Goal: Task Accomplishment & Management: Manage account settings

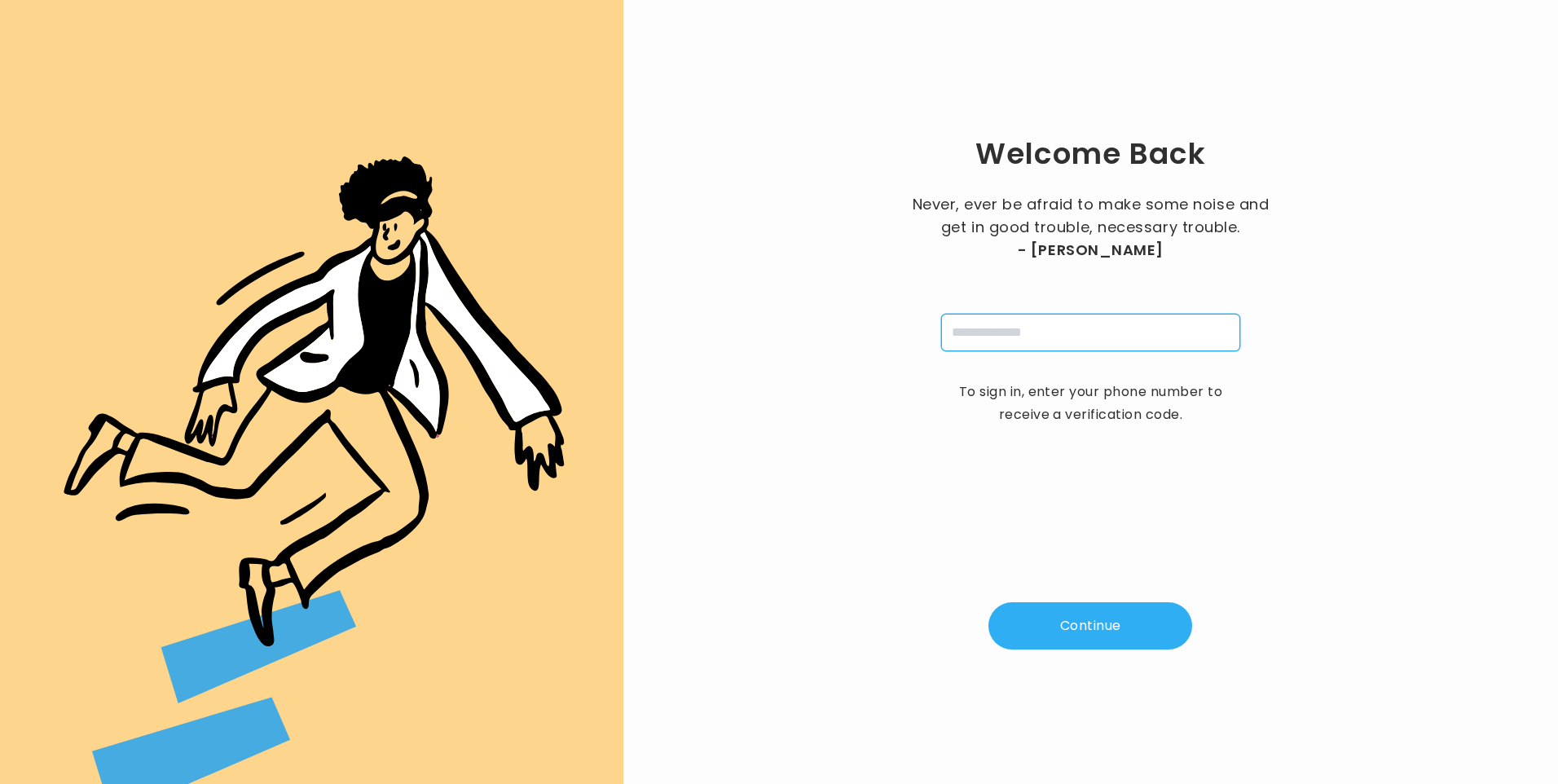
click at [1008, 337] on input "tel" at bounding box center [1091, 333] width 299 height 38
type input "**********"
click at [1077, 642] on button "Continue" at bounding box center [1091, 626] width 204 height 47
type input "*"
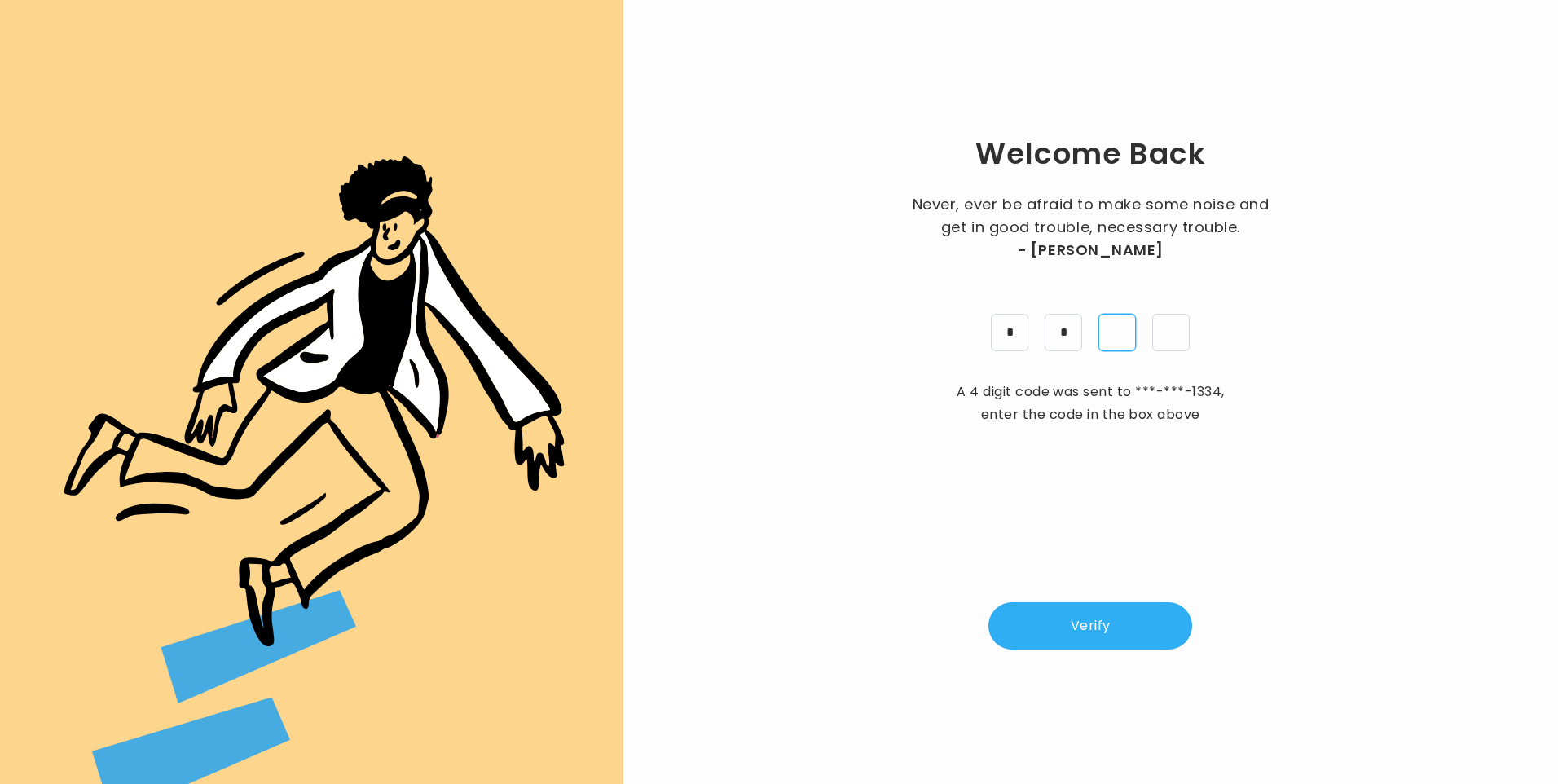
type input "*"
click at [1110, 627] on button "Verify" at bounding box center [1091, 626] width 204 height 47
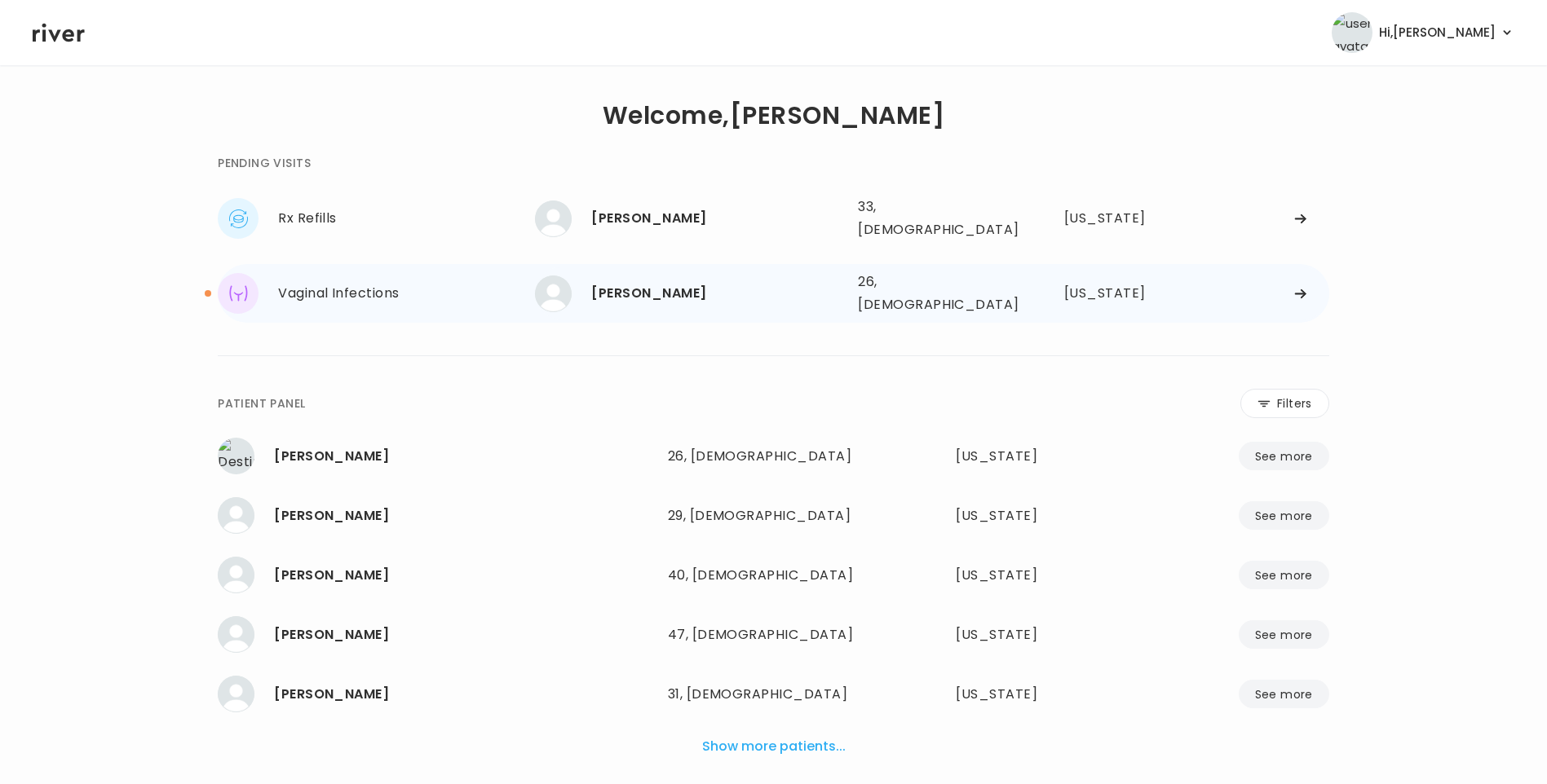
click at [624, 290] on div "[PERSON_NAME]" at bounding box center [718, 293] width 254 height 23
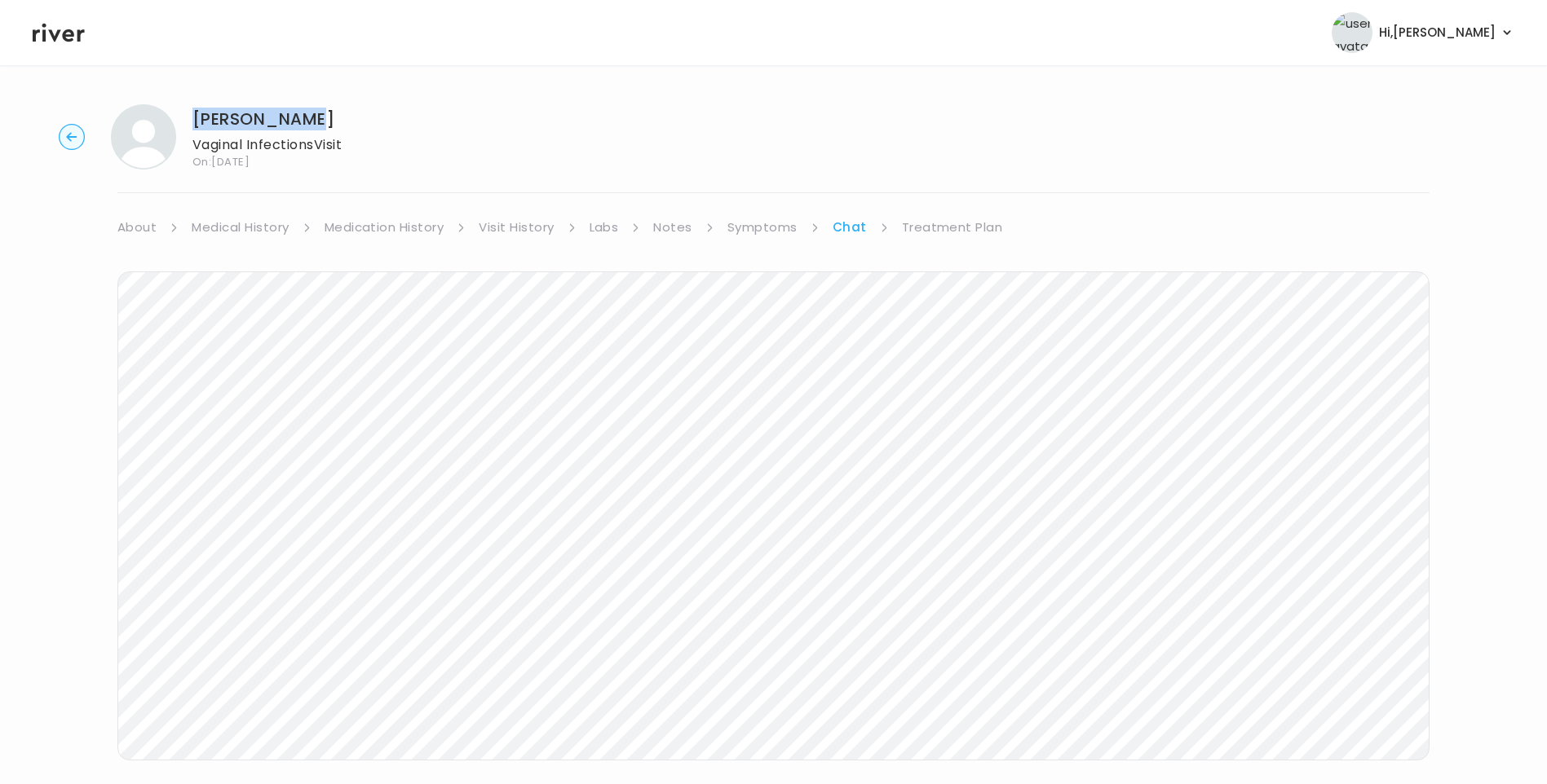
drag, startPoint x: 197, startPoint y: 120, endPoint x: 330, endPoint y: 125, distance: 133.1
click at [330, 125] on h1 "[PERSON_NAME]" at bounding box center [266, 119] width 149 height 23
copy h1 "[PERSON_NAME]"
click at [929, 229] on link "Treatment Plan" at bounding box center [952, 227] width 101 height 23
click at [233, 428] on button "Update treatment notes" at bounding box center [206, 428] width 177 height 23
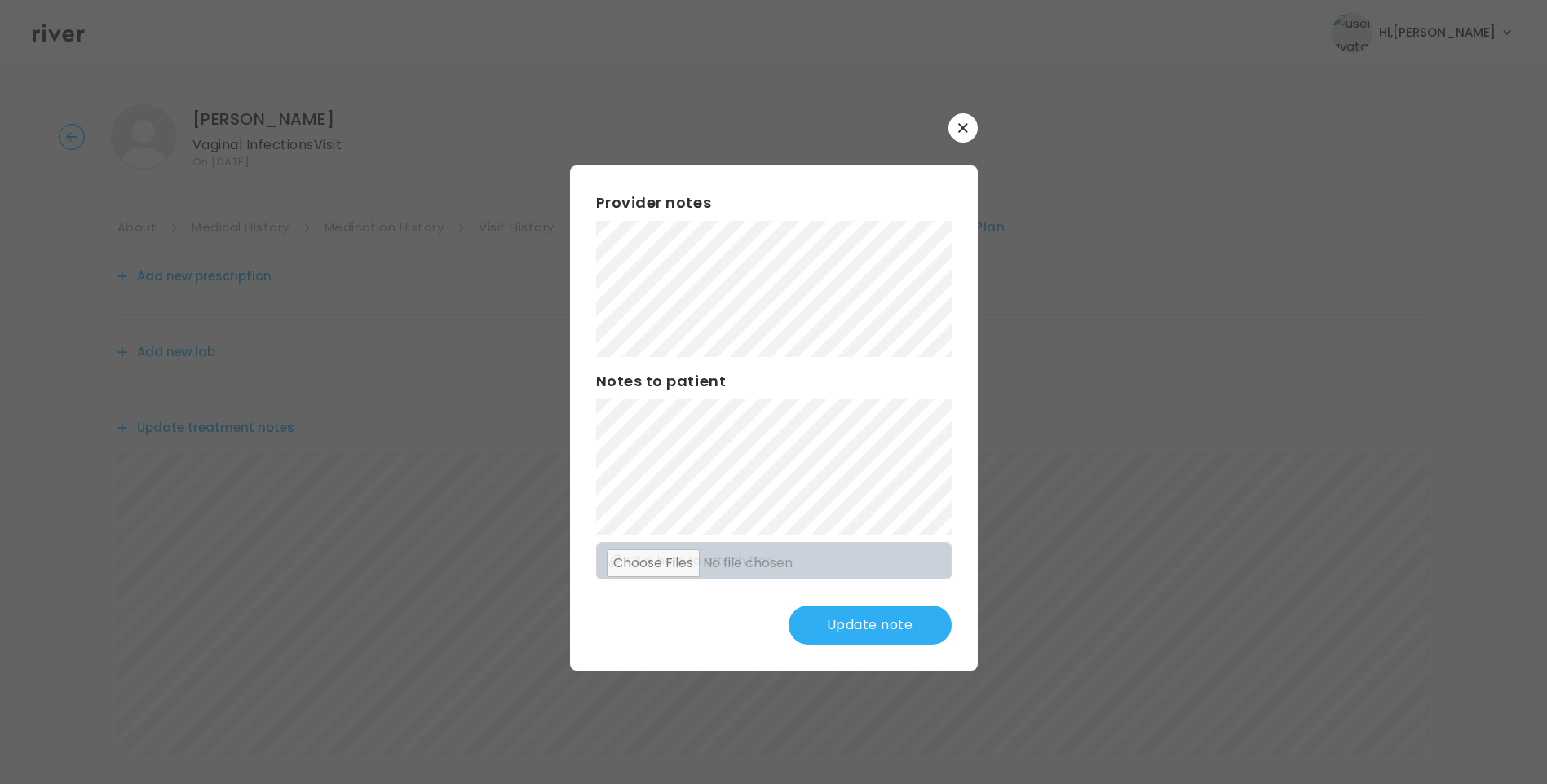
drag, startPoint x: 1336, startPoint y: 563, endPoint x: 1320, endPoint y: 605, distance: 44.9
click at [1334, 563] on div at bounding box center [774, 392] width 1547 height 784
click at [889, 630] on button "Update note" at bounding box center [870, 625] width 163 height 39
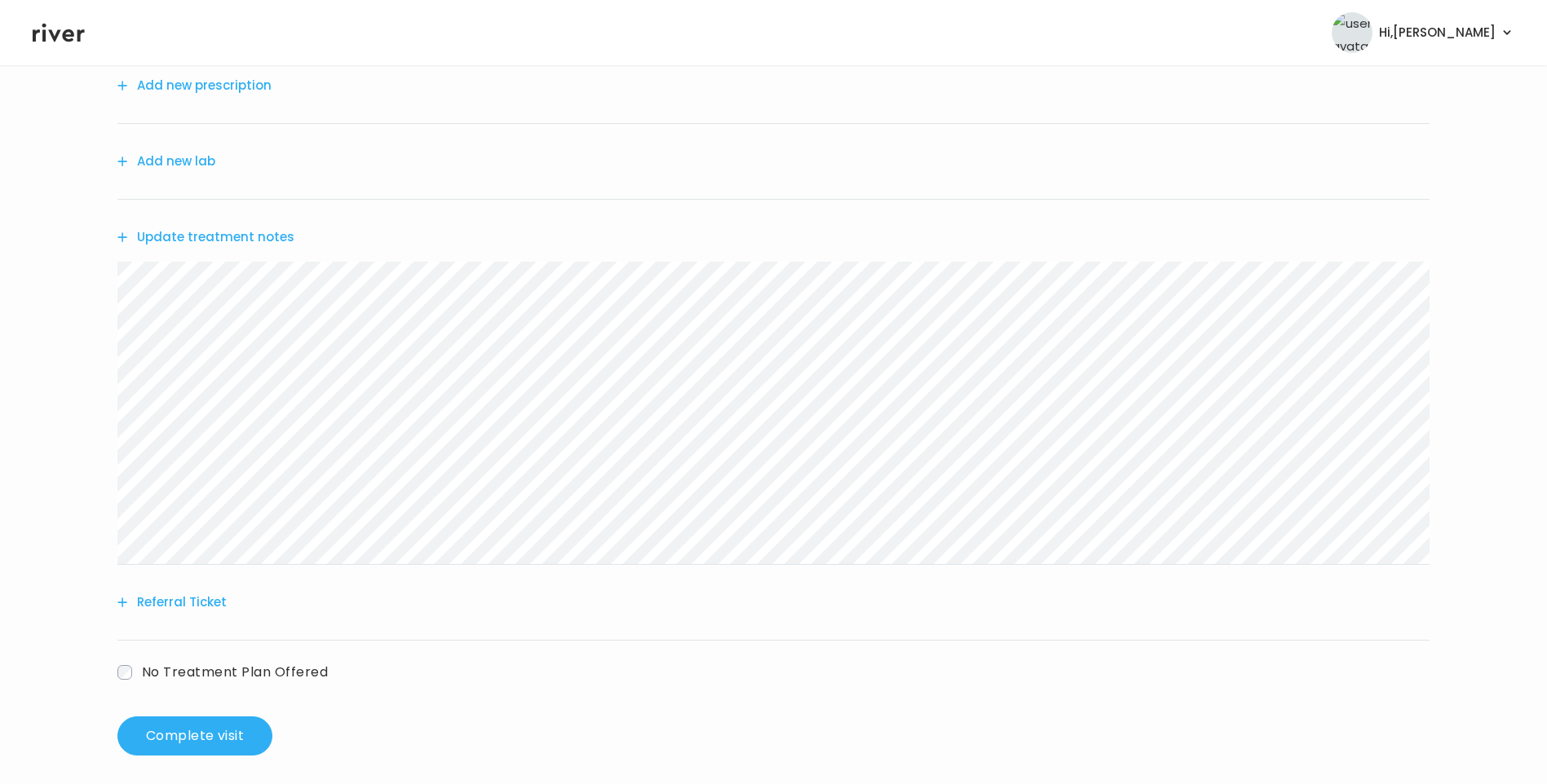
scroll to position [201, 0]
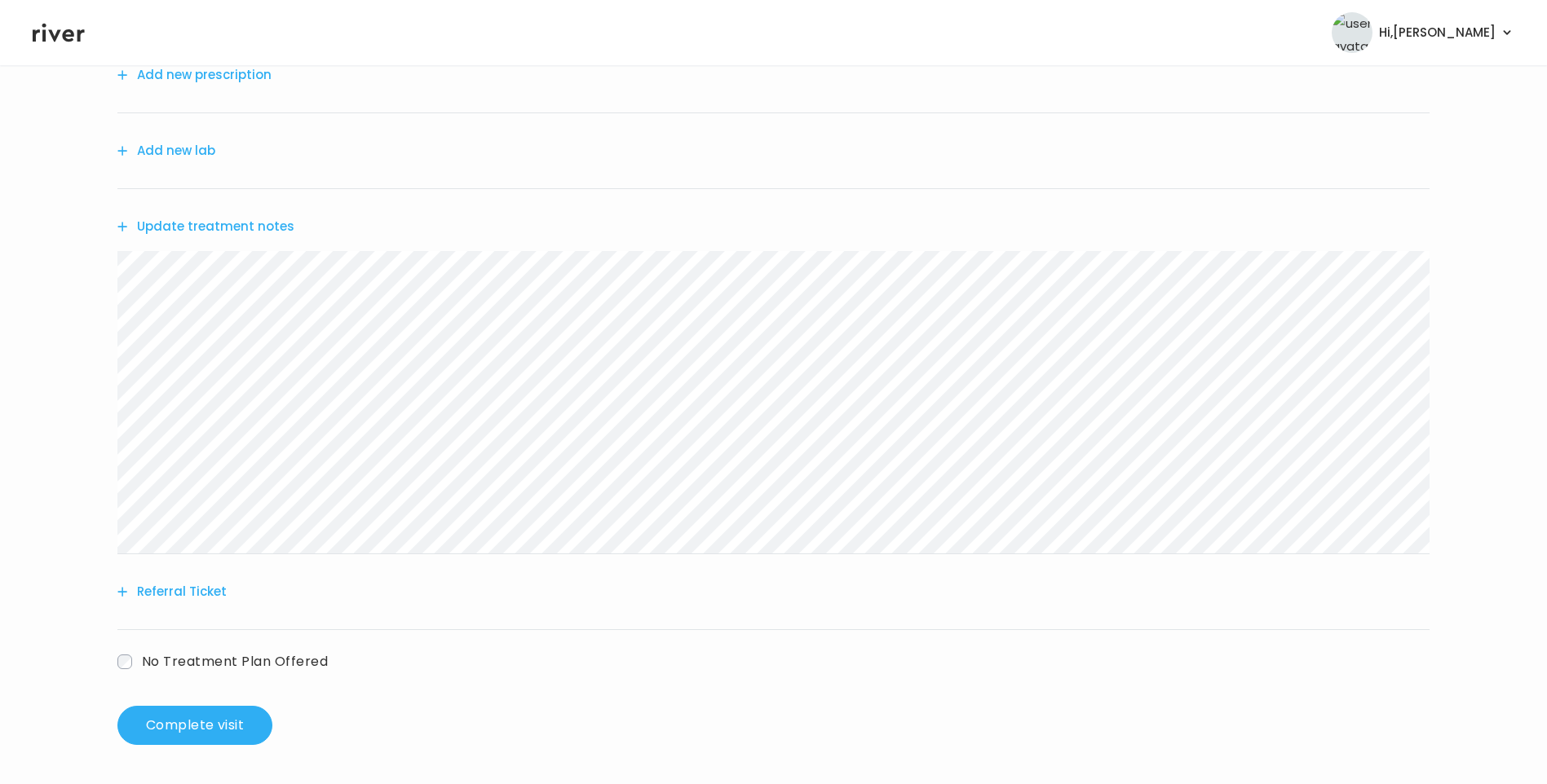
click at [232, 228] on button "Update treatment notes" at bounding box center [206, 227] width 177 height 23
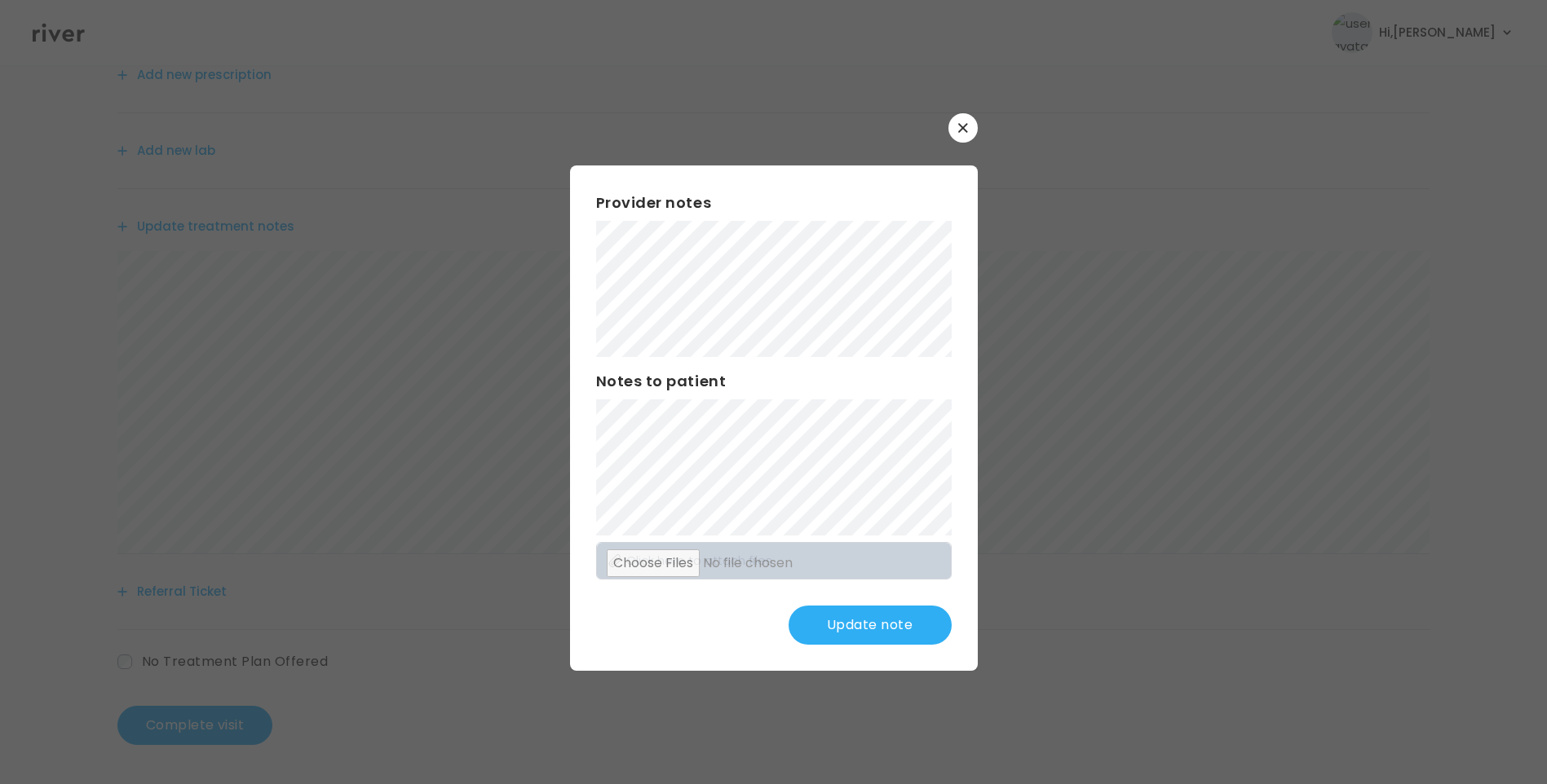
click at [239, 222] on div at bounding box center [774, 392] width 1547 height 784
click at [881, 615] on button "Update note" at bounding box center [870, 625] width 163 height 39
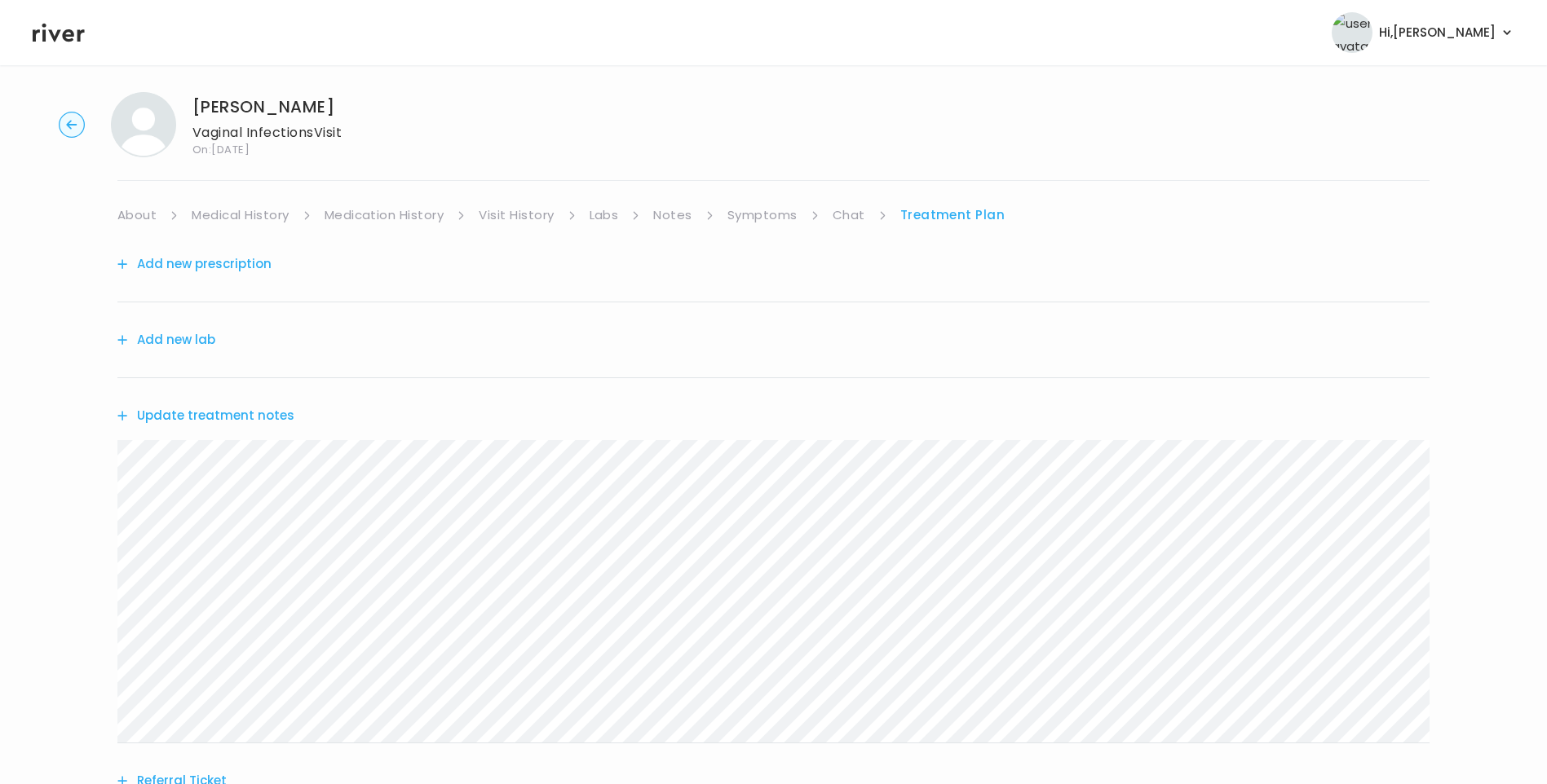
scroll to position [0, 0]
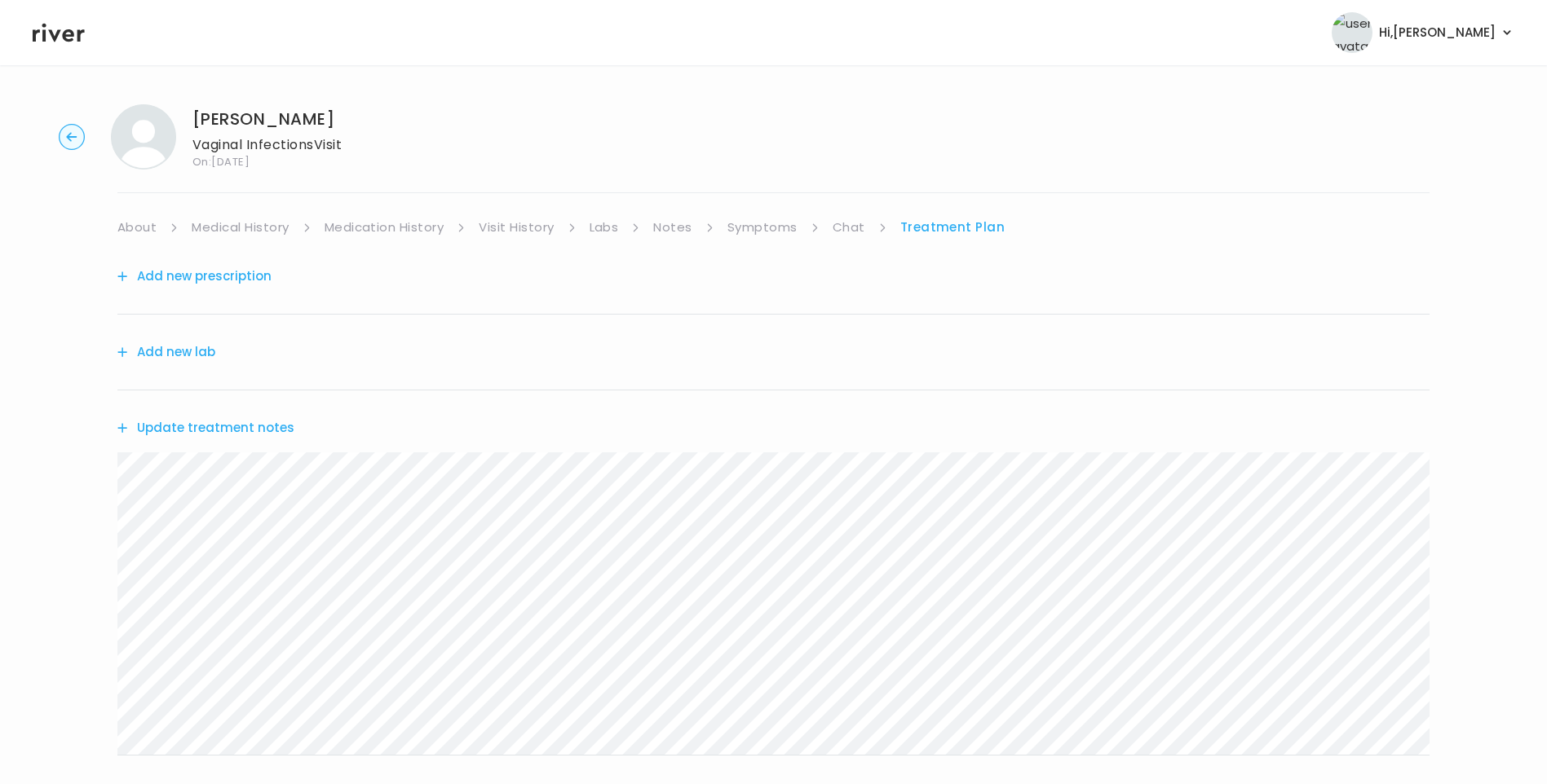
click at [854, 228] on link "Chat" at bounding box center [848, 227] width 33 height 23
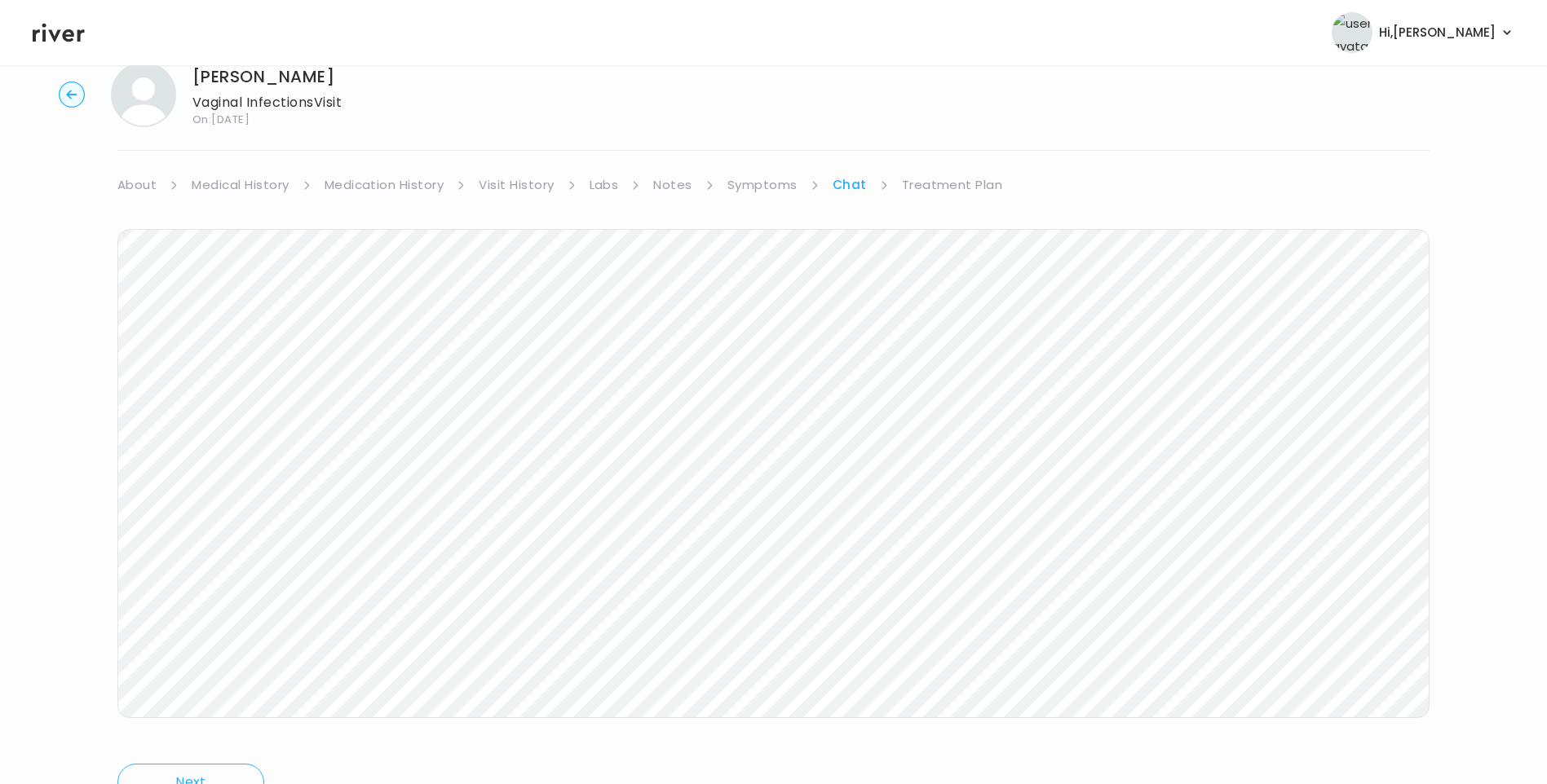
click at [150, 189] on link "About" at bounding box center [136, 184] width 39 height 23
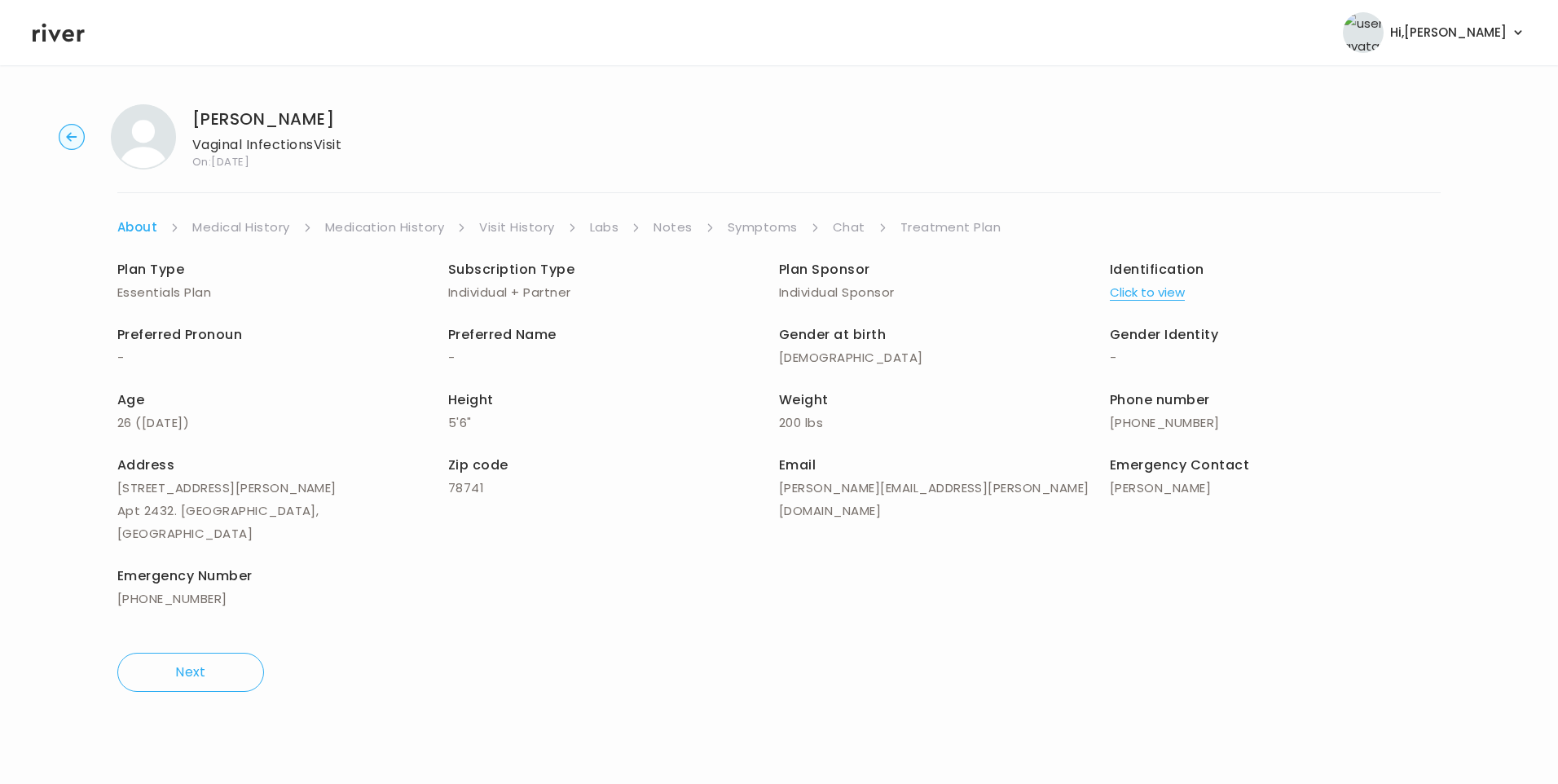
click at [952, 226] on link "Treatment Plan" at bounding box center [951, 227] width 101 height 23
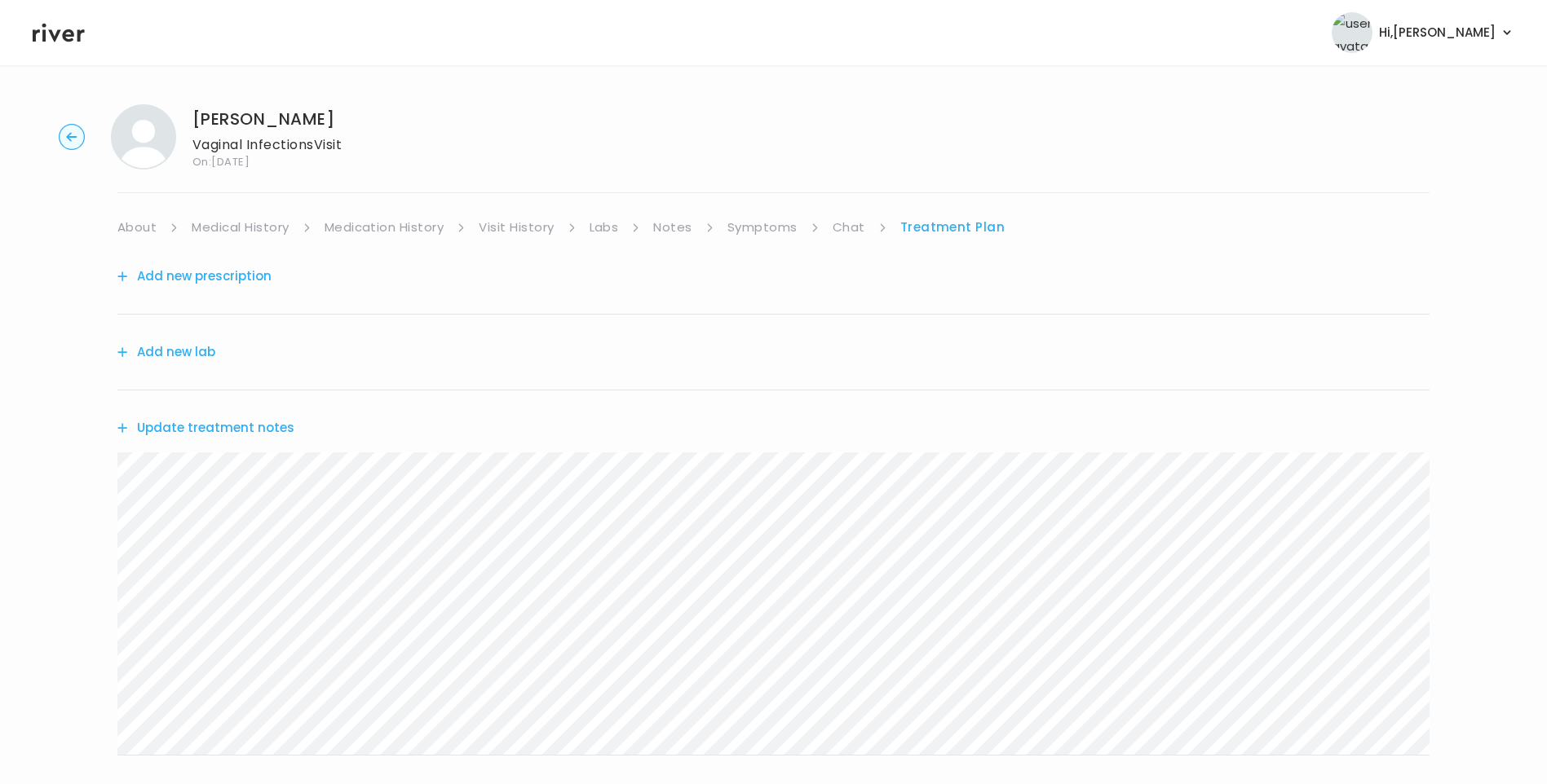
click at [847, 221] on link "Chat" at bounding box center [848, 227] width 33 height 23
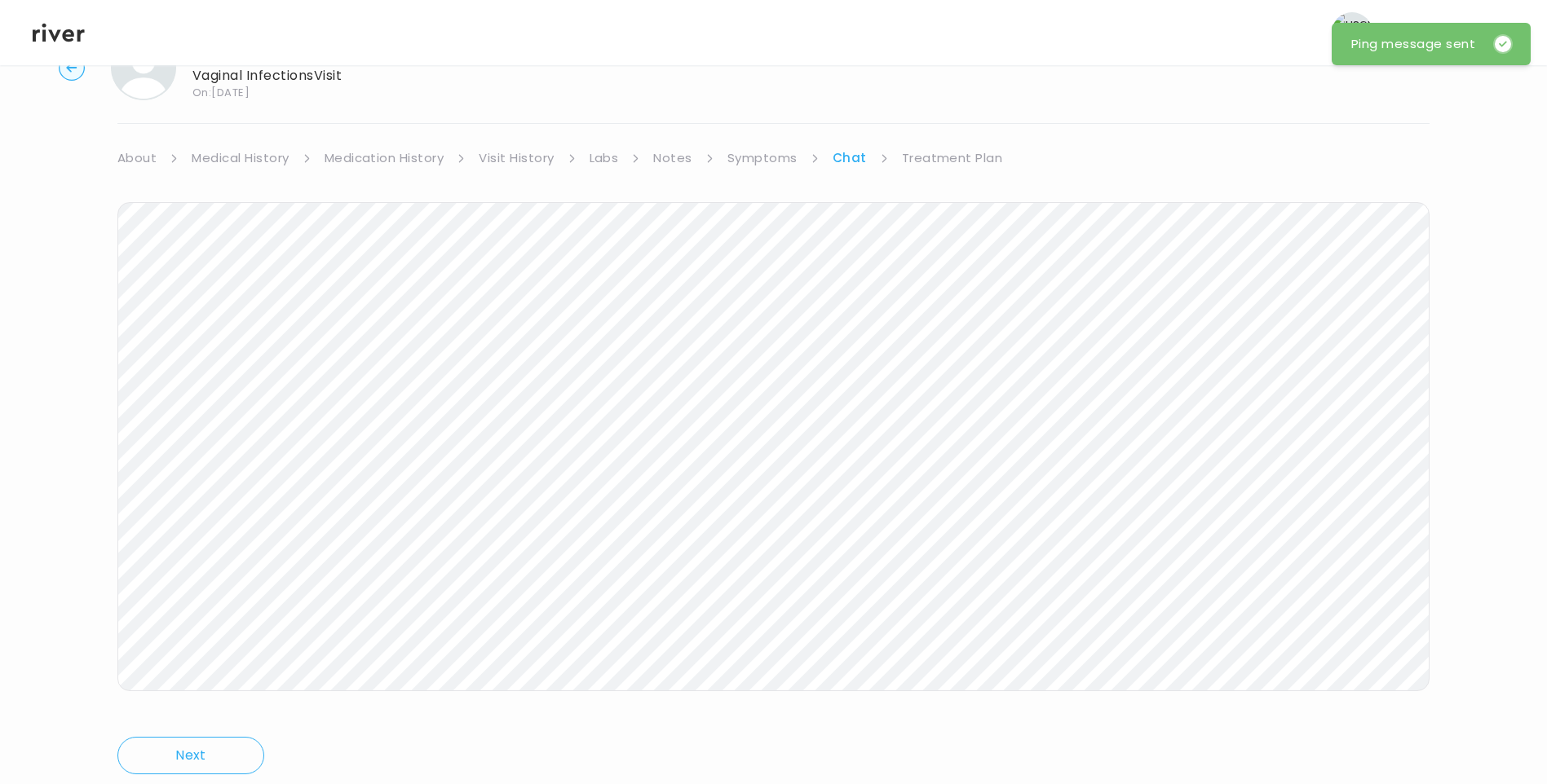
scroll to position [40, 0]
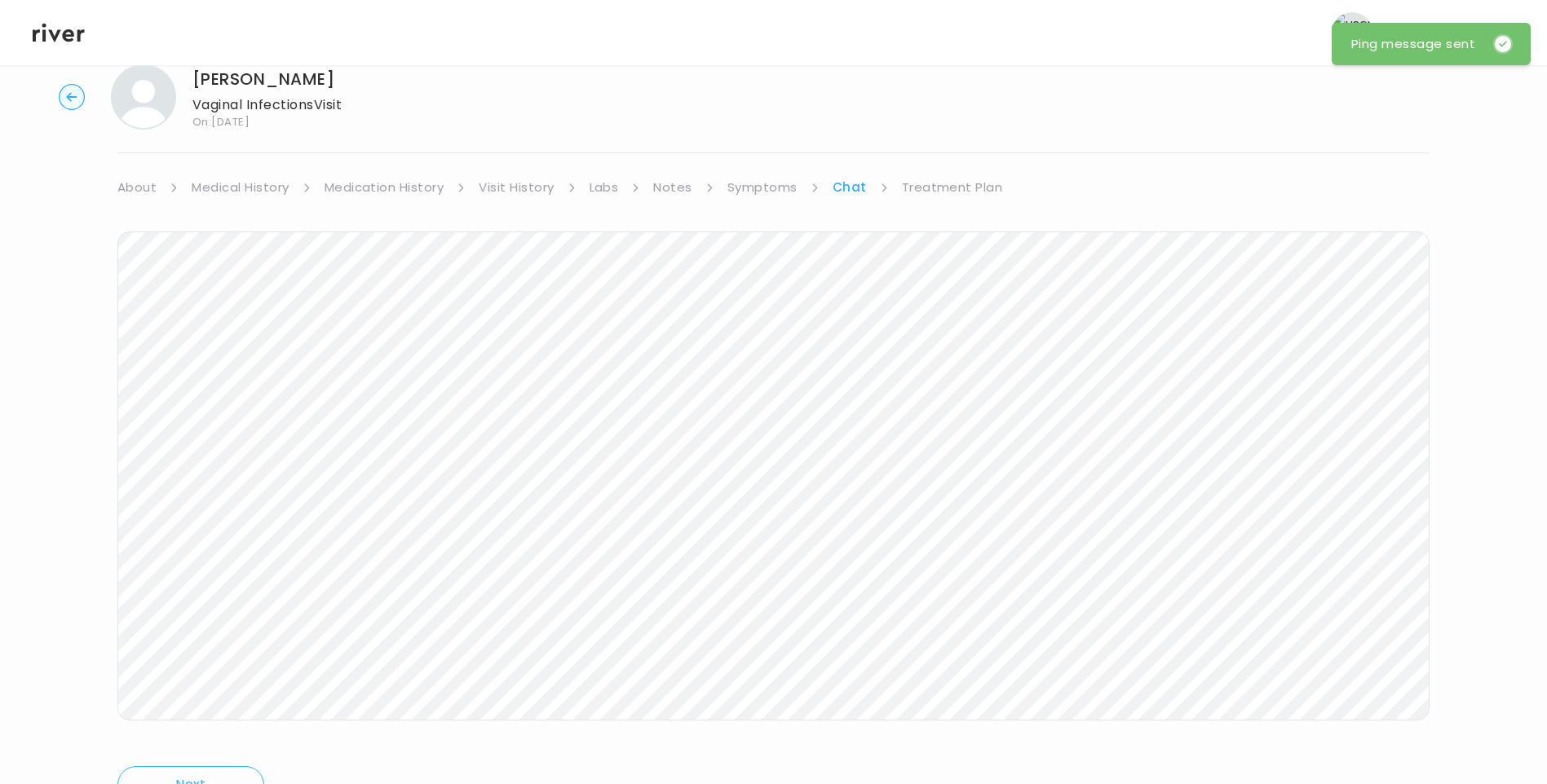
click at [955, 189] on link "Treatment Plan" at bounding box center [952, 187] width 101 height 23
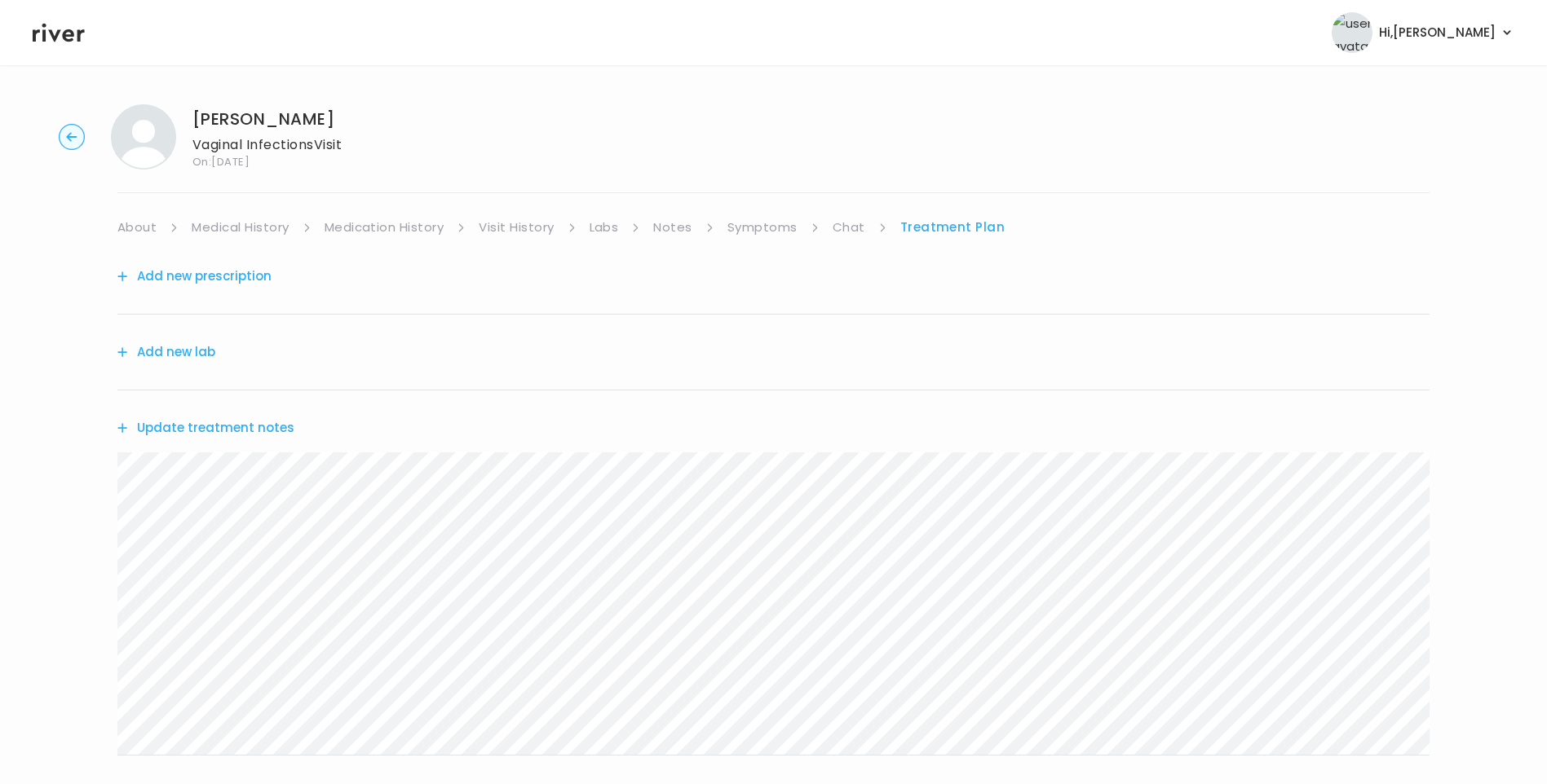
click at [773, 230] on link "Symptoms" at bounding box center [762, 227] width 70 height 23
click at [920, 228] on link "Treatment Plan" at bounding box center [954, 227] width 101 height 23
click at [846, 233] on link "Chat" at bounding box center [848, 227] width 33 height 23
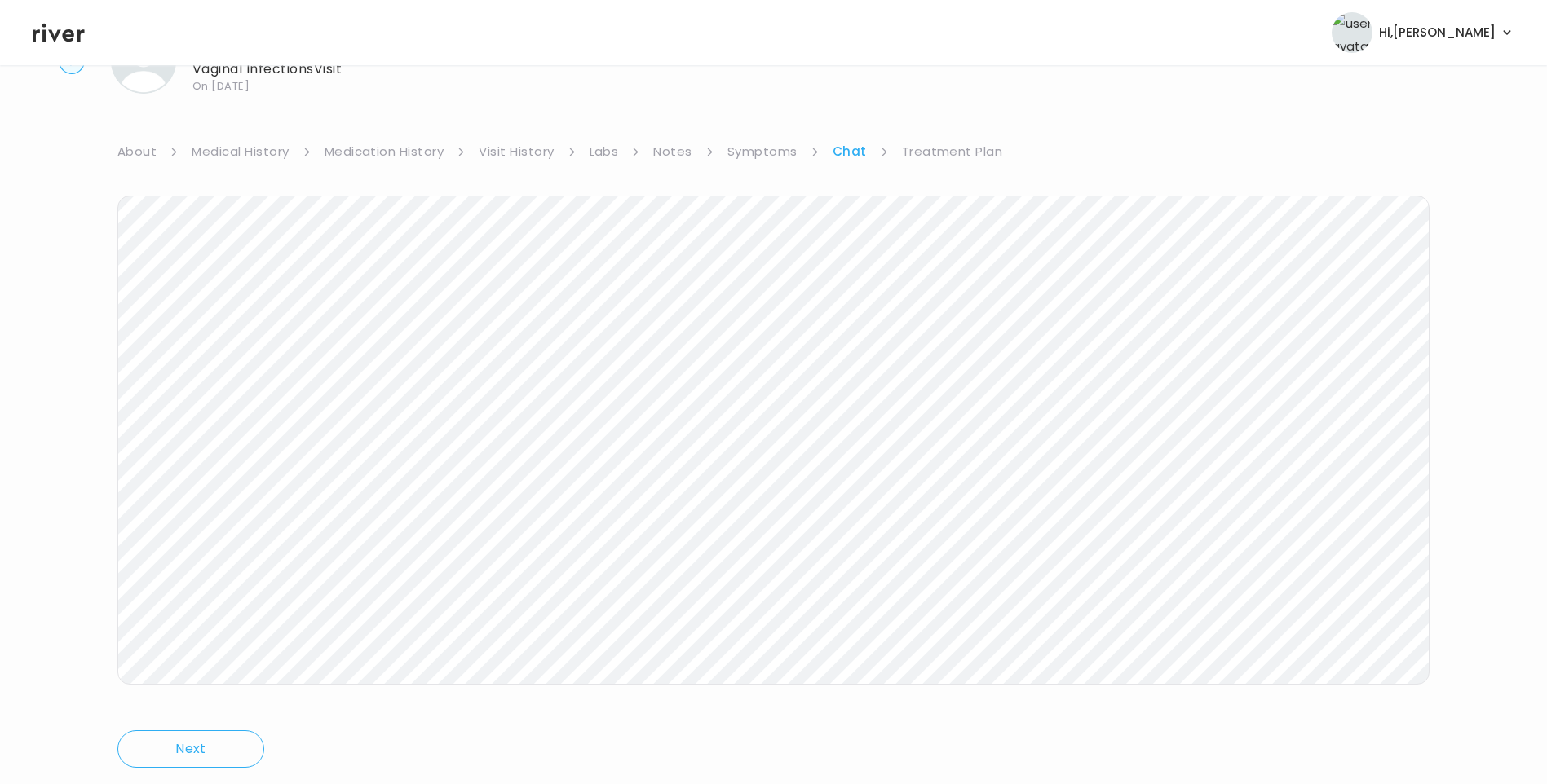
scroll to position [121, 0]
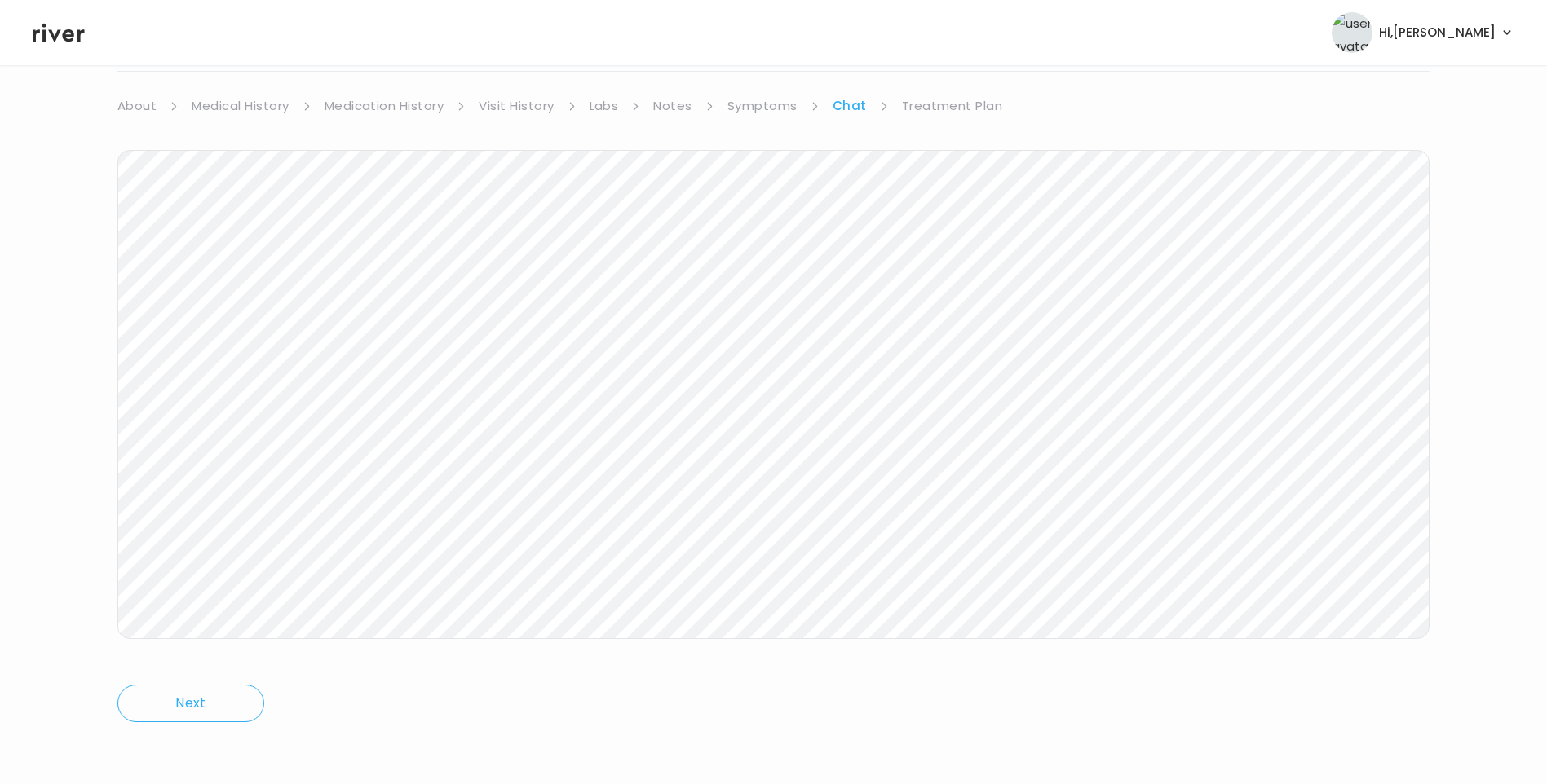
click at [946, 91] on div "[PERSON_NAME] Vaginal Infections Visit On: [DATE] About Medical History Medicat…" at bounding box center [774, 364] width 1547 height 788
click at [950, 101] on link "Treatment Plan" at bounding box center [952, 105] width 101 height 23
click at [244, 303] on button "Update treatment notes" at bounding box center [206, 306] width 177 height 23
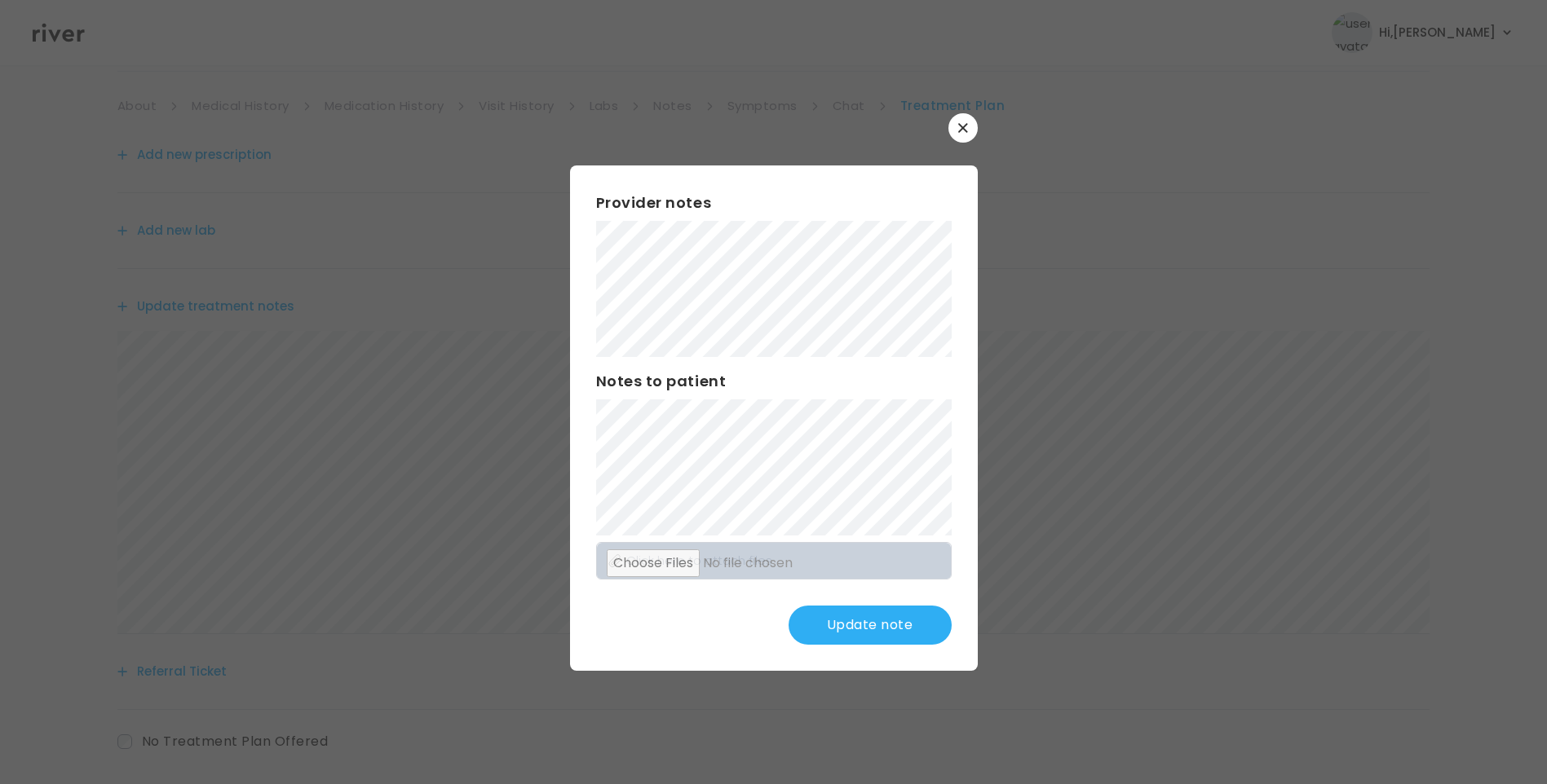
click at [855, 622] on button "Update note" at bounding box center [870, 625] width 163 height 39
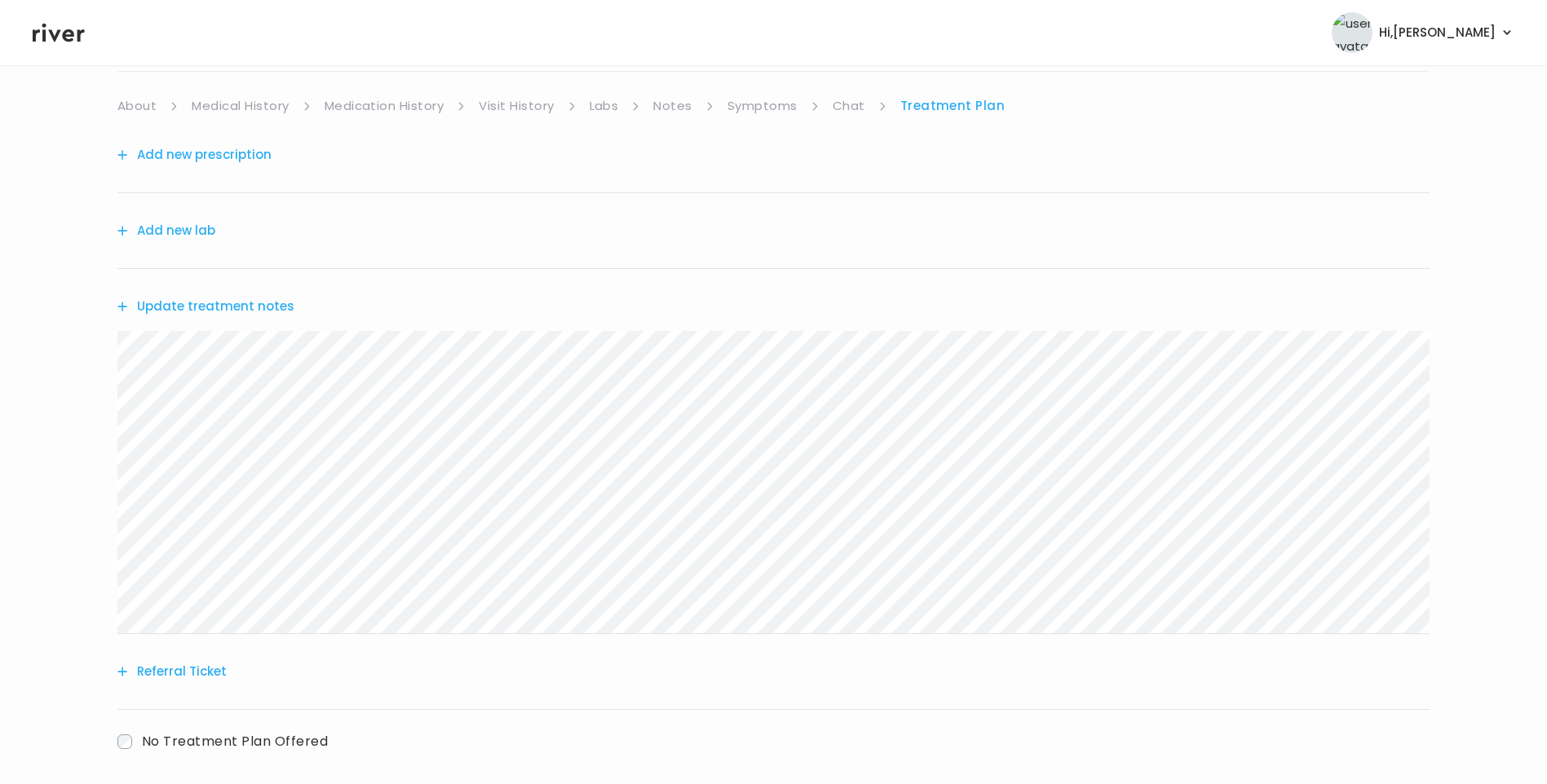
click at [260, 309] on button "Update treatment notes" at bounding box center [206, 306] width 177 height 23
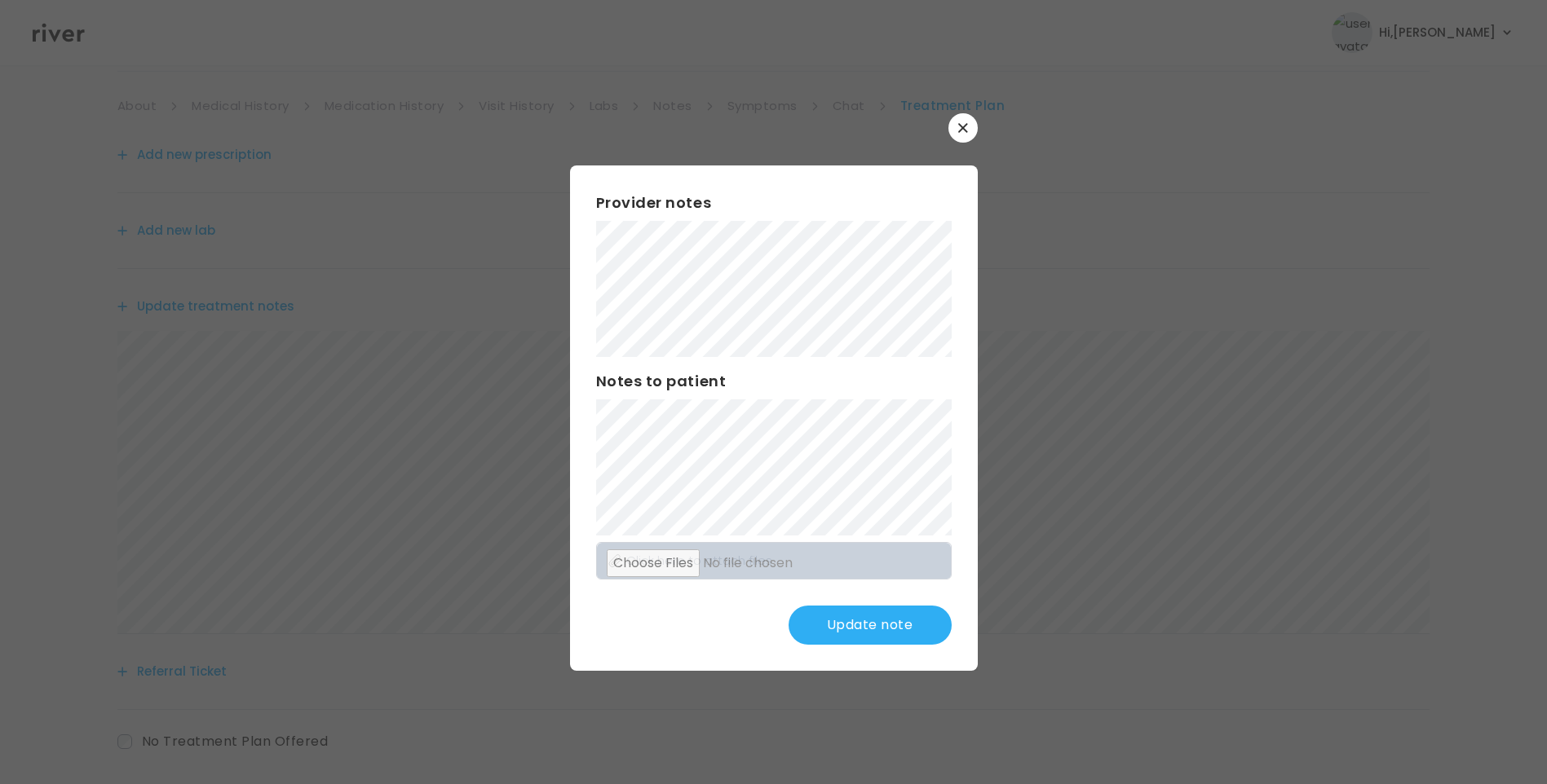
click at [911, 623] on button "Update note" at bounding box center [870, 625] width 163 height 39
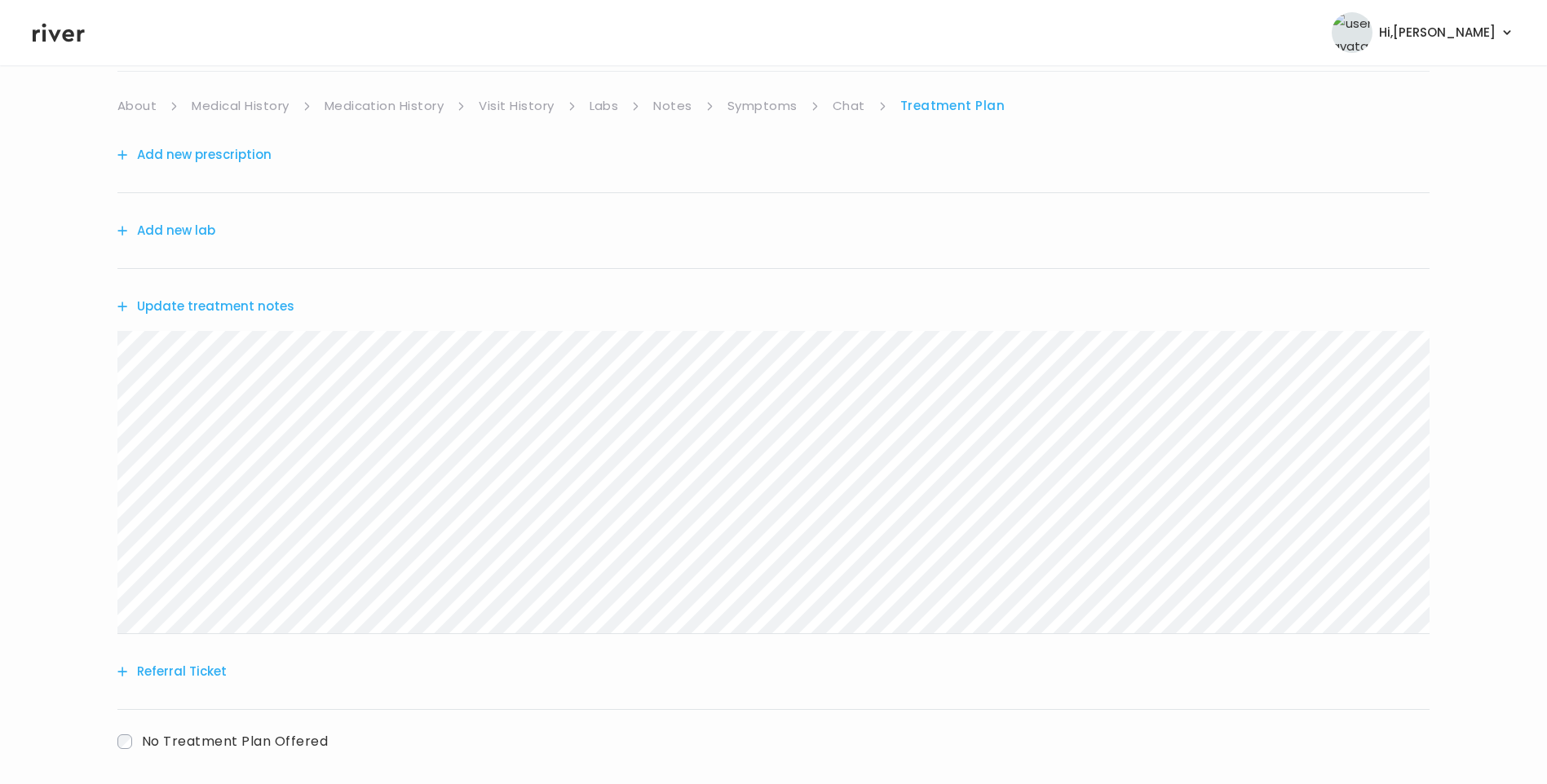
click at [268, 301] on button "Update treatment notes" at bounding box center [206, 306] width 177 height 23
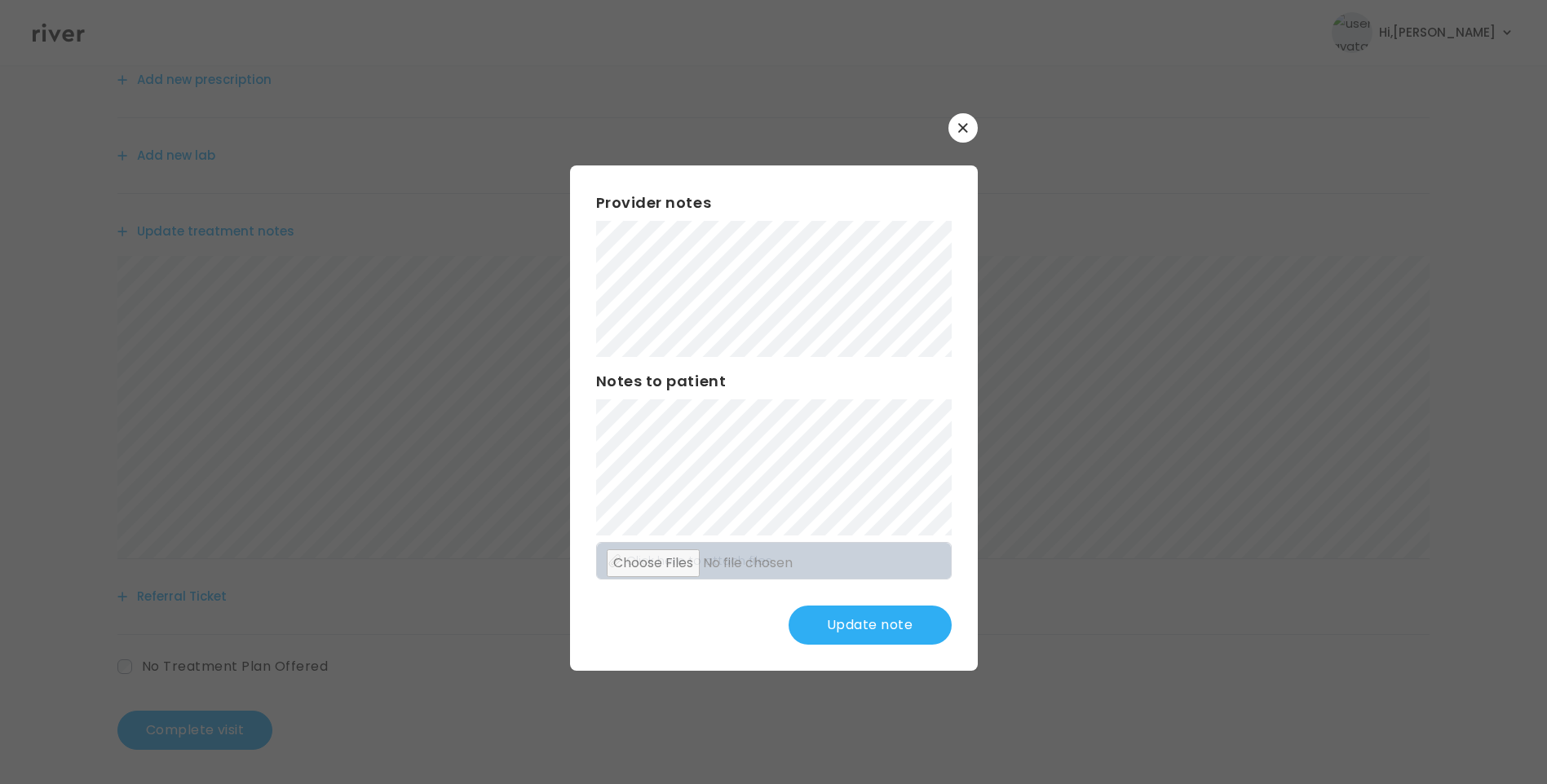
scroll to position [120, 0]
click at [889, 631] on button "Update note" at bounding box center [870, 625] width 163 height 39
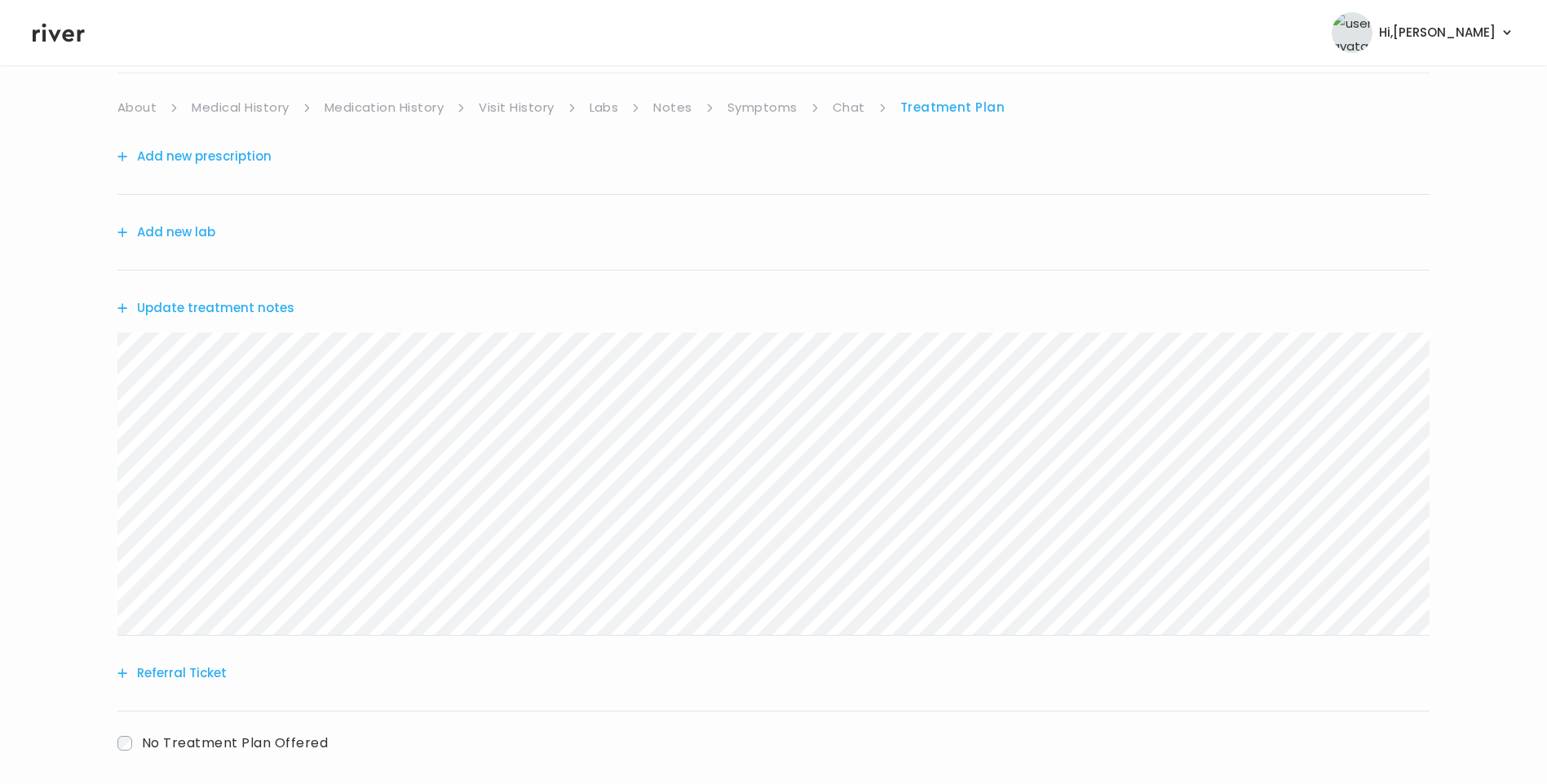
click at [845, 107] on link "Chat" at bounding box center [848, 107] width 33 height 23
click at [936, 110] on link "Treatment Plan" at bounding box center [952, 105] width 101 height 23
click at [244, 154] on button "Add new prescription" at bounding box center [194, 154] width 154 height 23
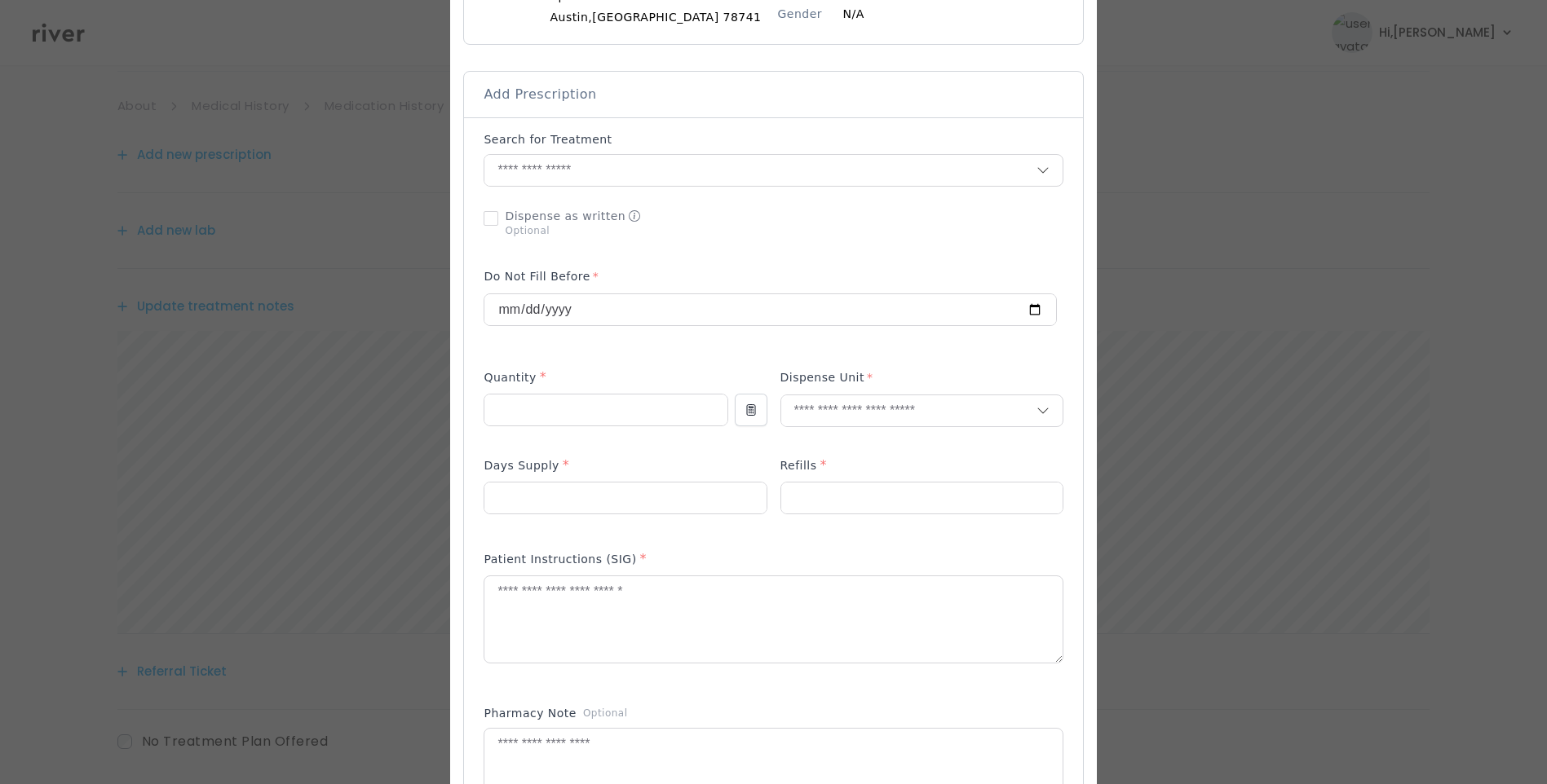
scroll to position [326, 0]
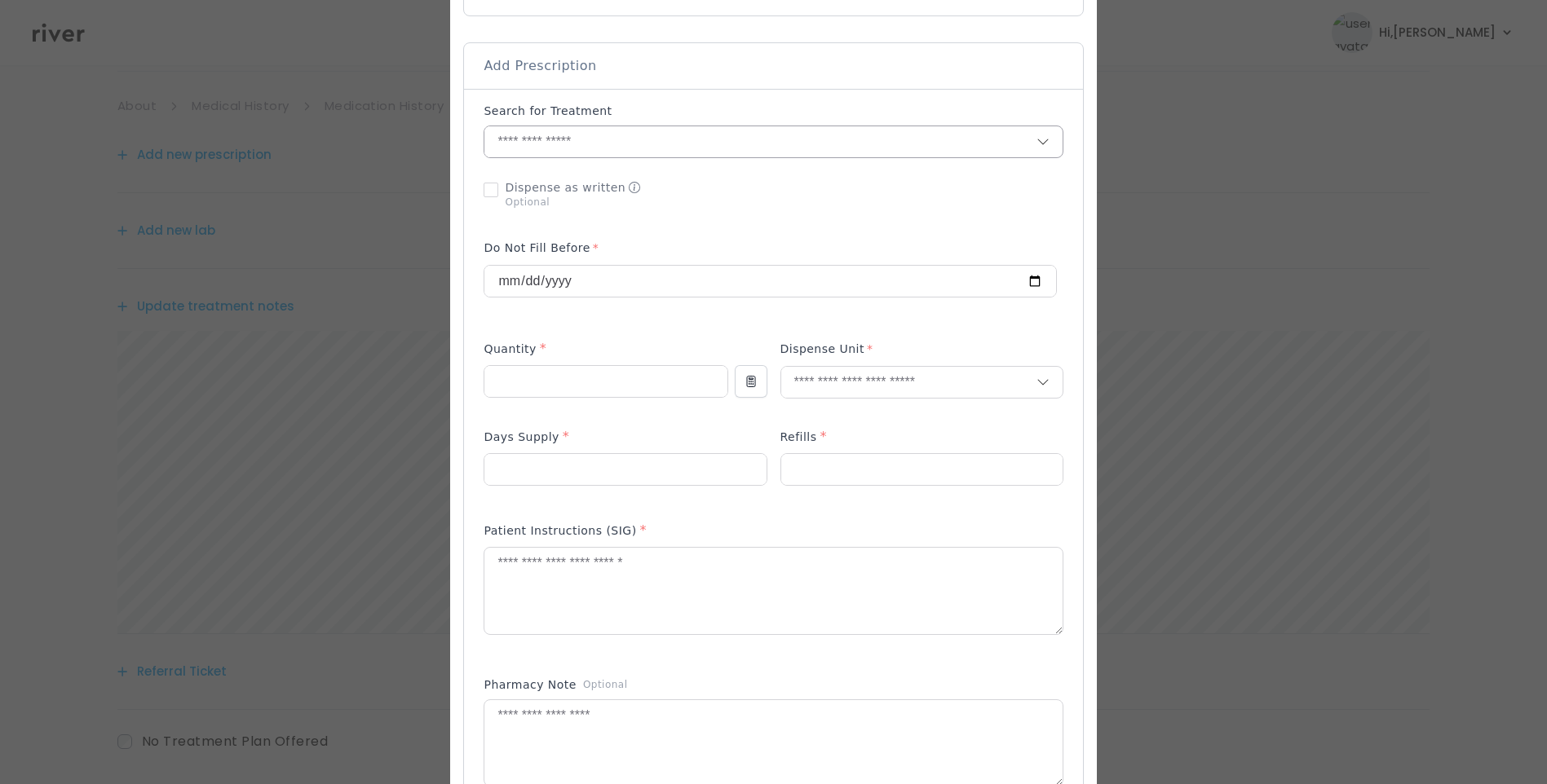
click at [574, 142] on input "text" at bounding box center [760, 141] width 551 height 31
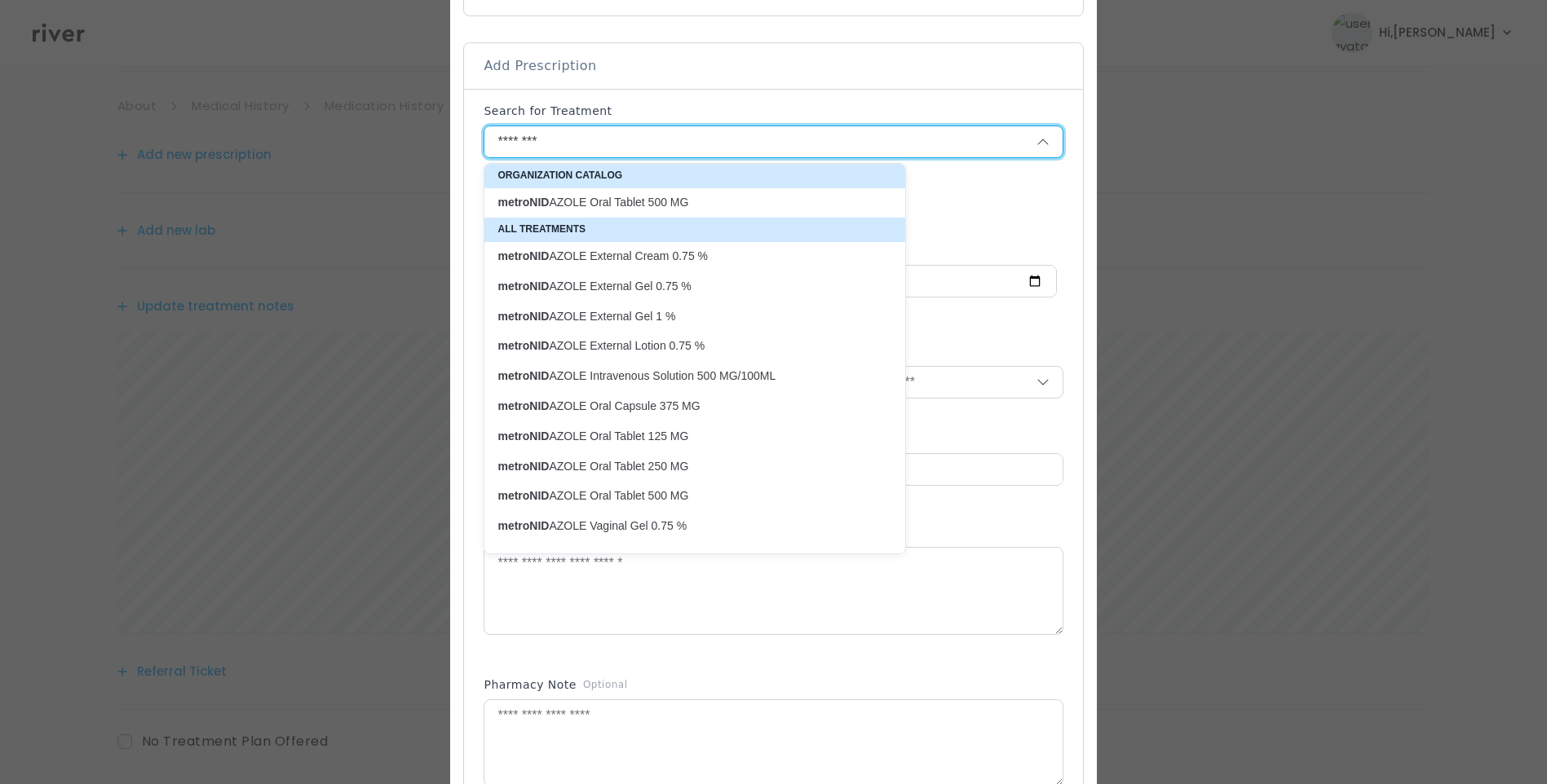
click at [693, 198] on p "metroNID AZOLE Oral Tablet 500 MG" at bounding box center [684, 202] width 375 height 15
type input "**********"
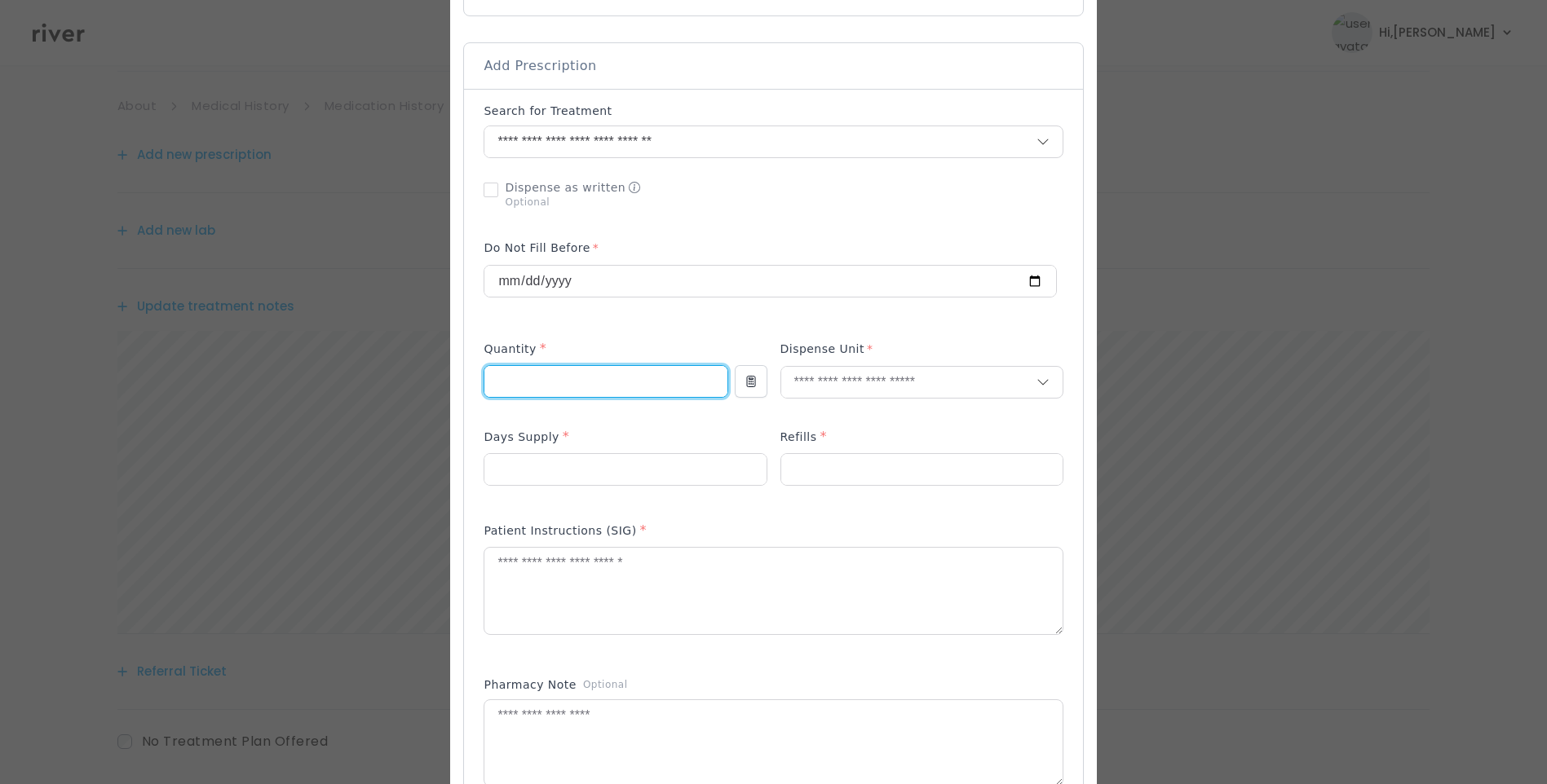
click at [543, 377] on input "number" at bounding box center [605, 381] width 242 height 31
type input "**"
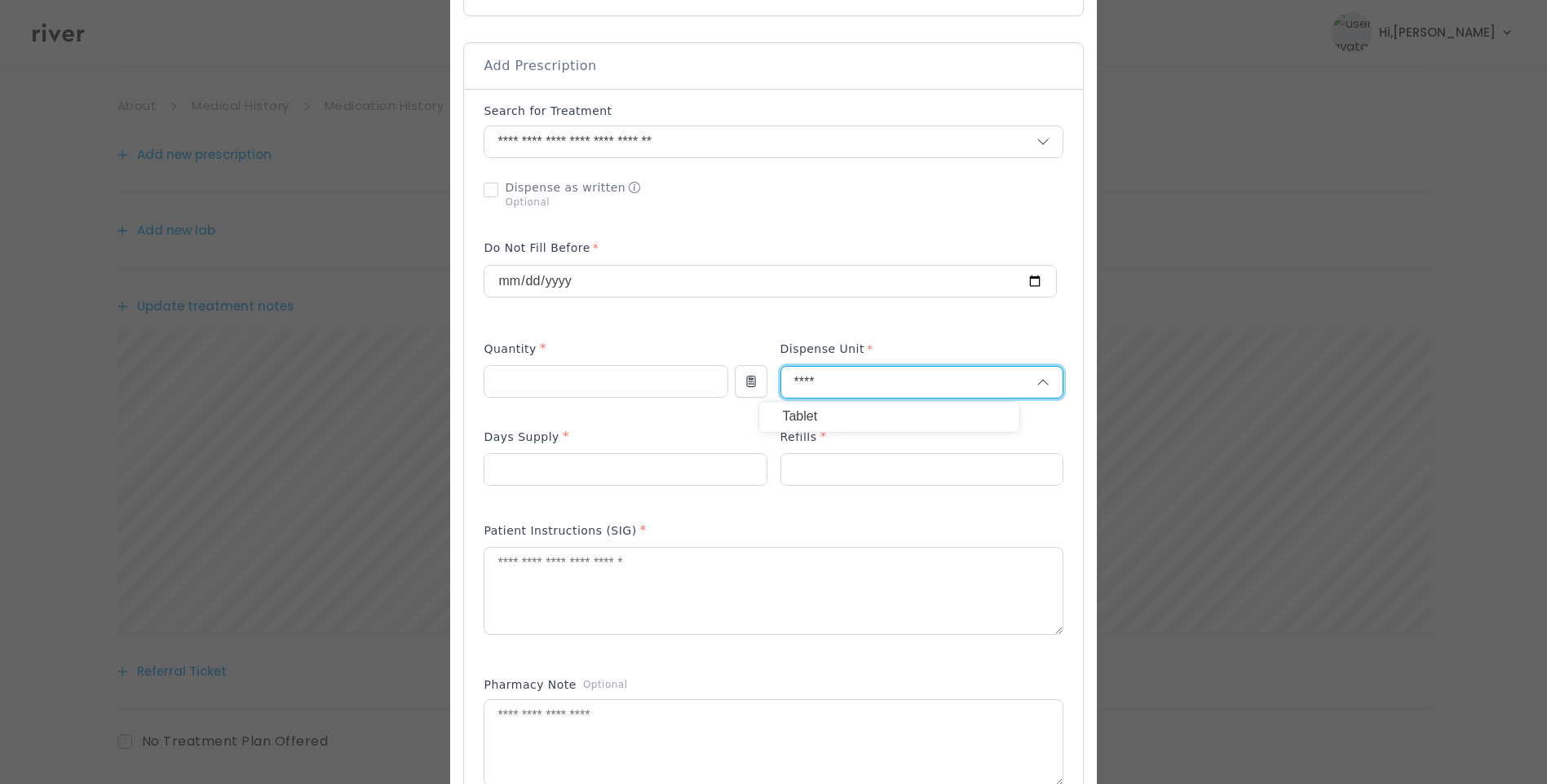
type input "****"
click at [822, 423] on p "Tablet" at bounding box center [889, 417] width 215 height 24
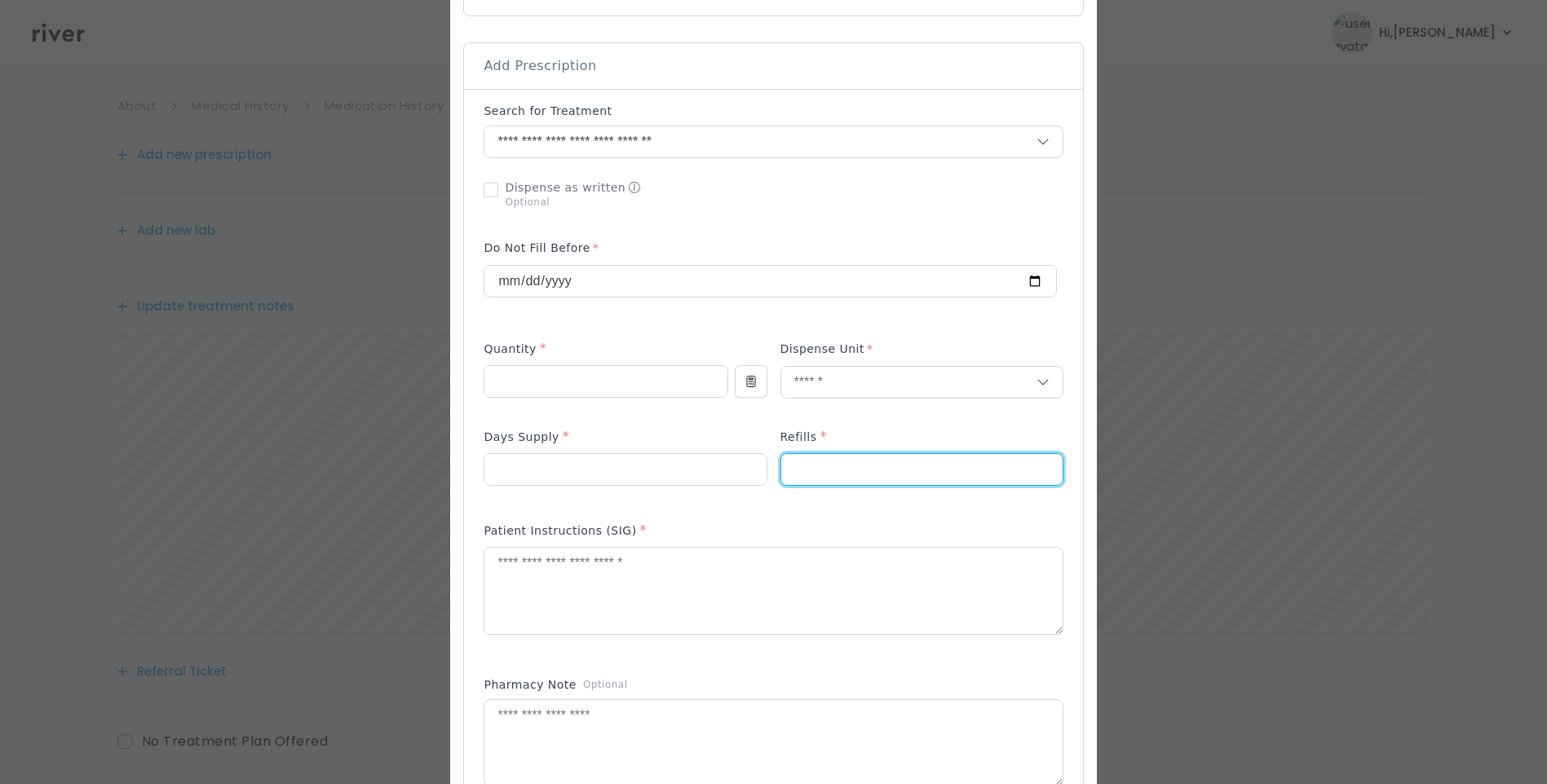
click at [816, 467] on input "number" at bounding box center [922, 469] width 281 height 31
type input "*"
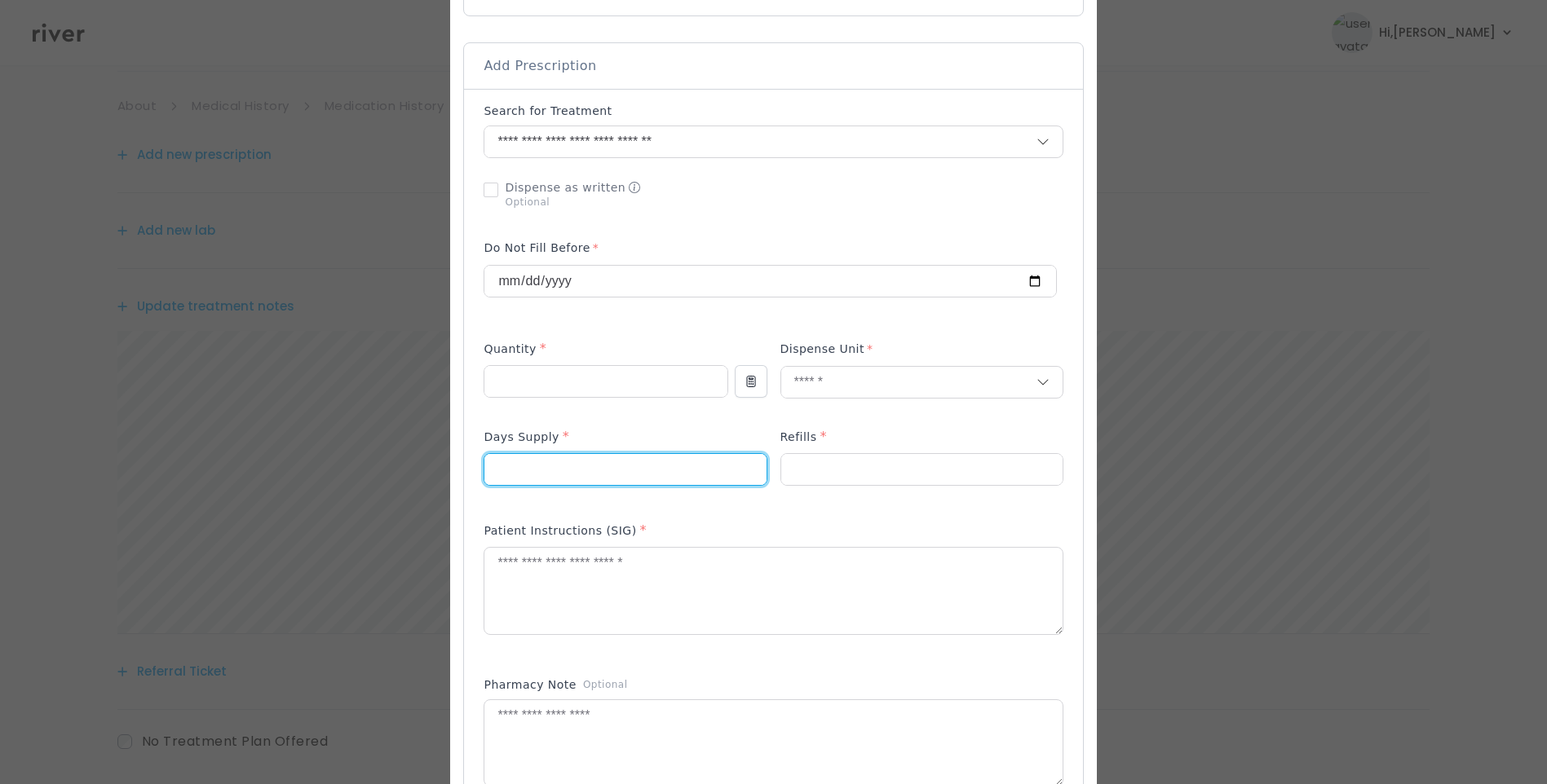
click at [596, 467] on input "number" at bounding box center [625, 469] width 281 height 31
type input "*"
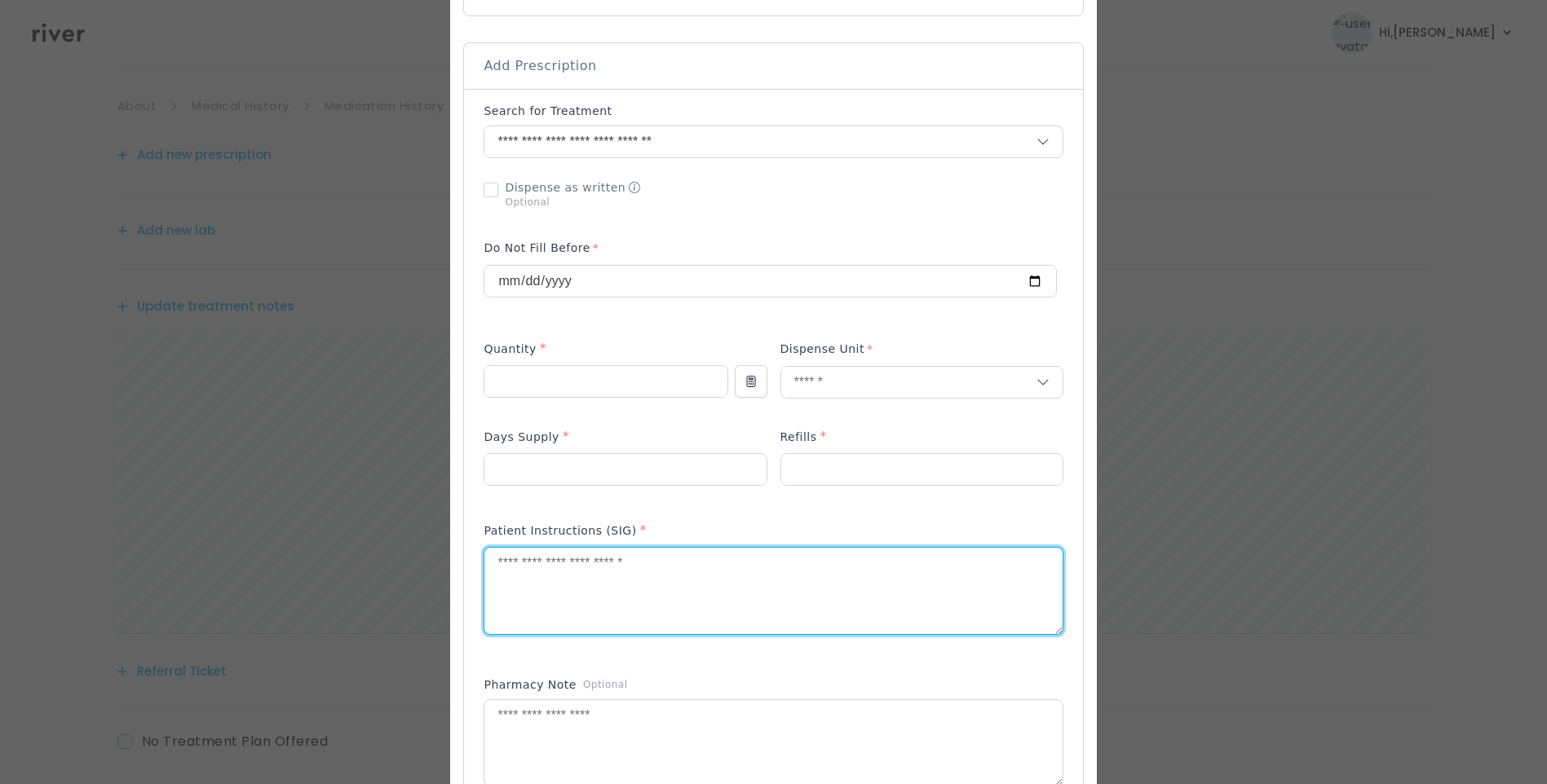
click at [553, 584] on textarea at bounding box center [773, 590] width 577 height 87
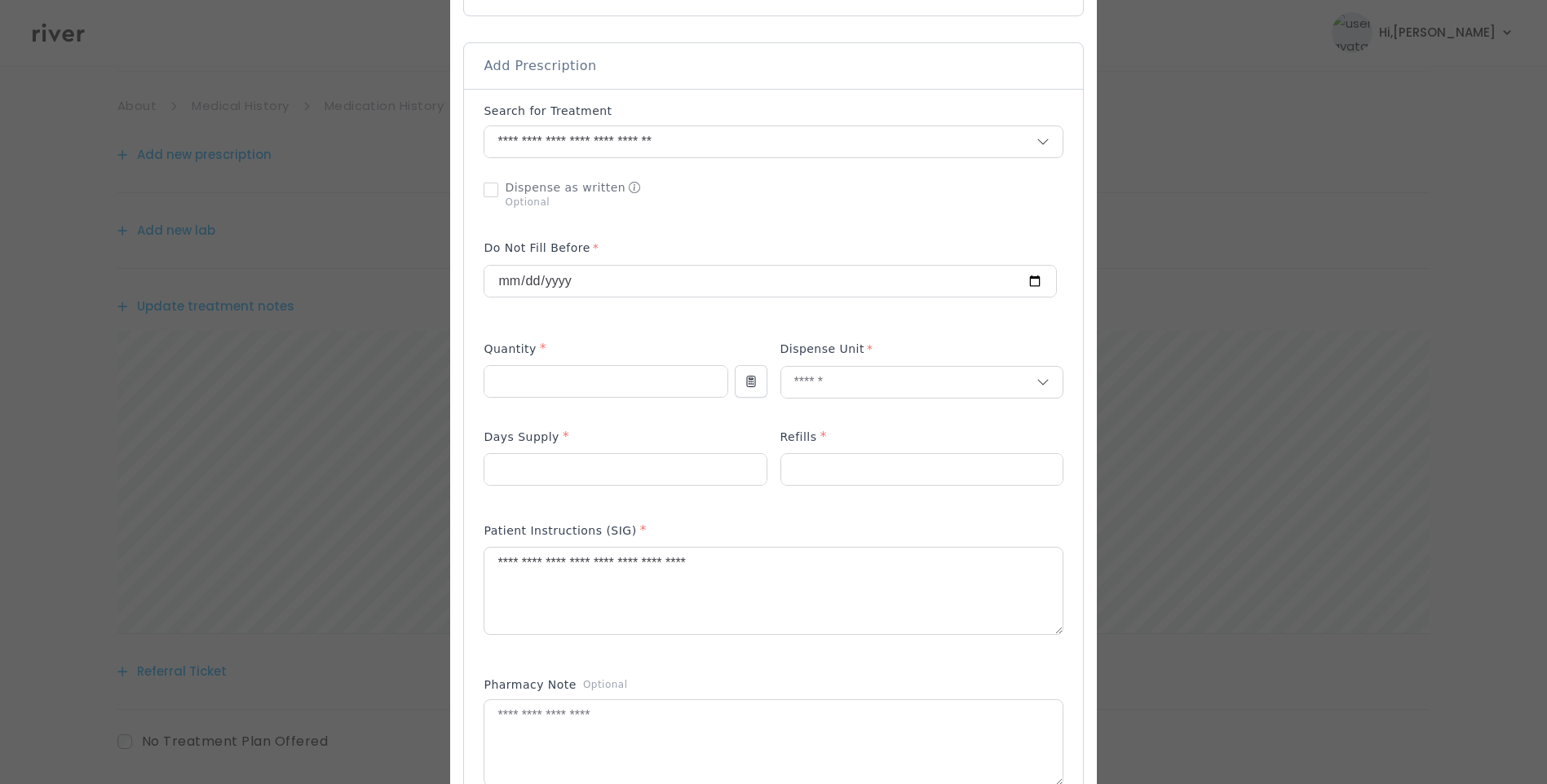
click at [830, 225] on div "Add Prescription to Order" at bounding box center [773, 501] width 579 height 797
drag, startPoint x: 830, startPoint y: 225, endPoint x: 679, endPoint y: 223, distance: 151.0
click at [679, 221] on div "Add Prescription to Order" at bounding box center [773, 501] width 579 height 797
click at [616, 206] on p "Optional" at bounding box center [572, 201] width 136 height 13
click at [831, 671] on div "Pharmacy Note Optional" at bounding box center [773, 741] width 579 height 142
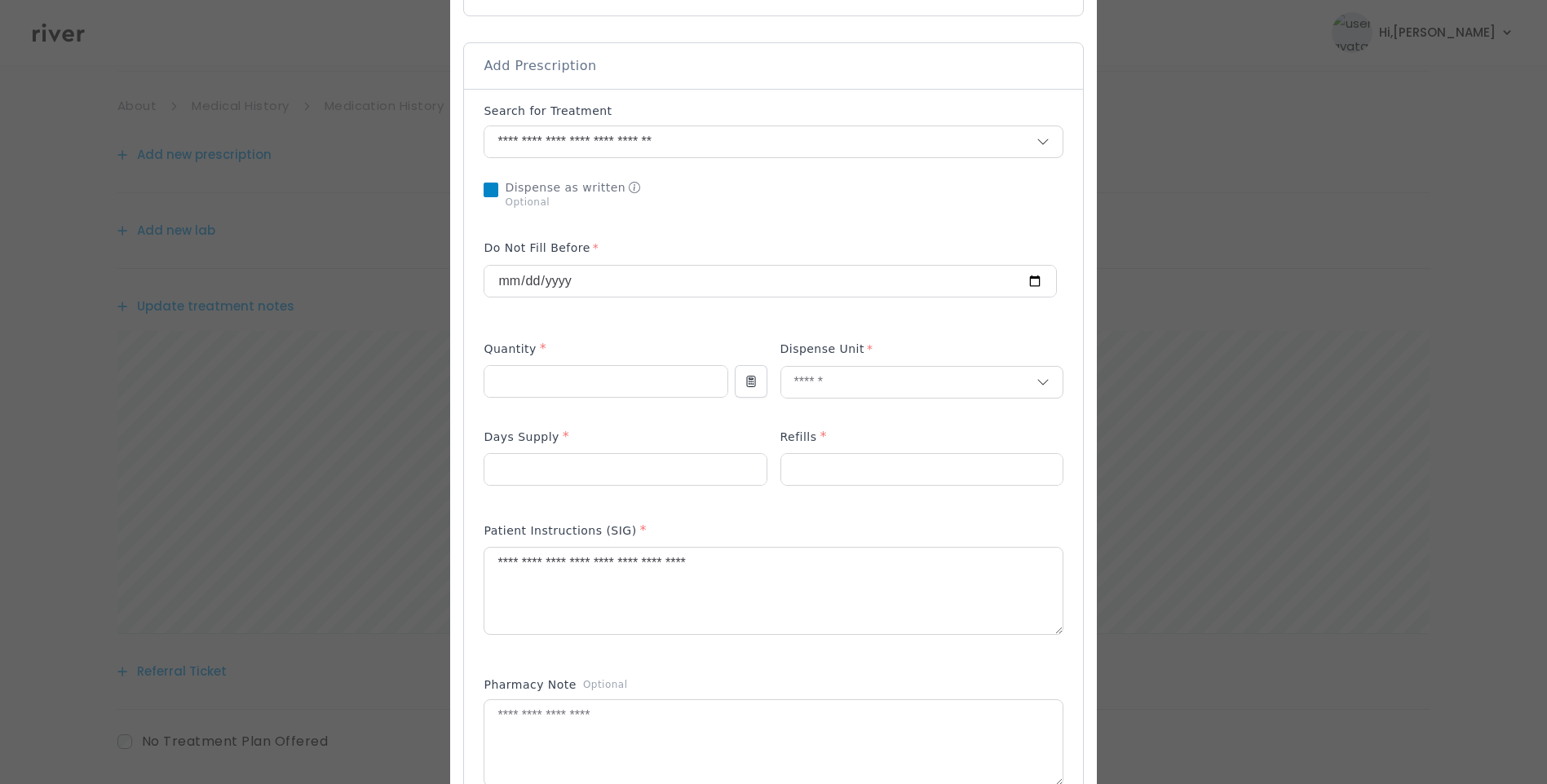
click at [826, 666] on div "Add Prescription to Order" at bounding box center [773, 501] width 579 height 797
click at [497, 187] on sl-icon at bounding box center [490, 189] width 13 height 14
drag, startPoint x: 785, startPoint y: 201, endPoint x: 796, endPoint y: 208, distance: 13.0
click at [787, 203] on div at bounding box center [773, 194] width 579 height 42
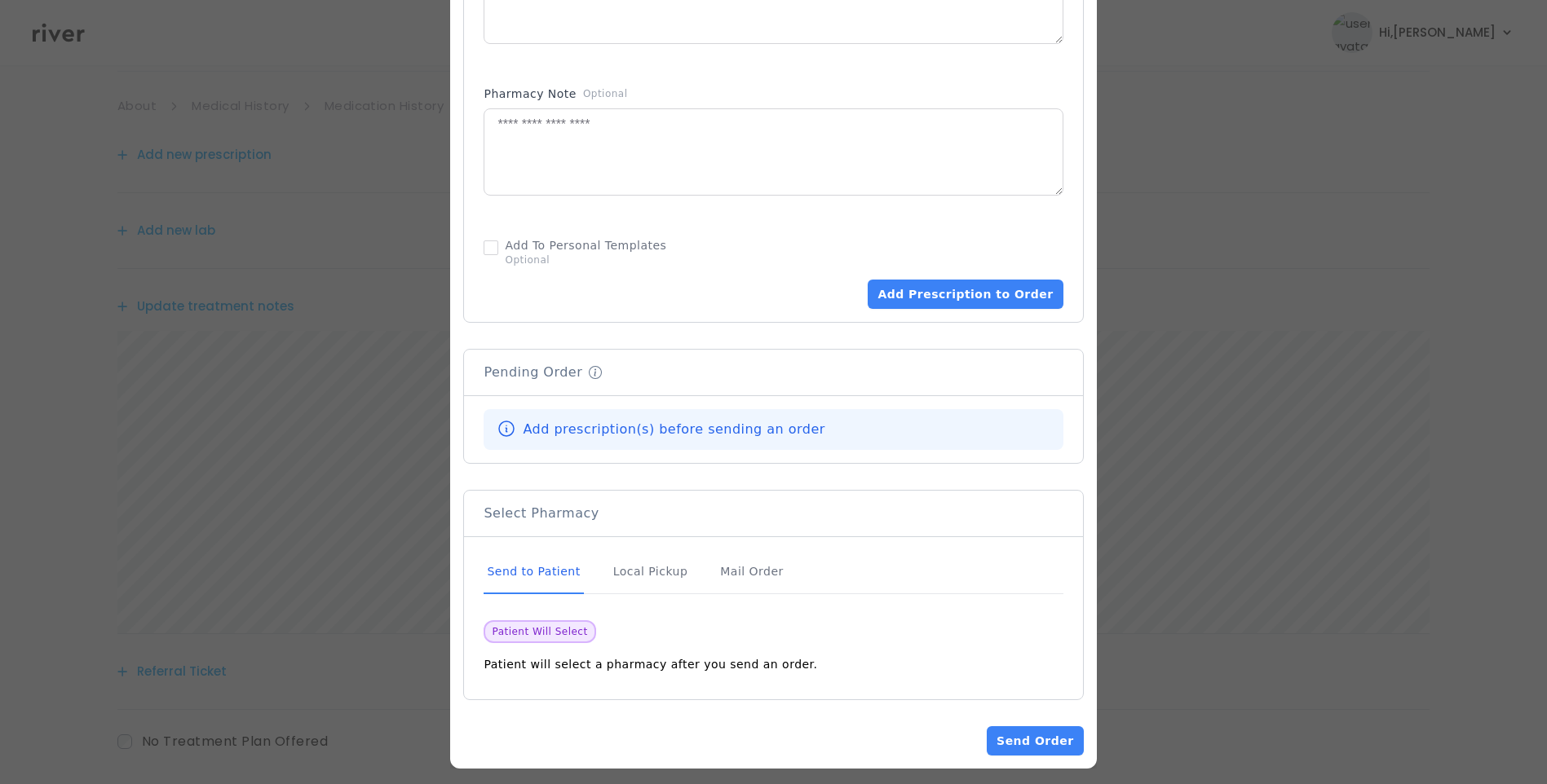
scroll to position [927, 0]
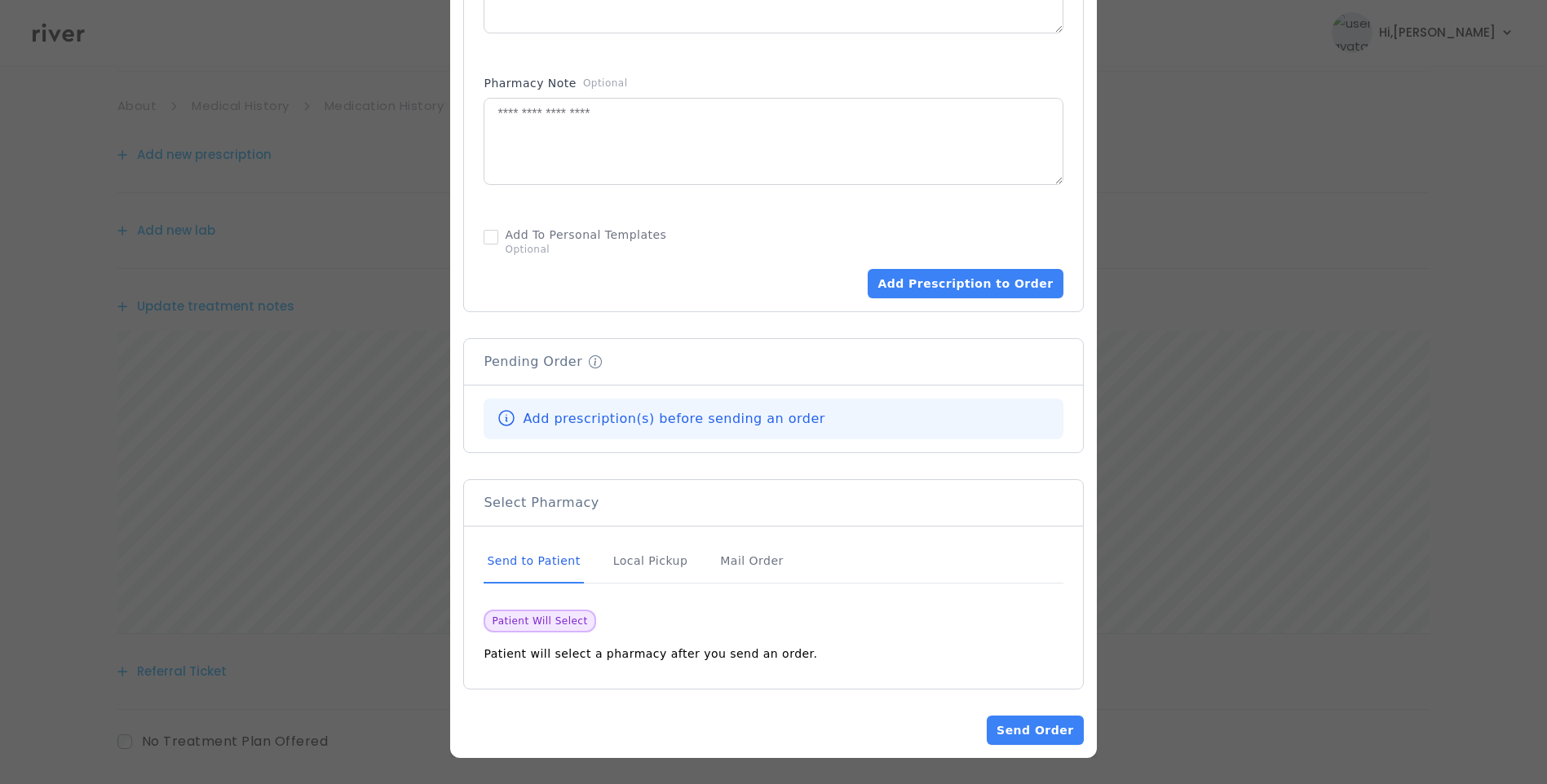
click at [562, 561] on div "Send to Patient" at bounding box center [533, 562] width 99 height 44
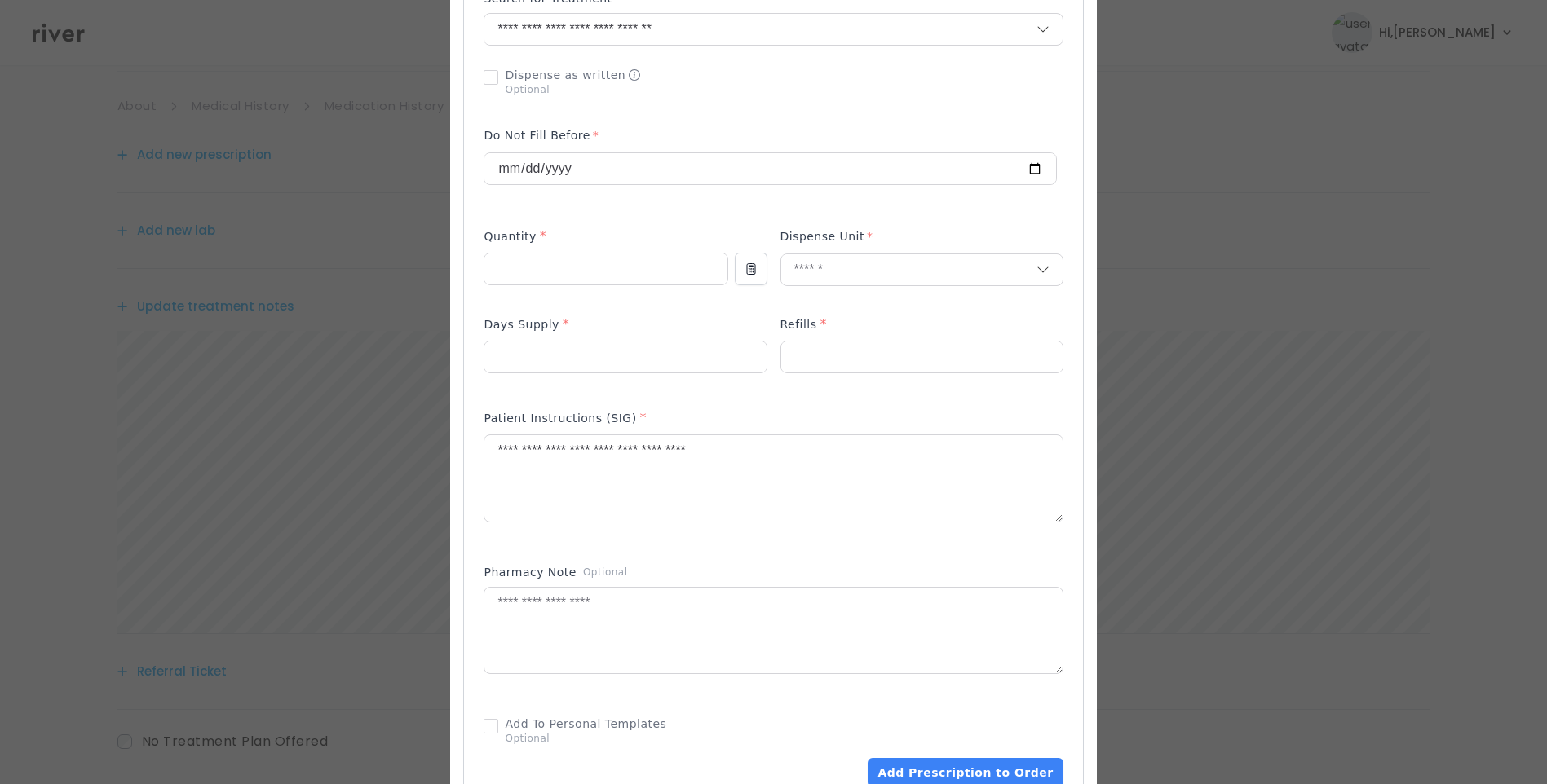
scroll to position [357, 0]
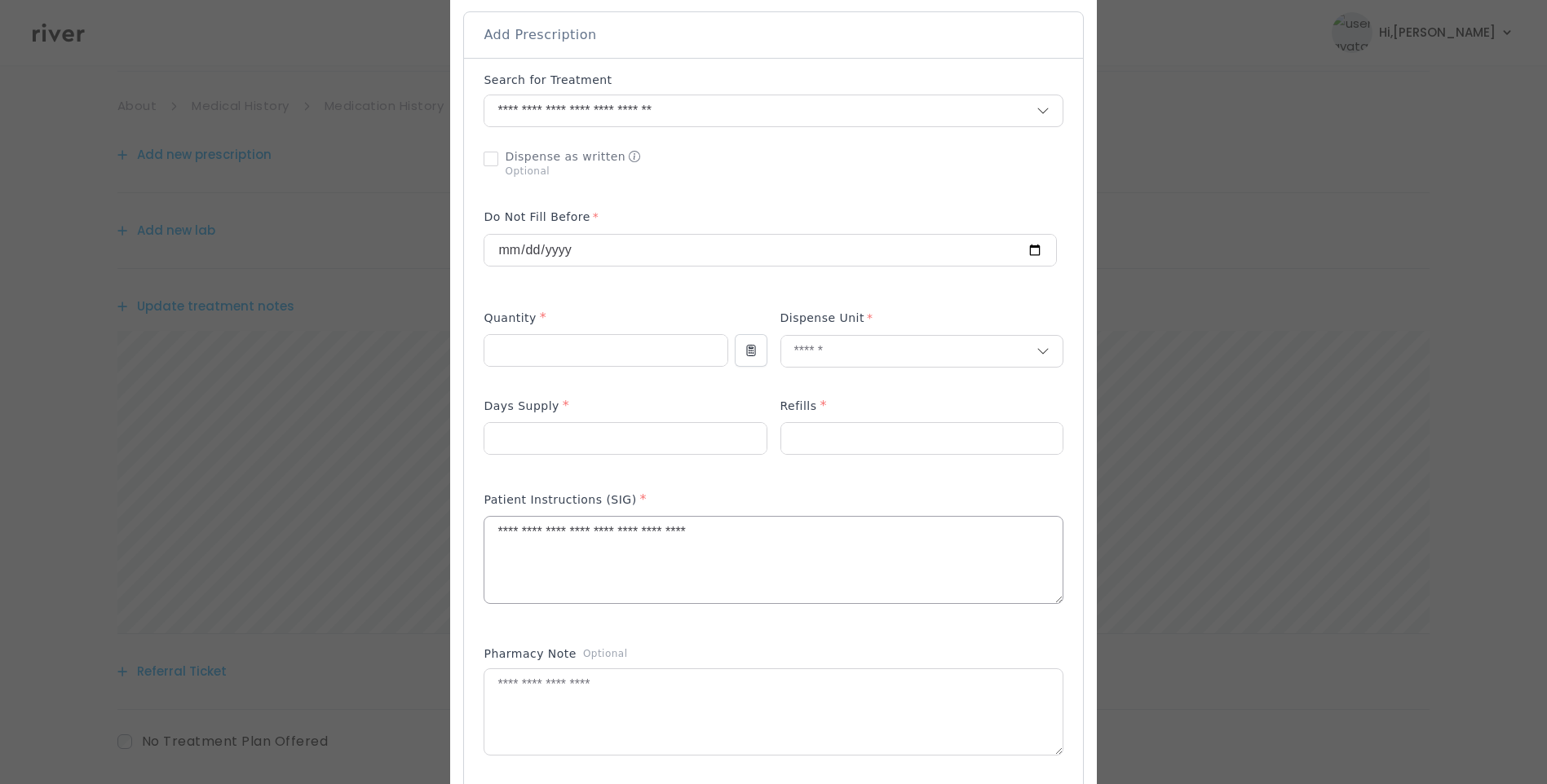
drag, startPoint x: 807, startPoint y: 534, endPoint x: 803, endPoint y: 525, distance: 9.8
click at [808, 532] on textarea "**********" at bounding box center [773, 560] width 577 height 87
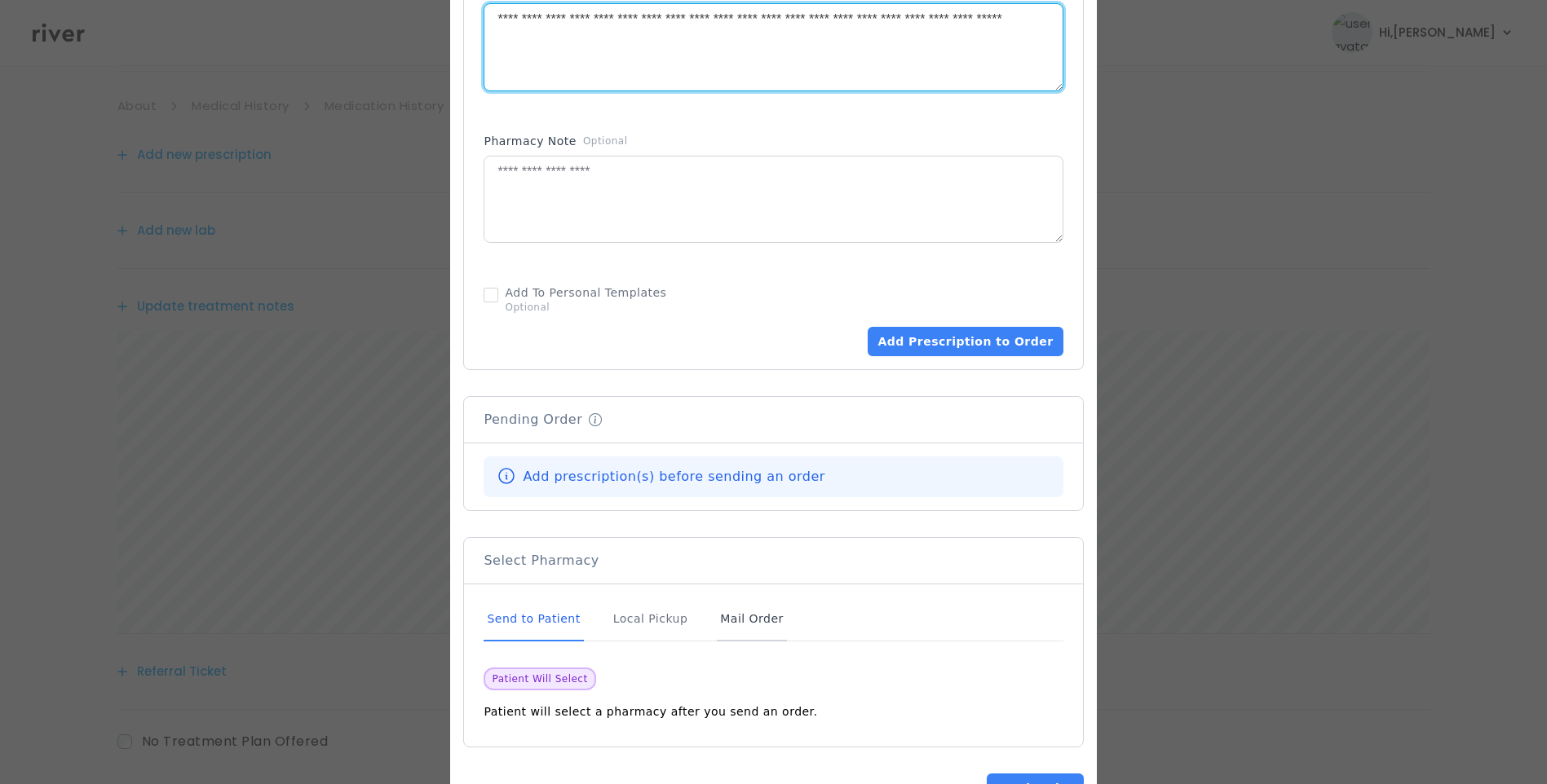
scroll to position [927, 0]
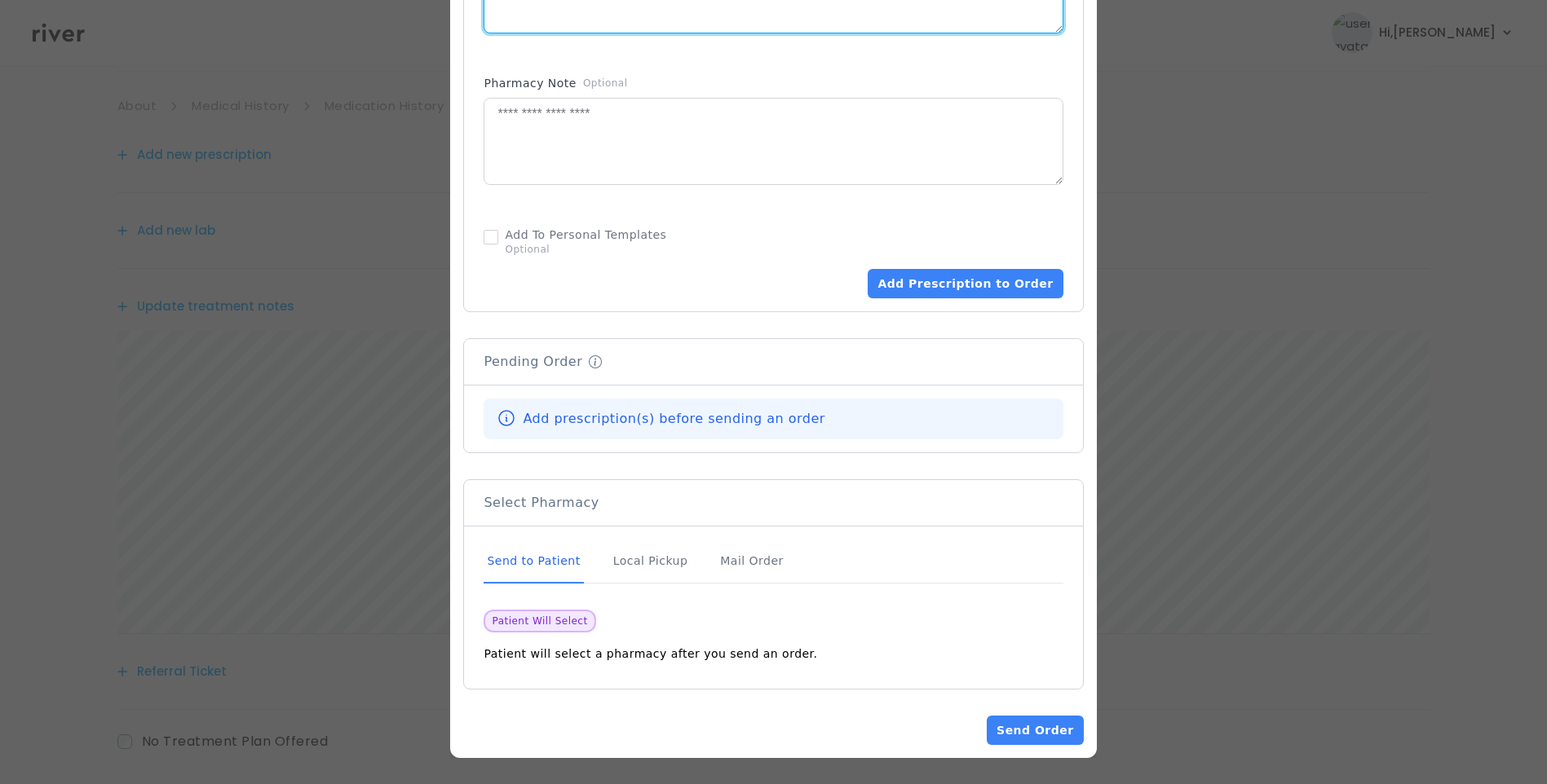
type textarea "**********"
click at [554, 559] on div "Send to Patient" at bounding box center [533, 562] width 99 height 44
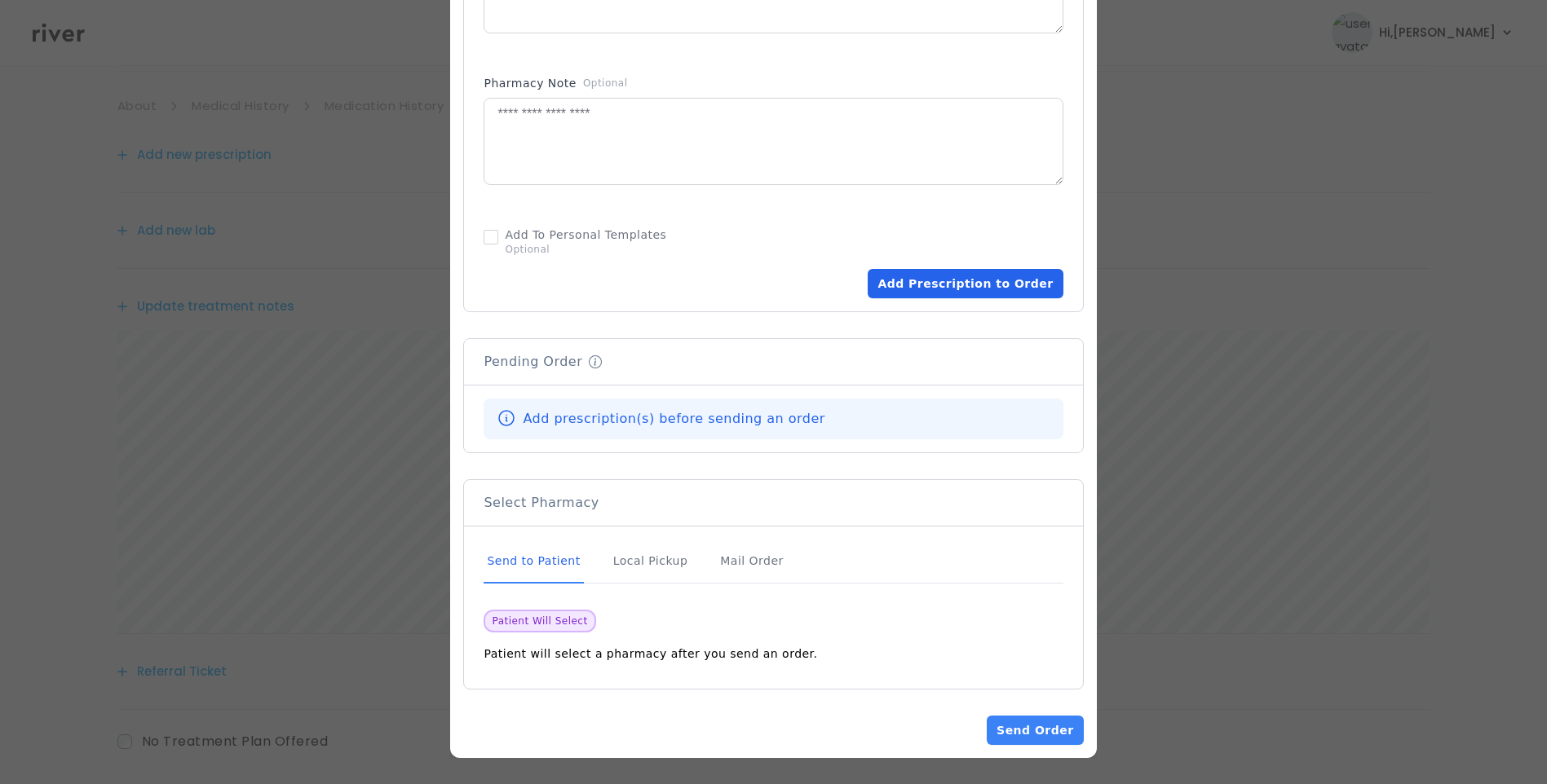
click at [968, 281] on button "Add Prescription to Order" at bounding box center [965, 283] width 195 height 29
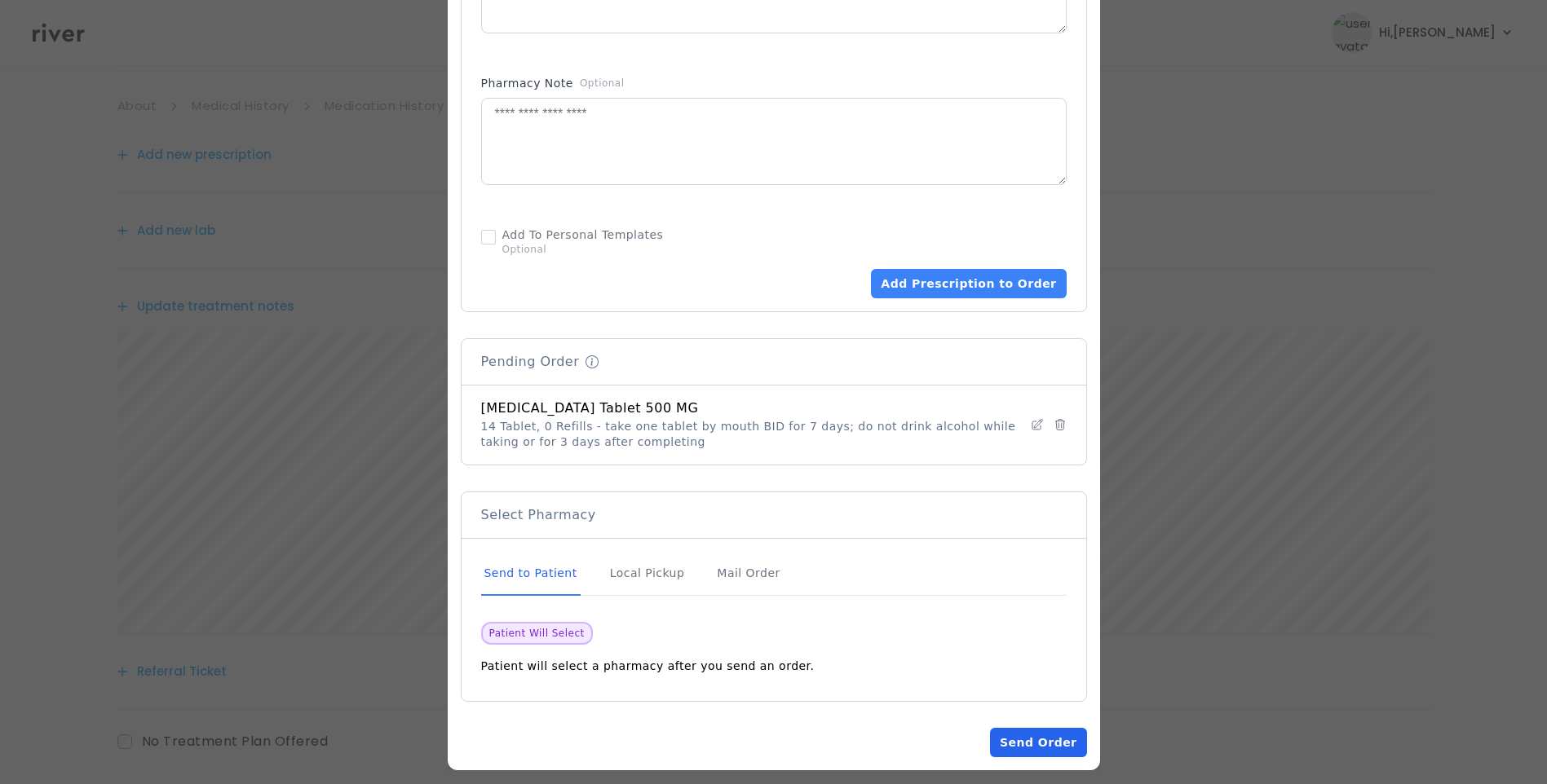
click at [1041, 737] on button "Send Order" at bounding box center [1038, 742] width 96 height 29
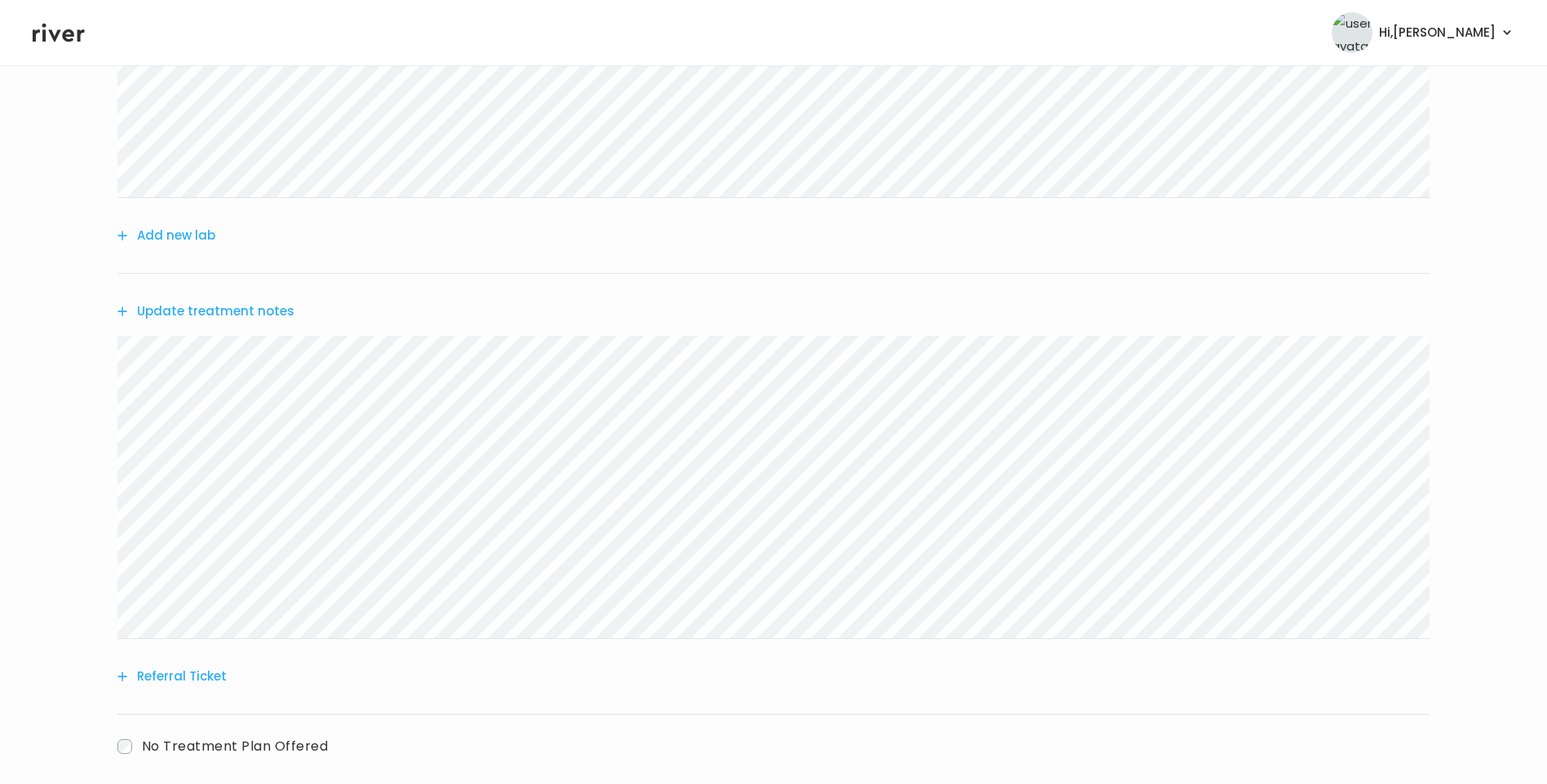
scroll to position [38, 0]
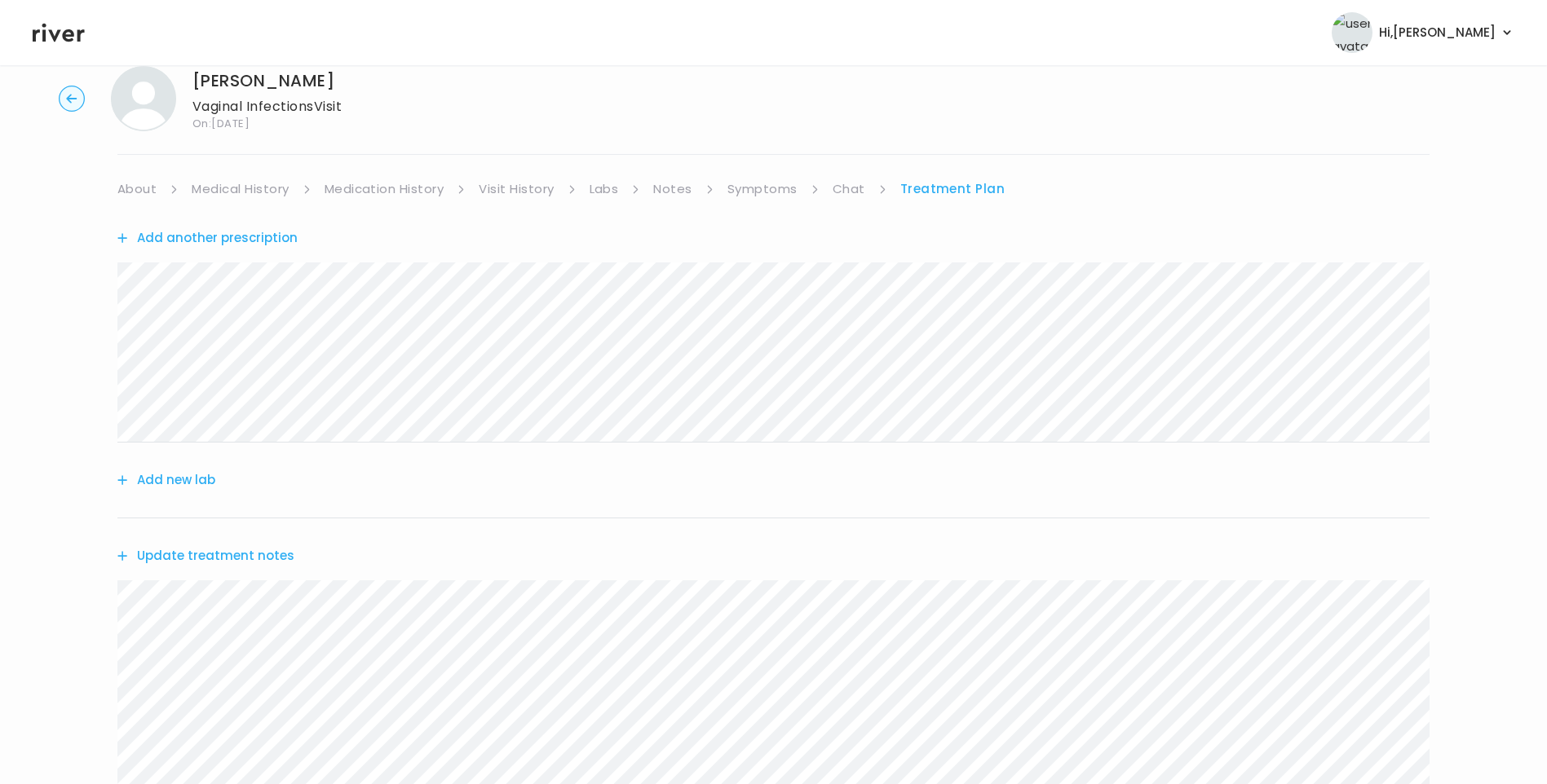
click at [851, 185] on link "Chat" at bounding box center [848, 189] width 33 height 23
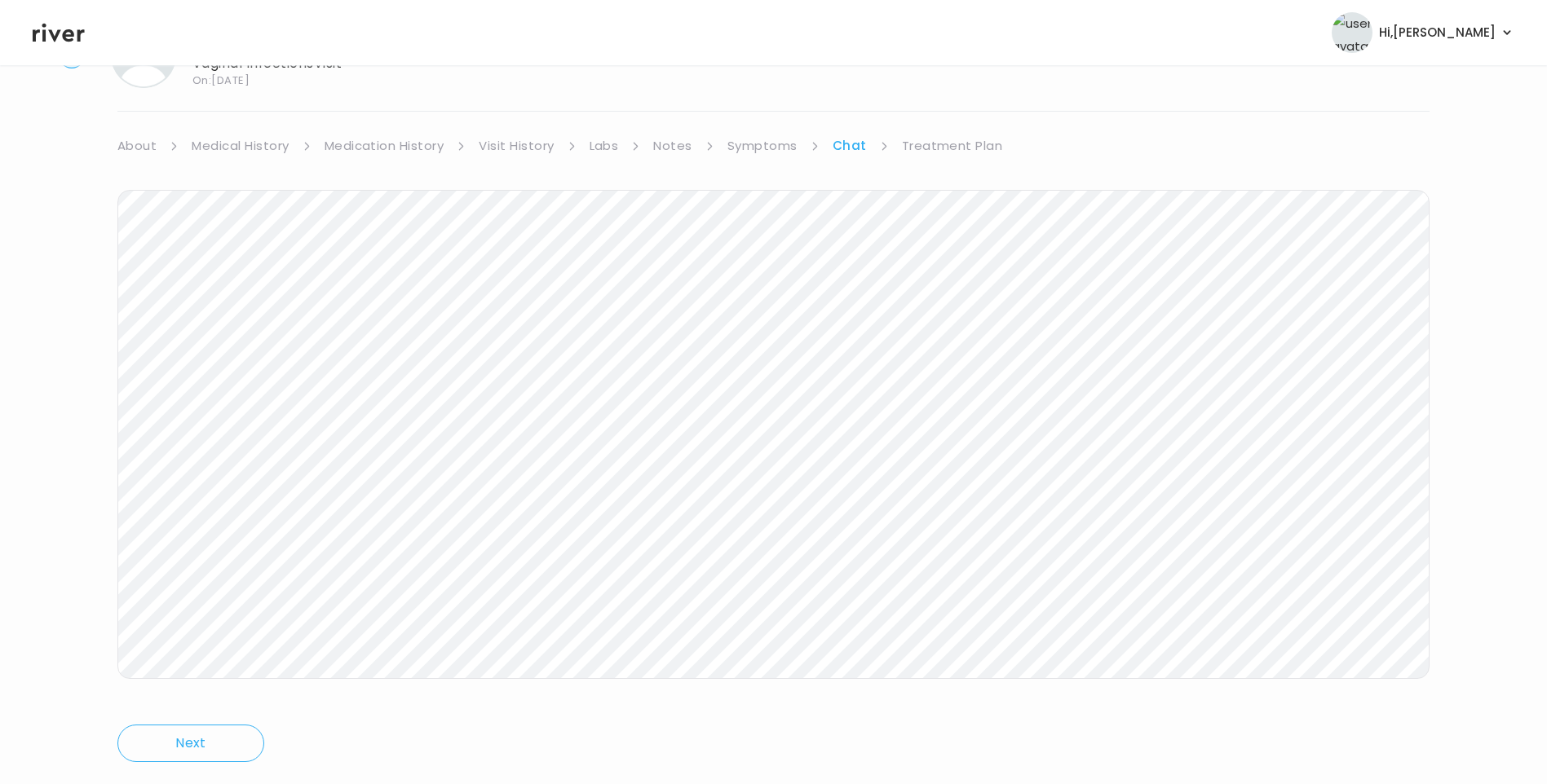
scroll to position [121, 0]
click at [943, 104] on link "Treatment Plan" at bounding box center [952, 105] width 101 height 23
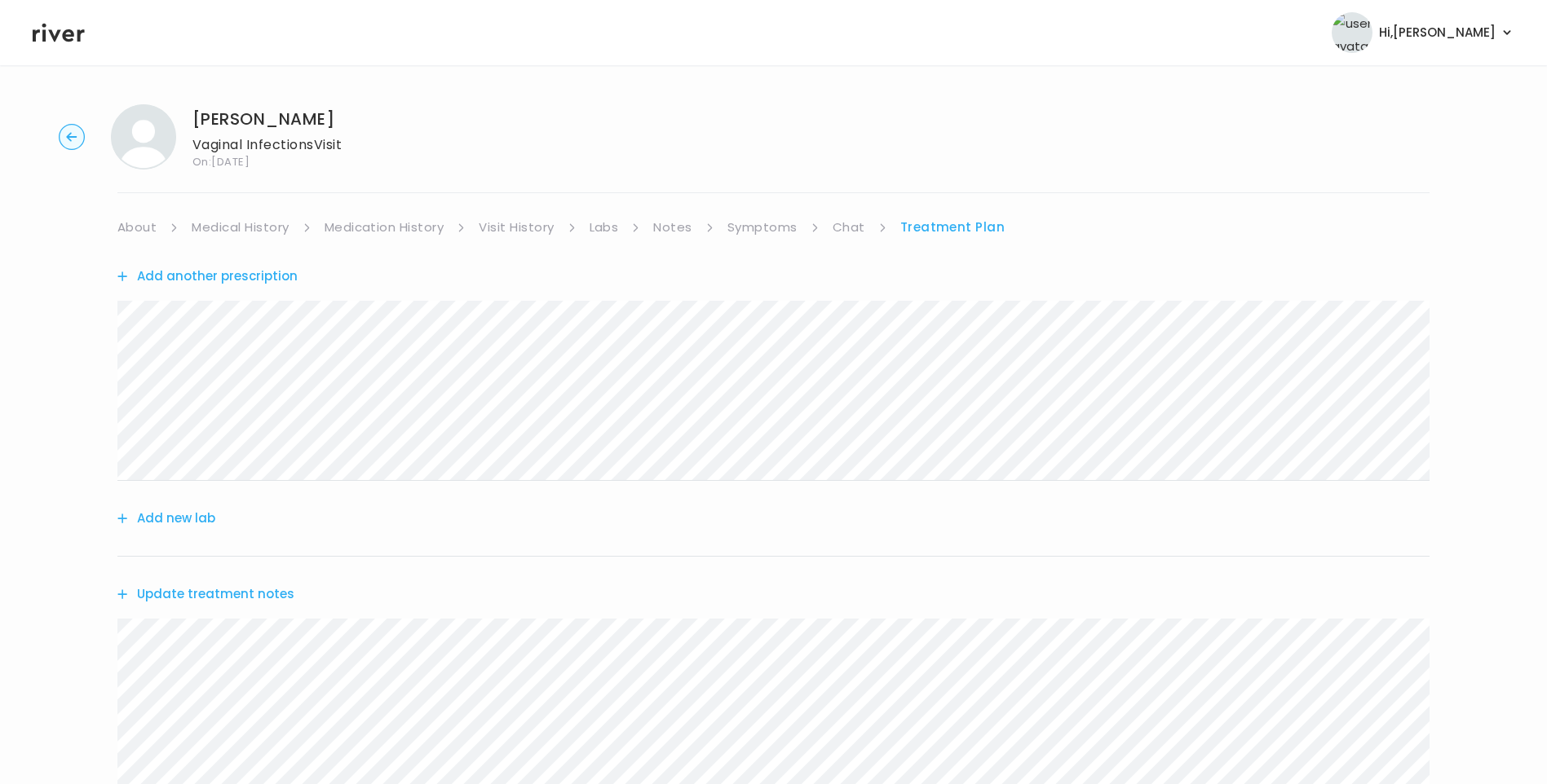
click at [845, 225] on link "Chat" at bounding box center [848, 227] width 33 height 23
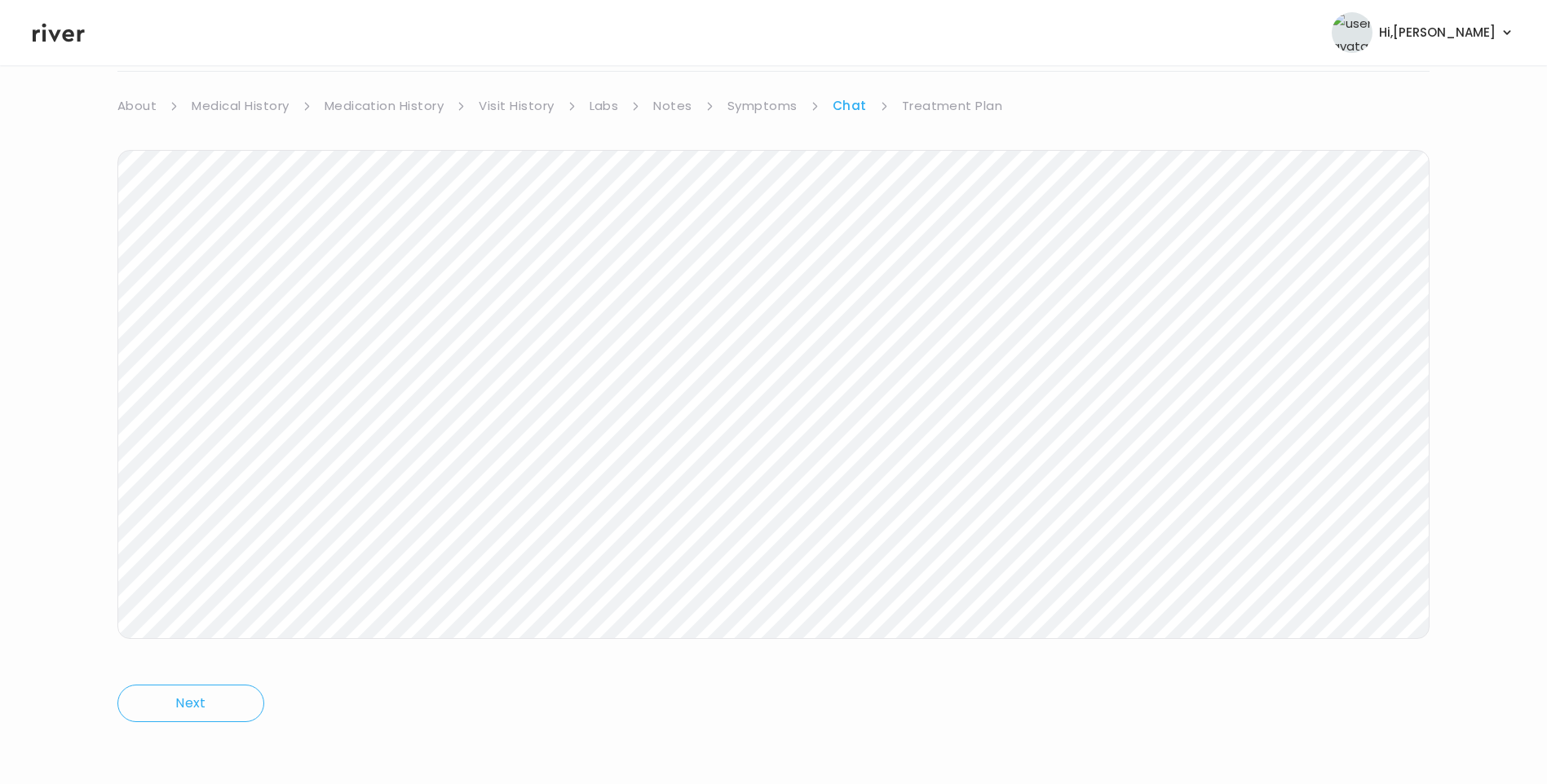
click at [970, 100] on link "Treatment Plan" at bounding box center [952, 105] width 101 height 23
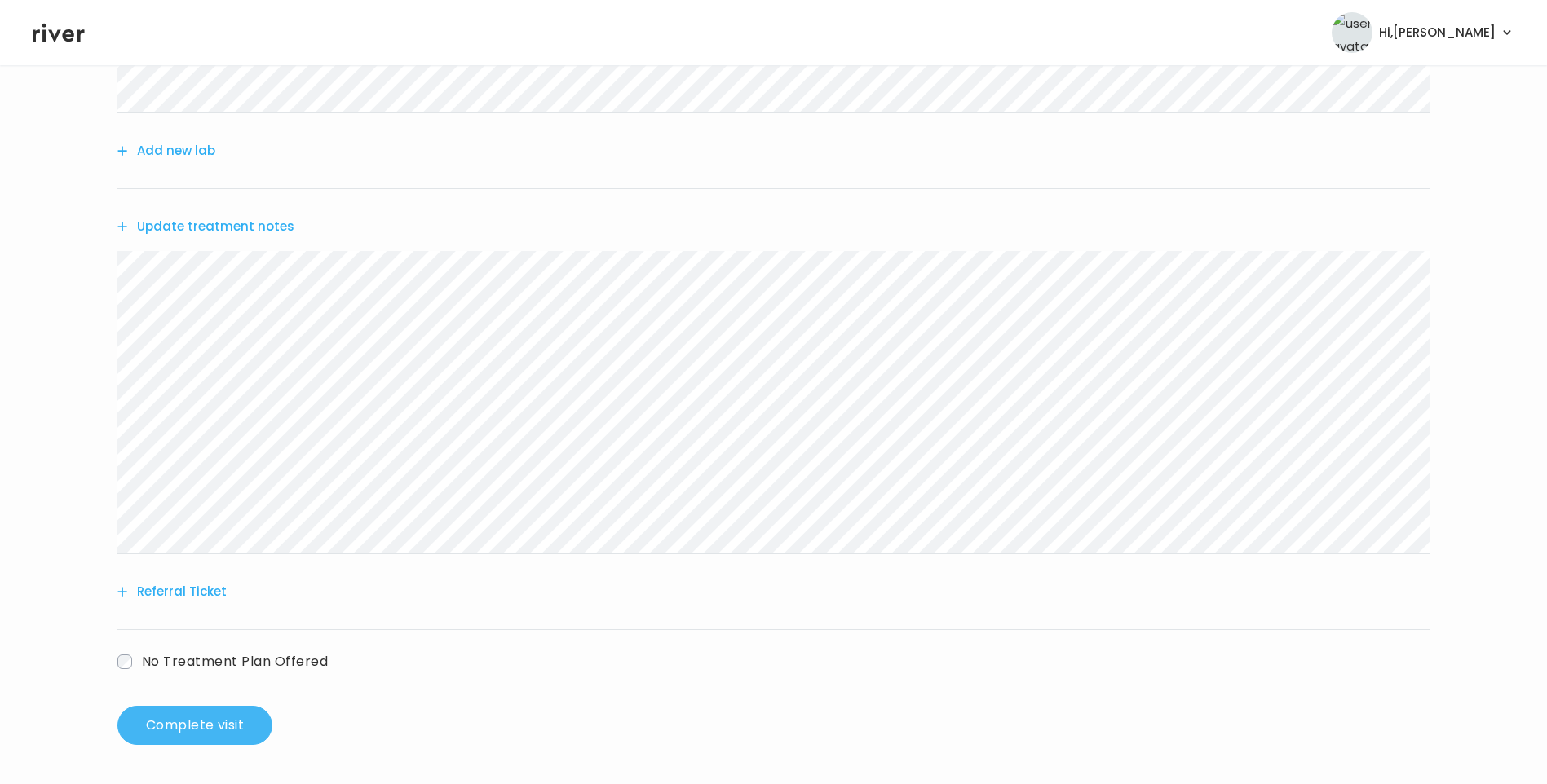
click at [195, 722] on button "Complete visit" at bounding box center [195, 725] width 155 height 39
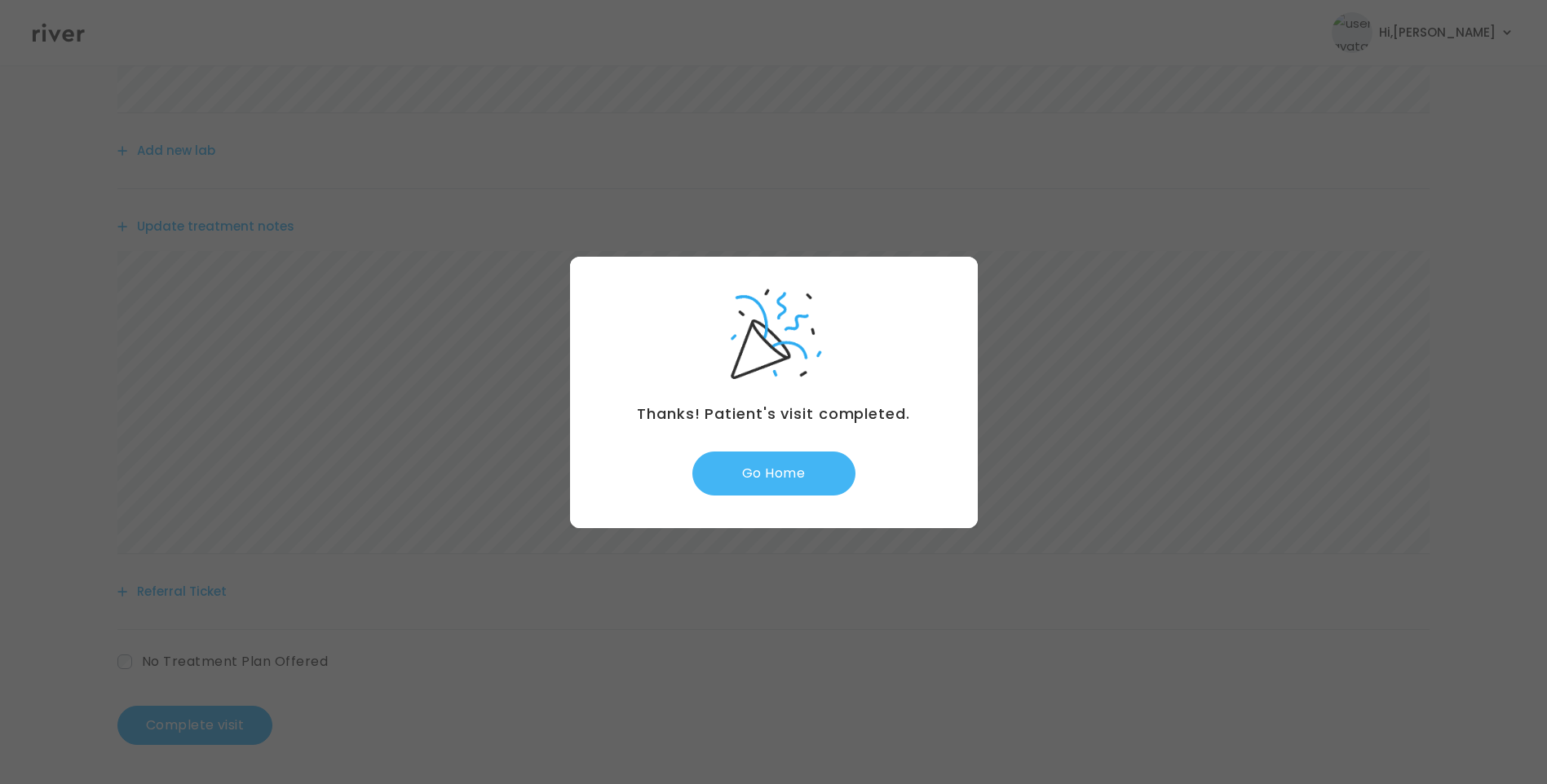
click at [797, 472] on button "Go Home" at bounding box center [774, 473] width 163 height 44
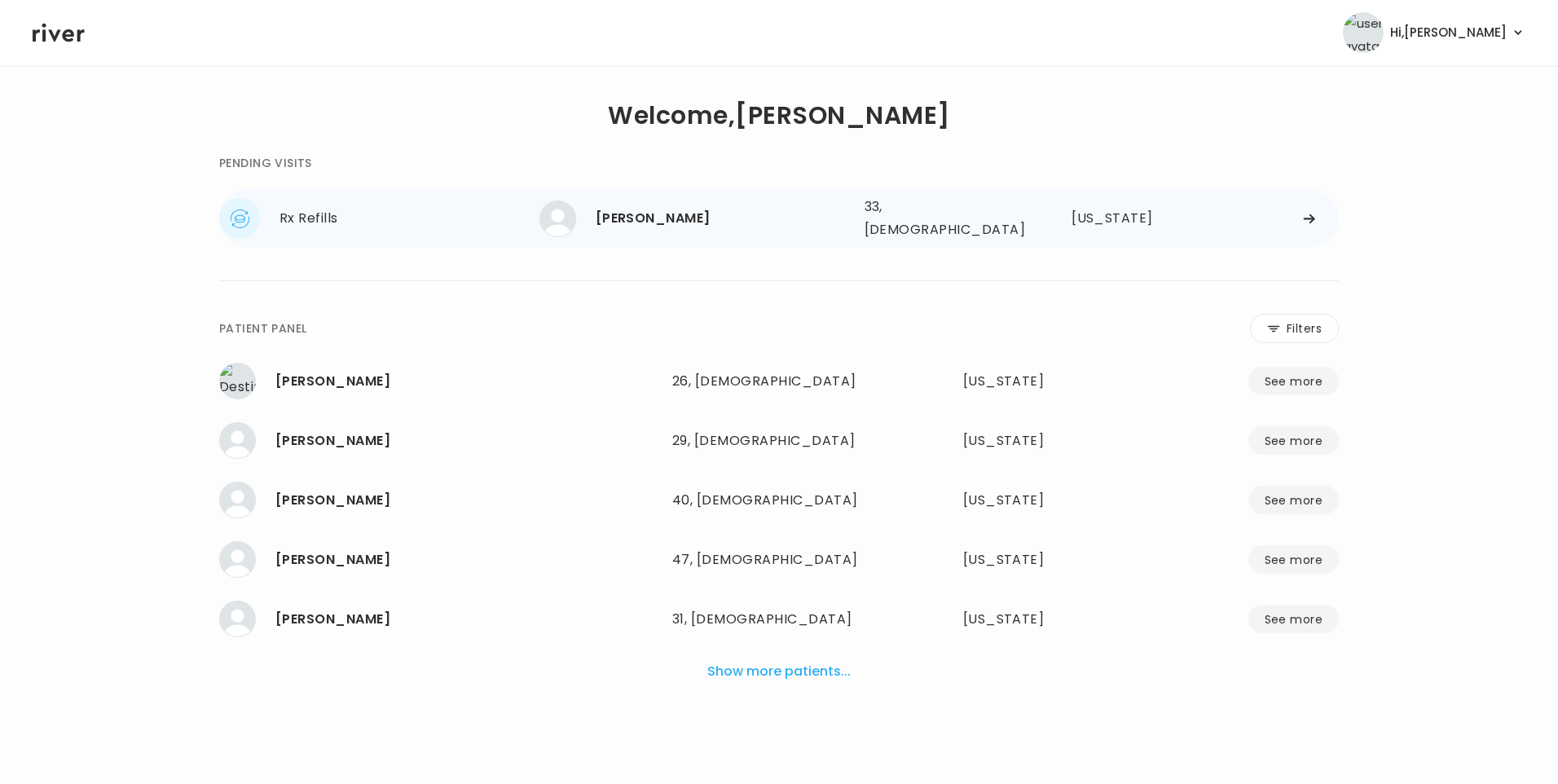
click at [643, 227] on div "[PERSON_NAME] 33, [DEMOGRAPHIC_DATA] See more" at bounding box center [696, 219] width 312 height 37
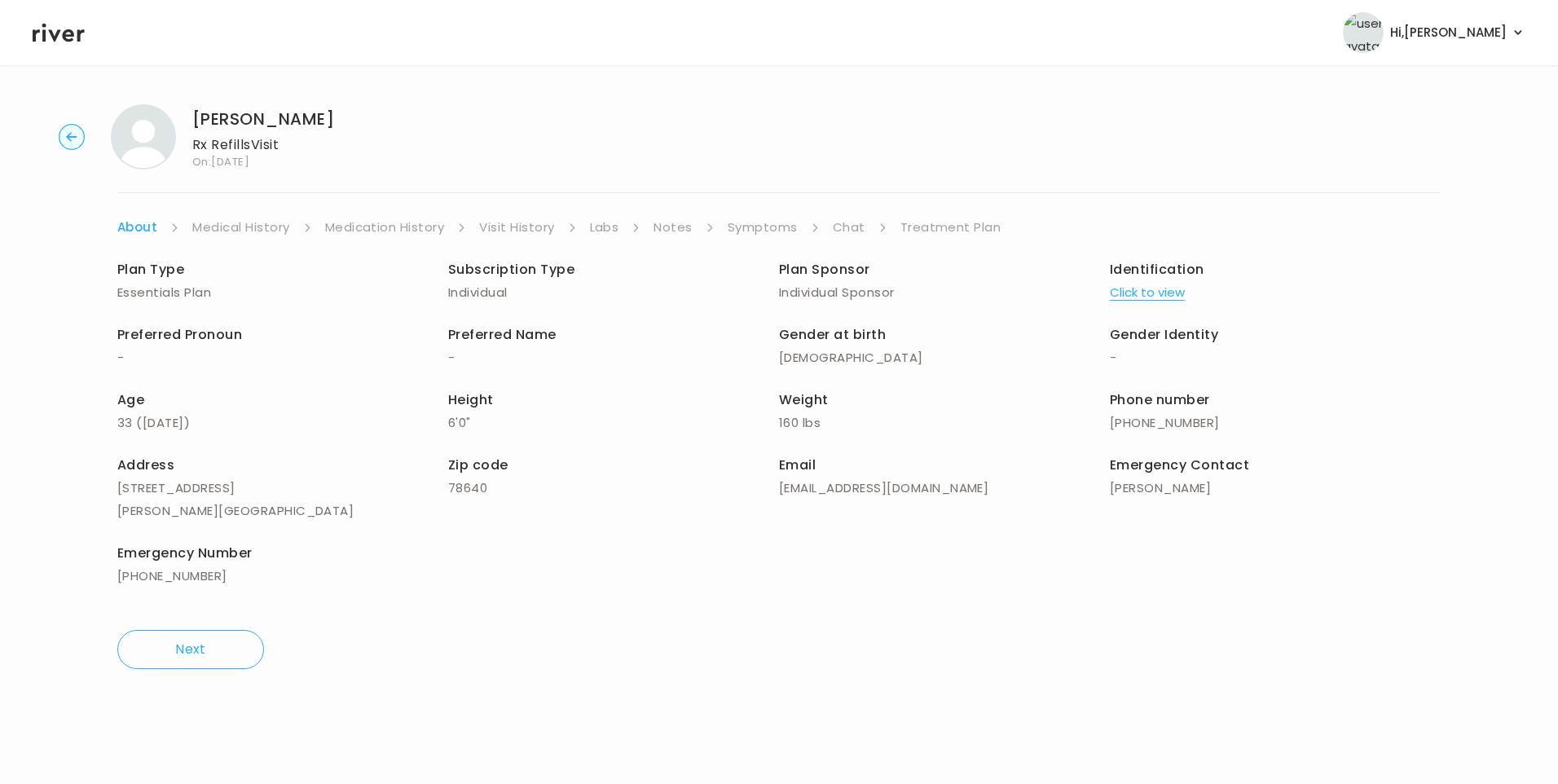
click at [534, 216] on link "Visit History" at bounding box center [516, 227] width 75 height 23
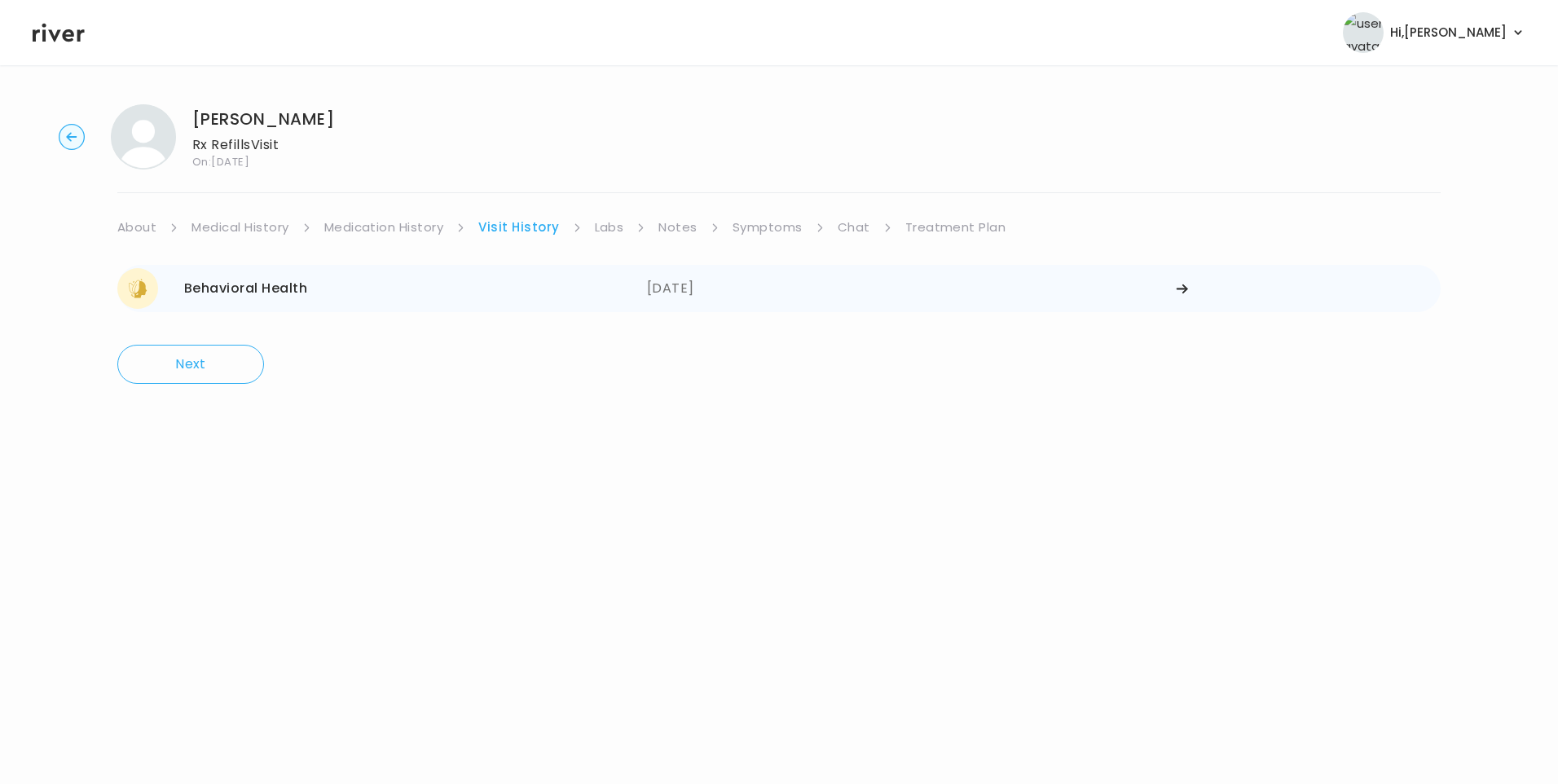
click at [614, 269] on div "Behavioral Health 08/07/2025" at bounding box center [381, 288] width 530 height 40
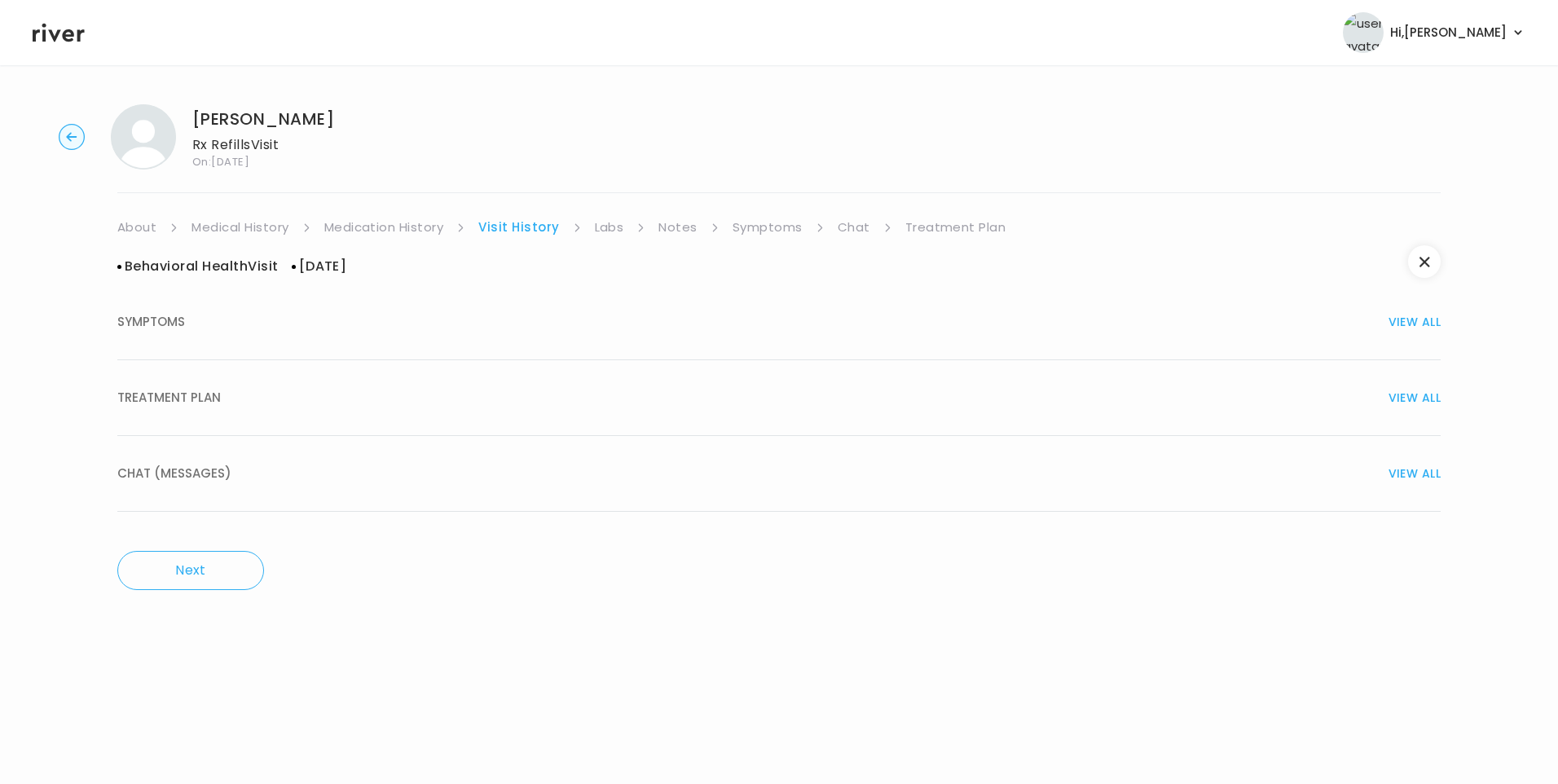
drag, startPoint x: 248, startPoint y: 404, endPoint x: 259, endPoint y: 417, distance: 17.0
click at [250, 405] on div "TREATMENT PLAN VIEW ALL" at bounding box center [779, 397] width 1324 height 23
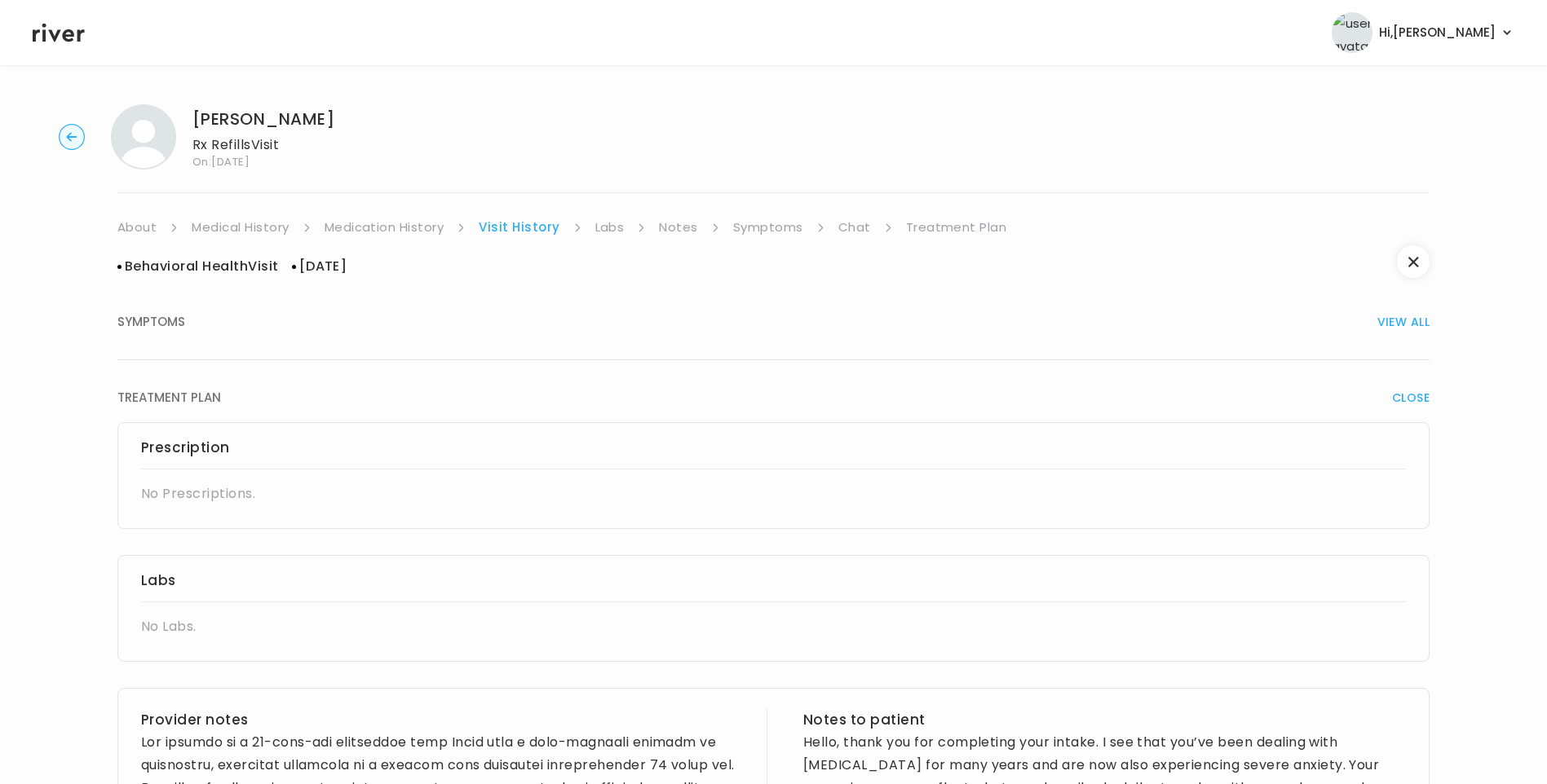
click at [137, 233] on link "About" at bounding box center [136, 227] width 39 height 23
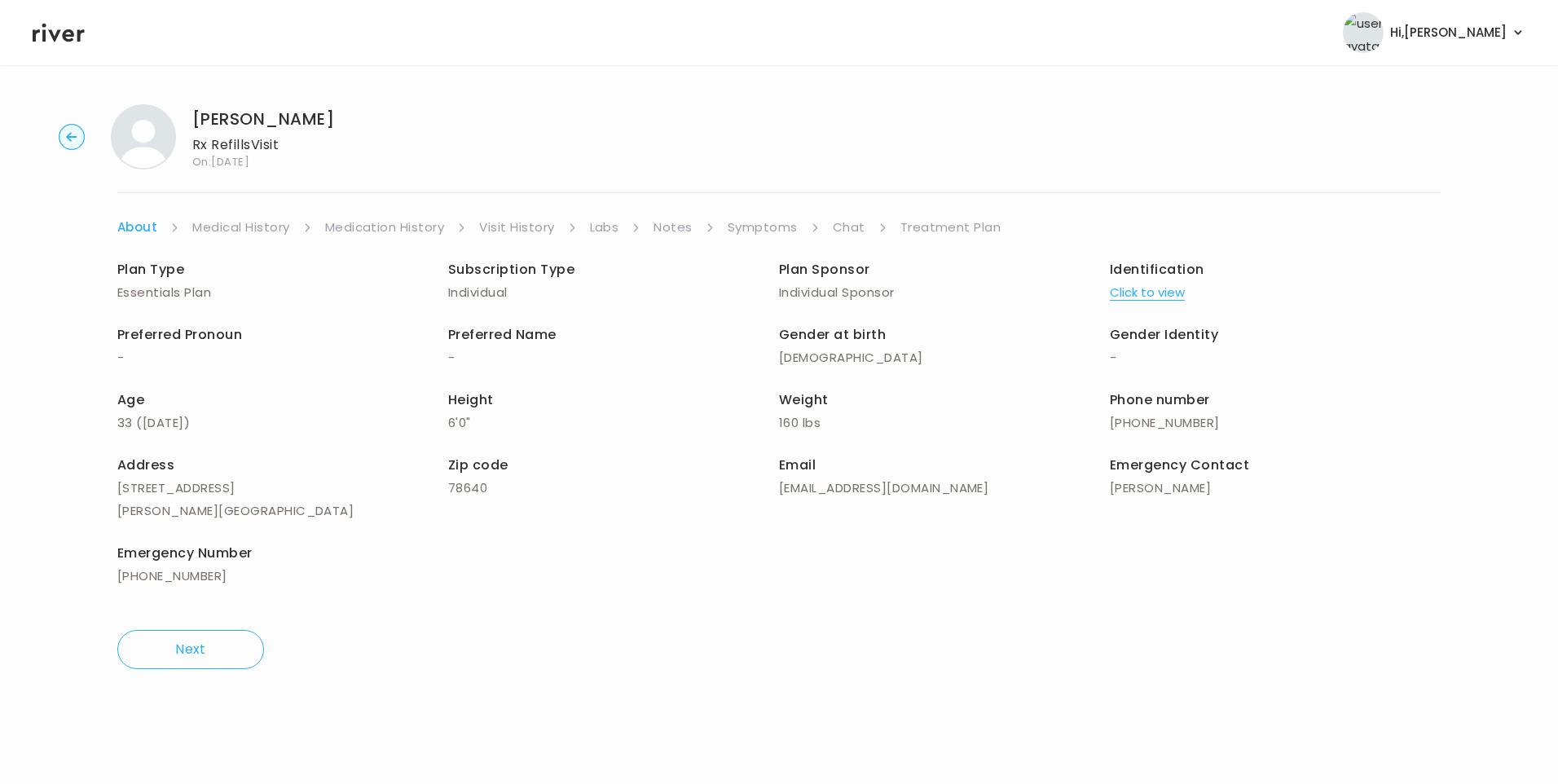
click at [1168, 295] on button "Click to view" at bounding box center [1147, 292] width 75 height 23
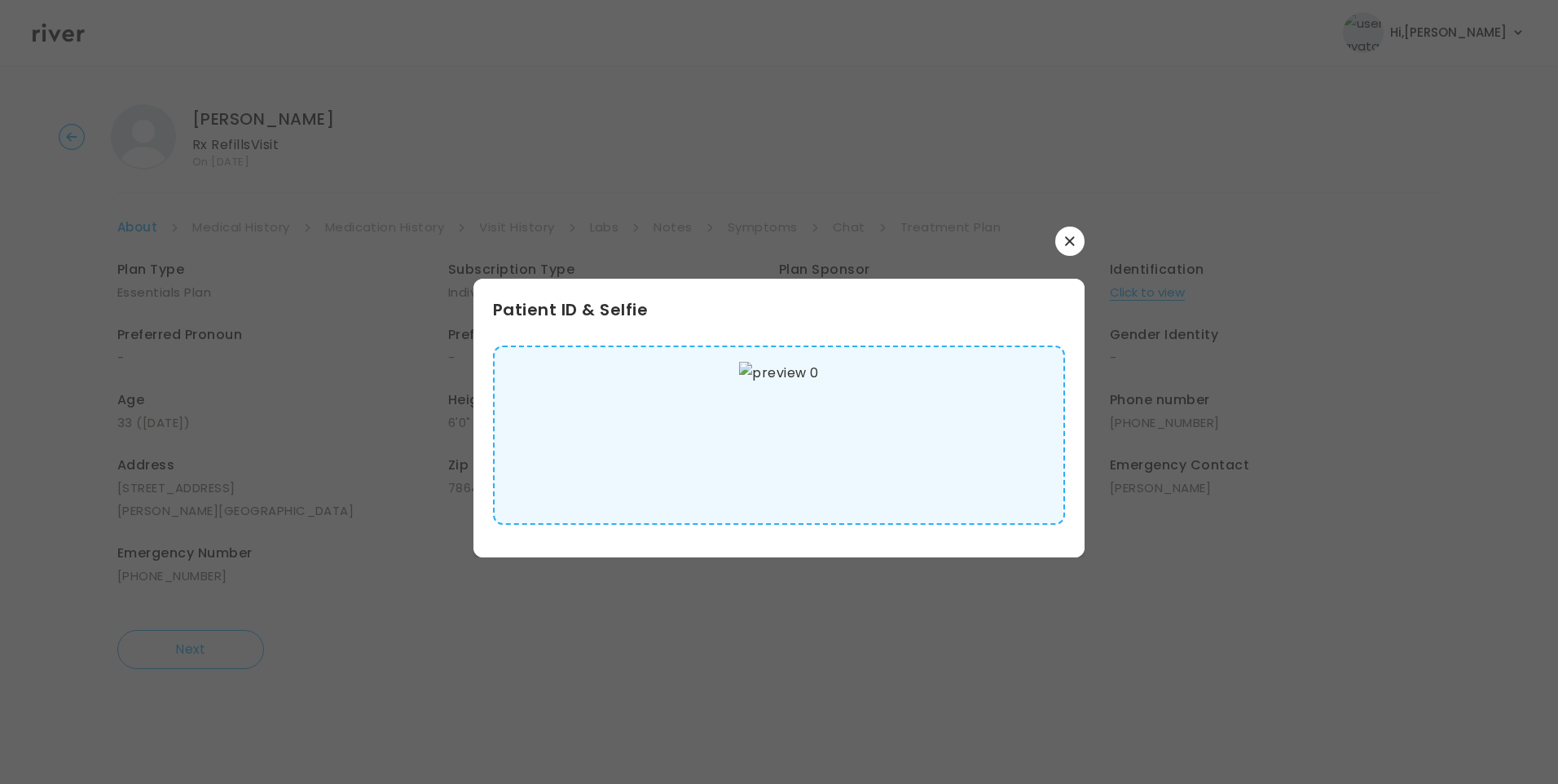
click at [755, 418] on img at bounding box center [779, 435] width 79 height 147
click at [1062, 234] on button "button" at bounding box center [1070, 241] width 29 height 29
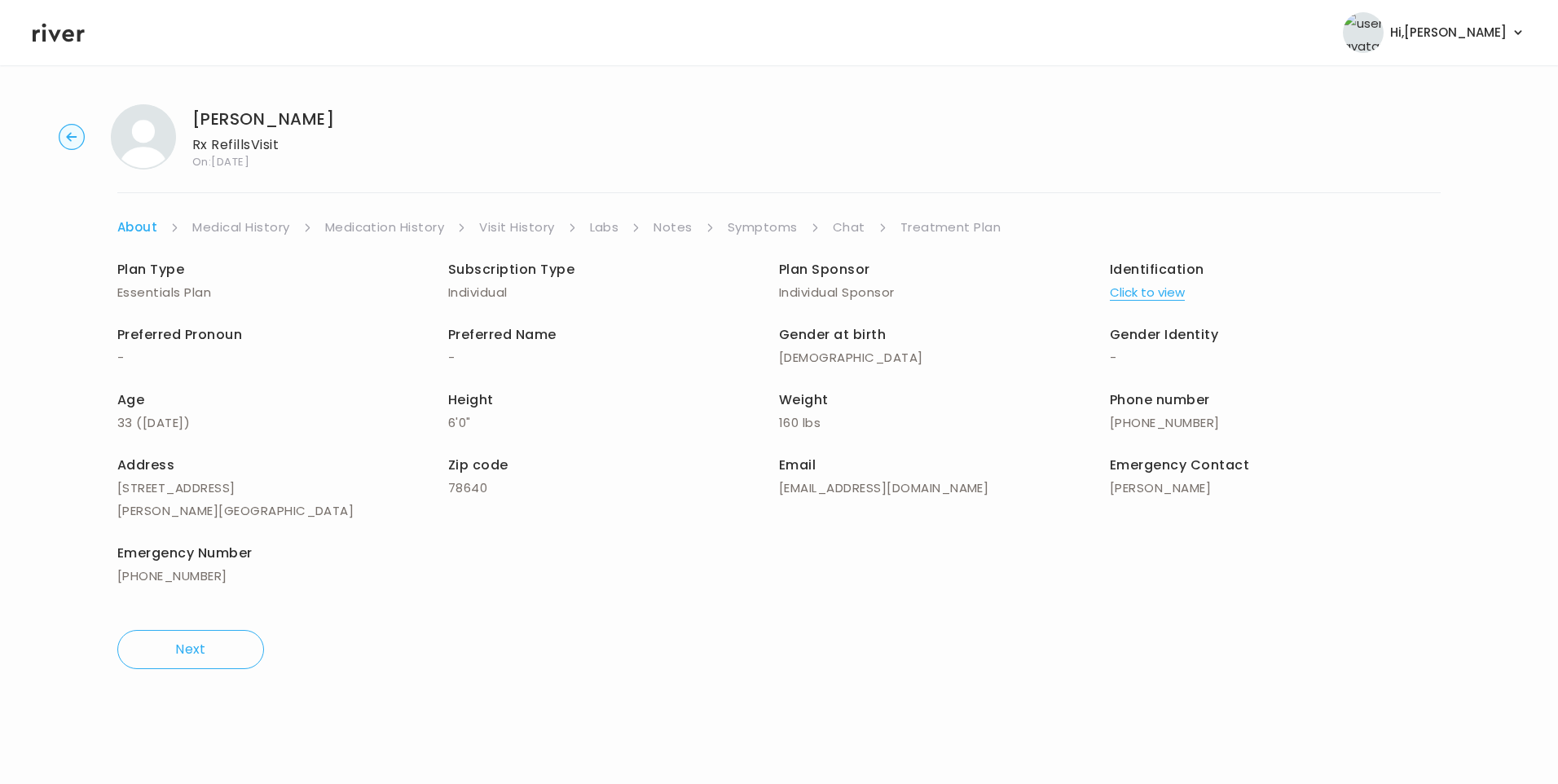
click at [252, 221] on link "Medical History" at bounding box center [240, 227] width 97 height 23
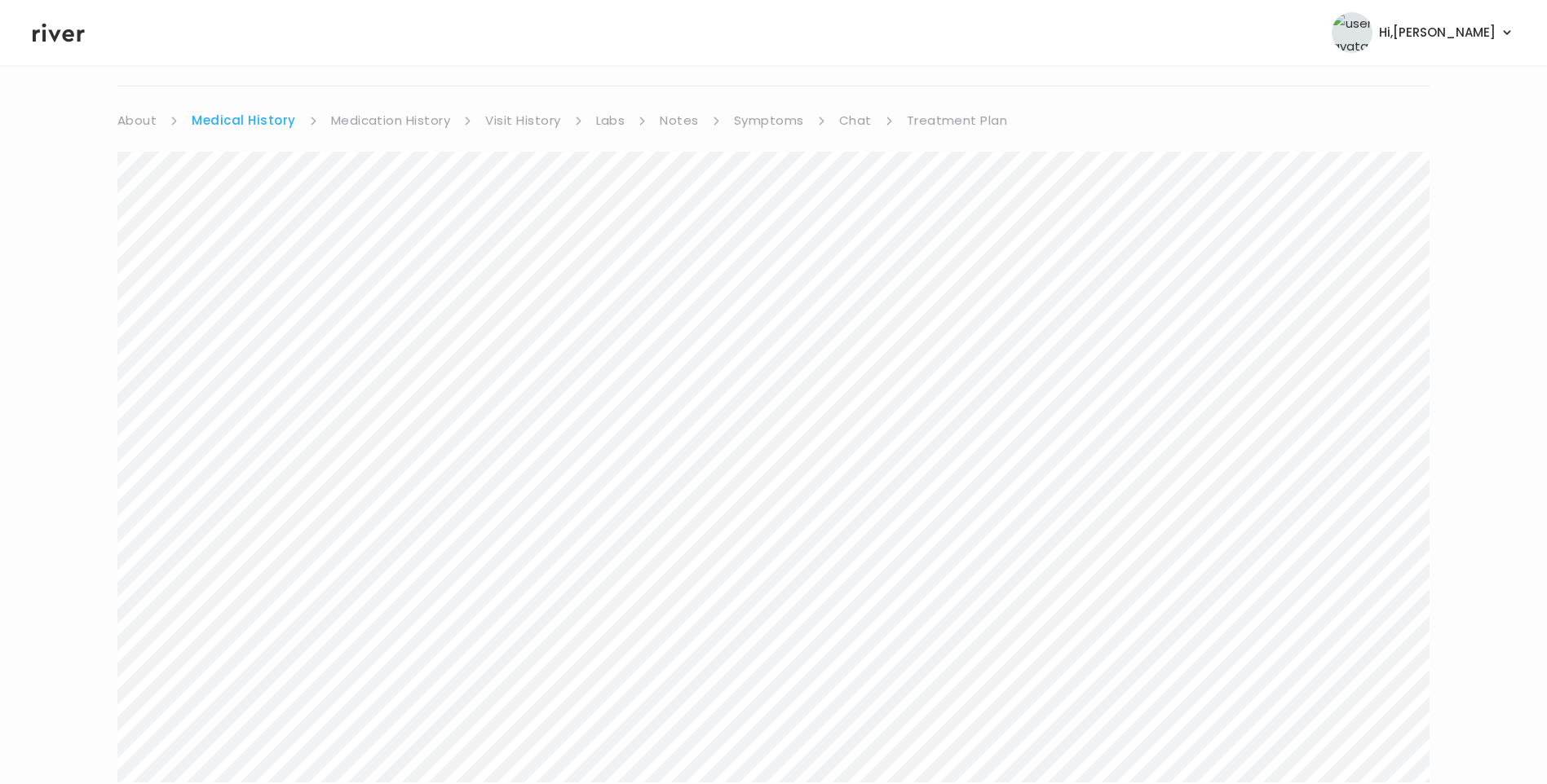
scroll to position [82, 0]
click at [765, 144] on link "Symptoms" at bounding box center [768, 146] width 70 height 23
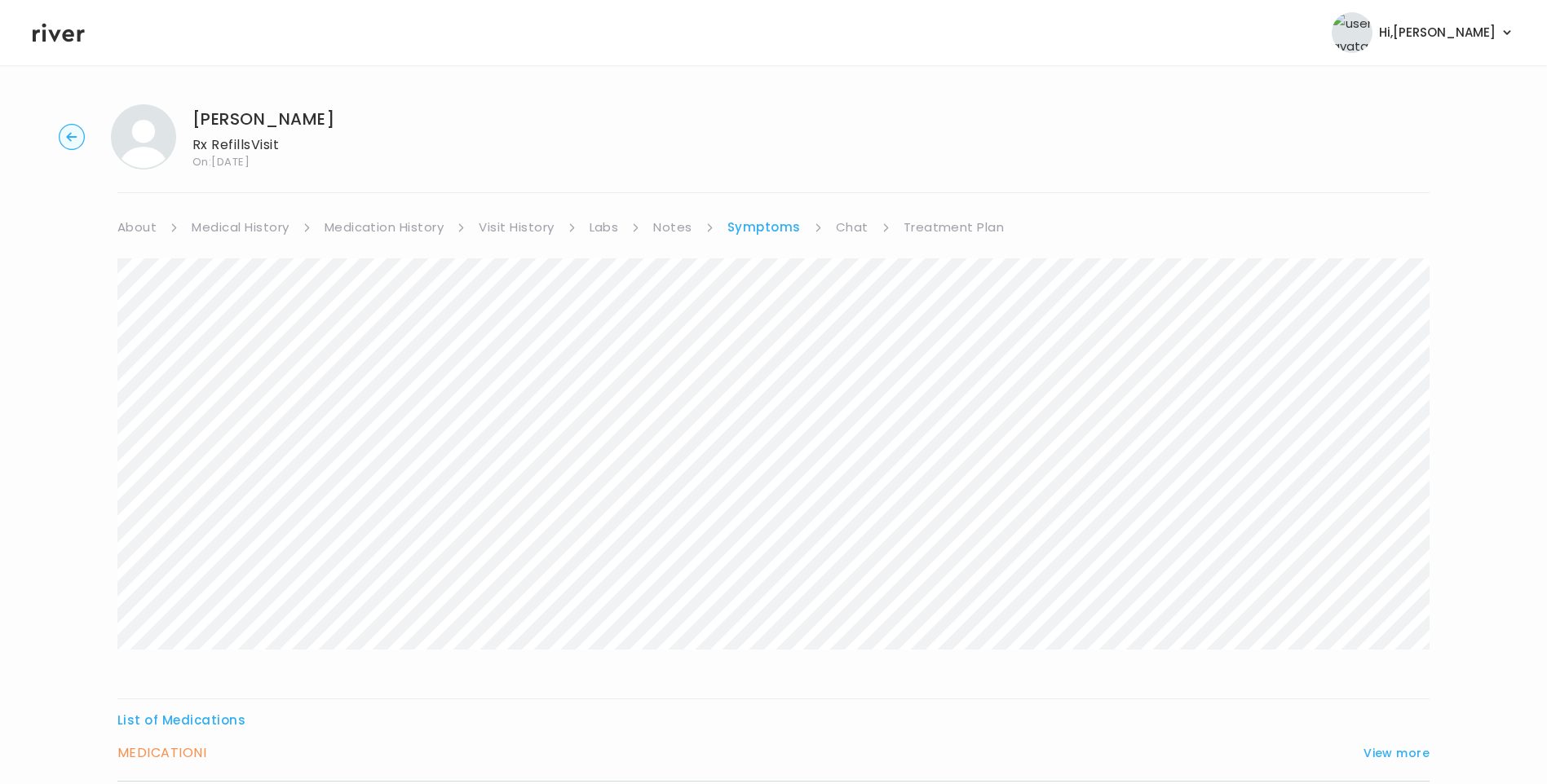
click at [372, 222] on link "Medication History" at bounding box center [384, 227] width 120 height 23
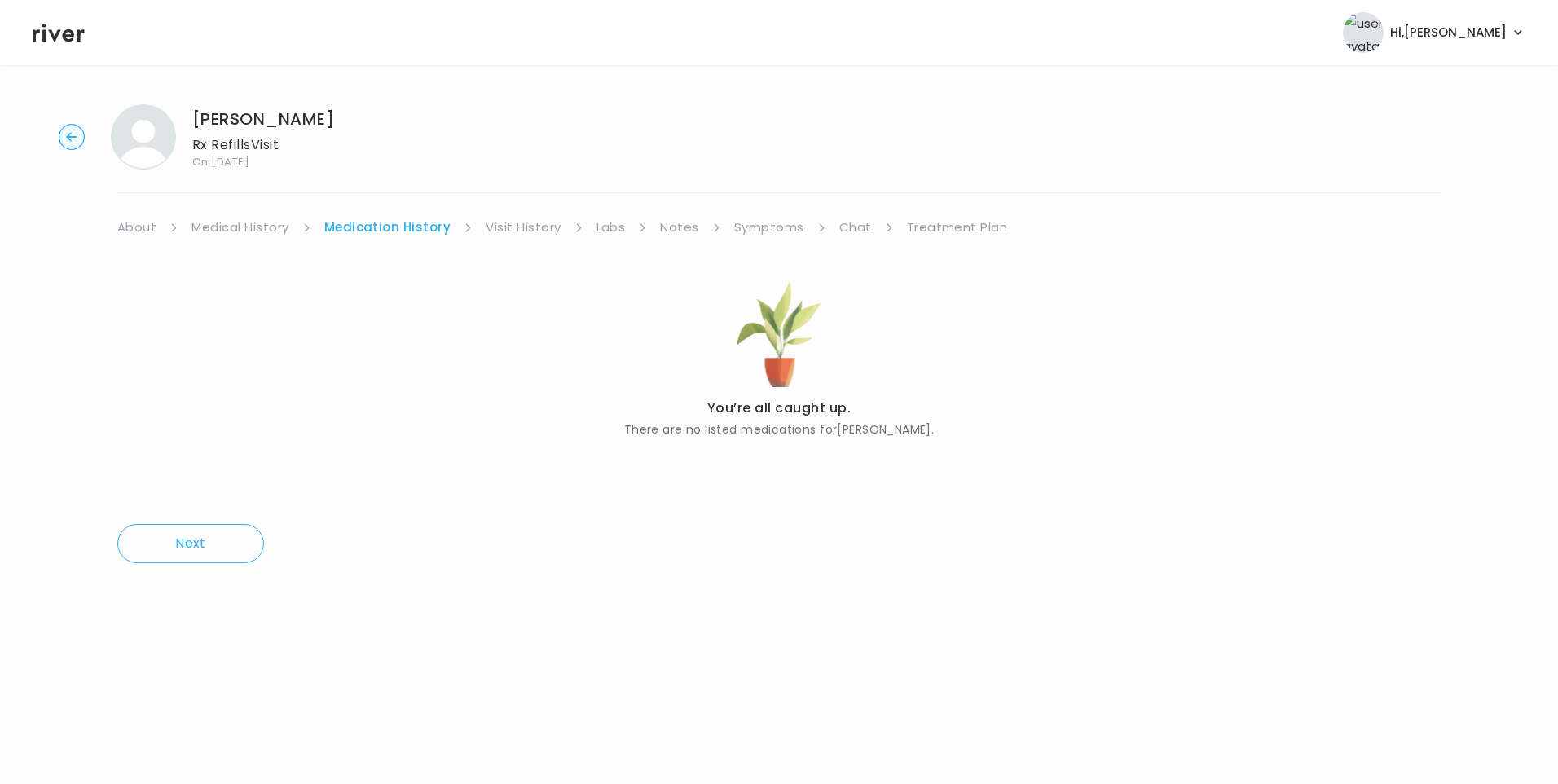
click at [245, 227] on link "Medical History" at bounding box center [239, 227] width 97 height 23
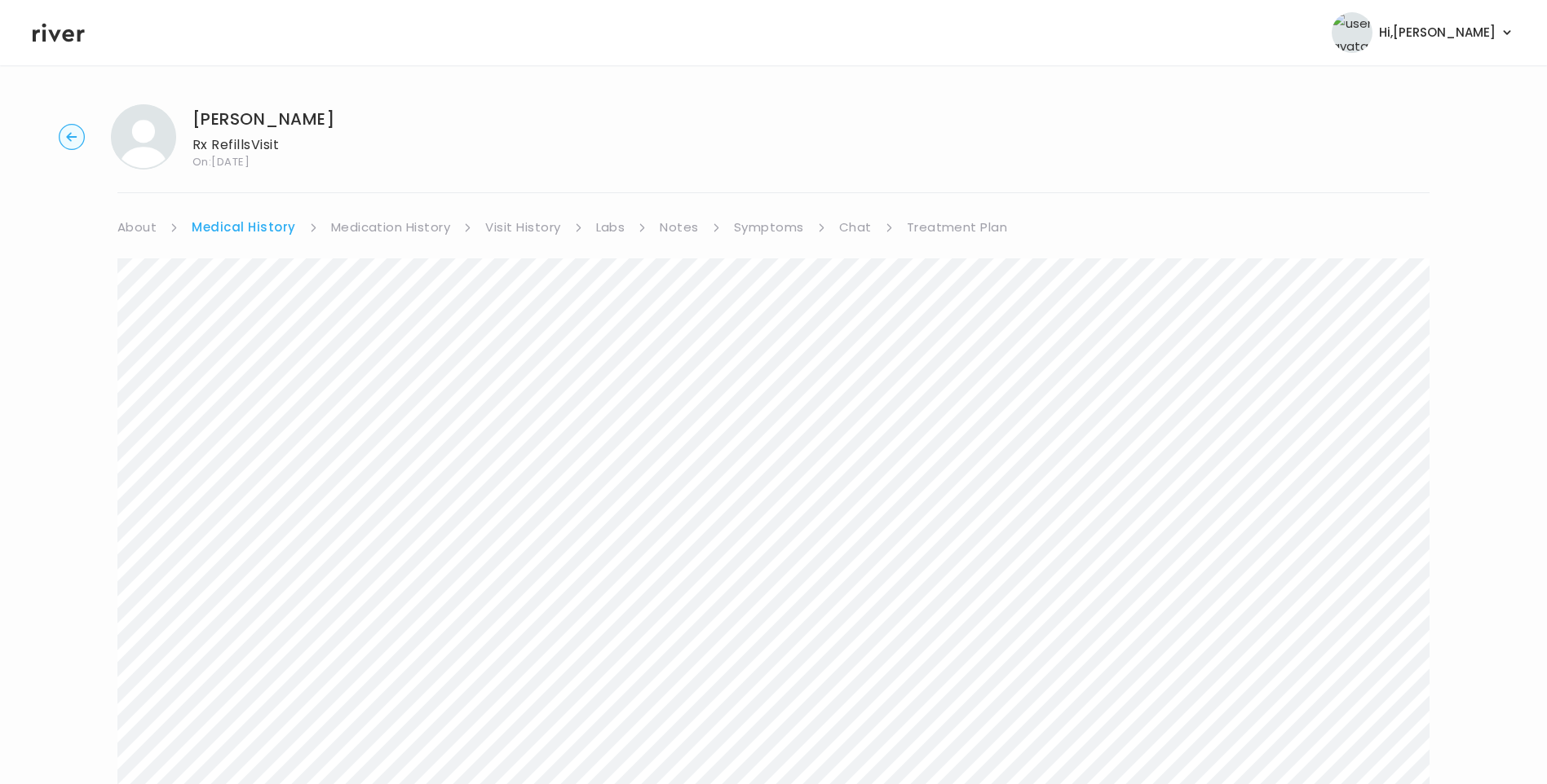
click at [378, 229] on link "Medication History" at bounding box center [391, 227] width 120 height 23
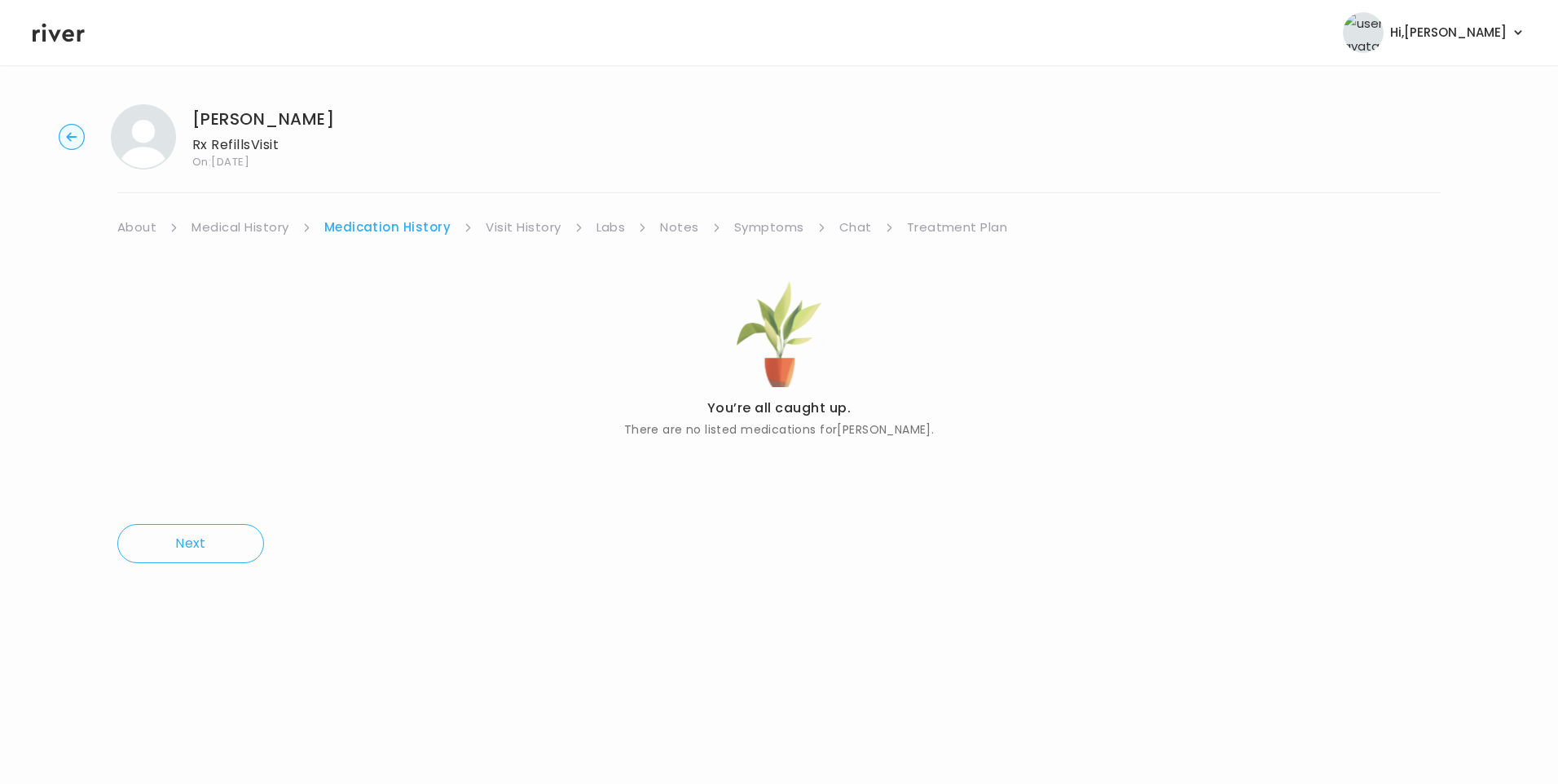
drag, startPoint x: 750, startPoint y: 229, endPoint x: 756, endPoint y: 236, distance: 9.2
click at [753, 230] on link "Symptoms" at bounding box center [769, 227] width 70 height 23
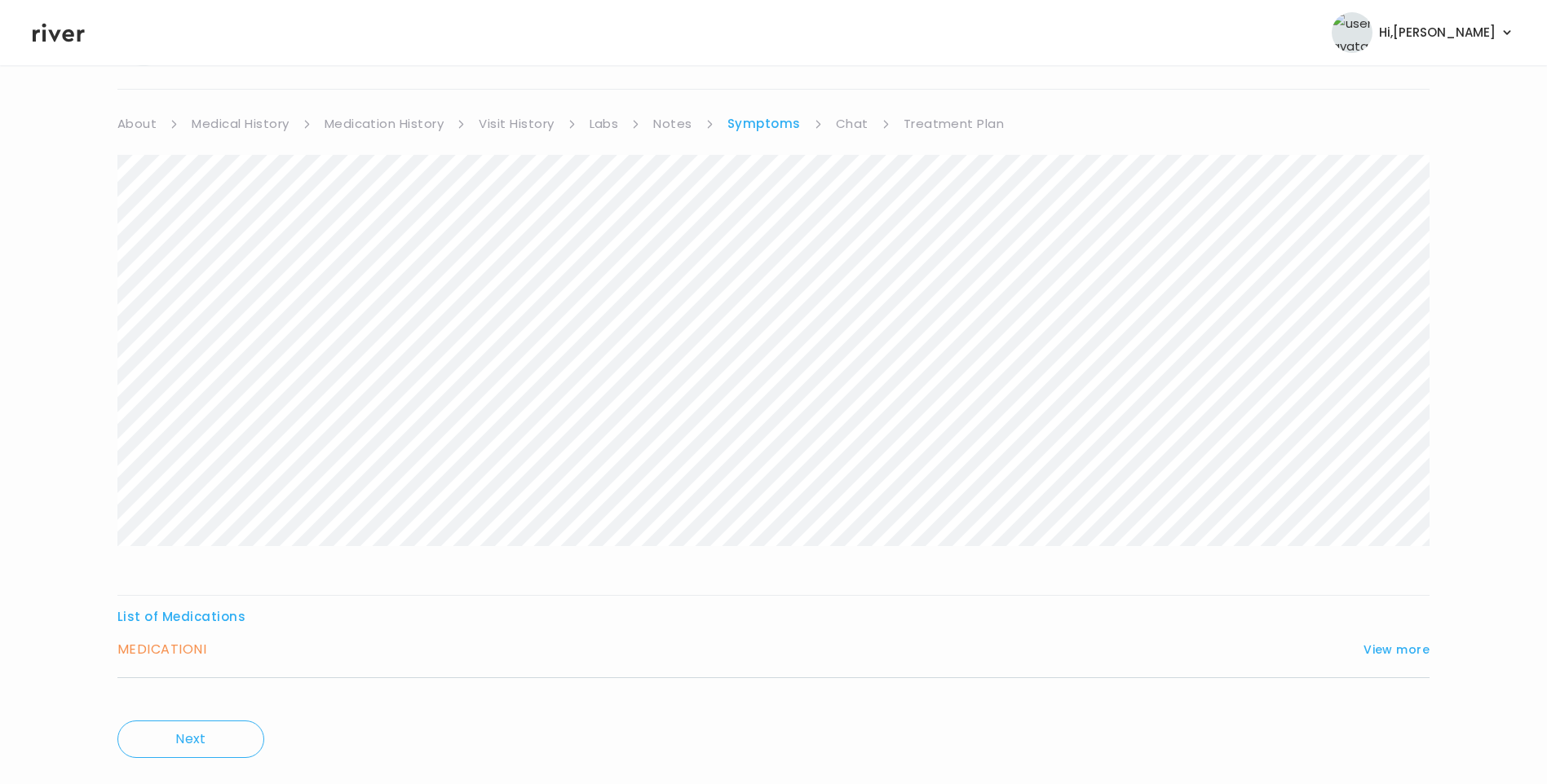
scroll to position [139, 0]
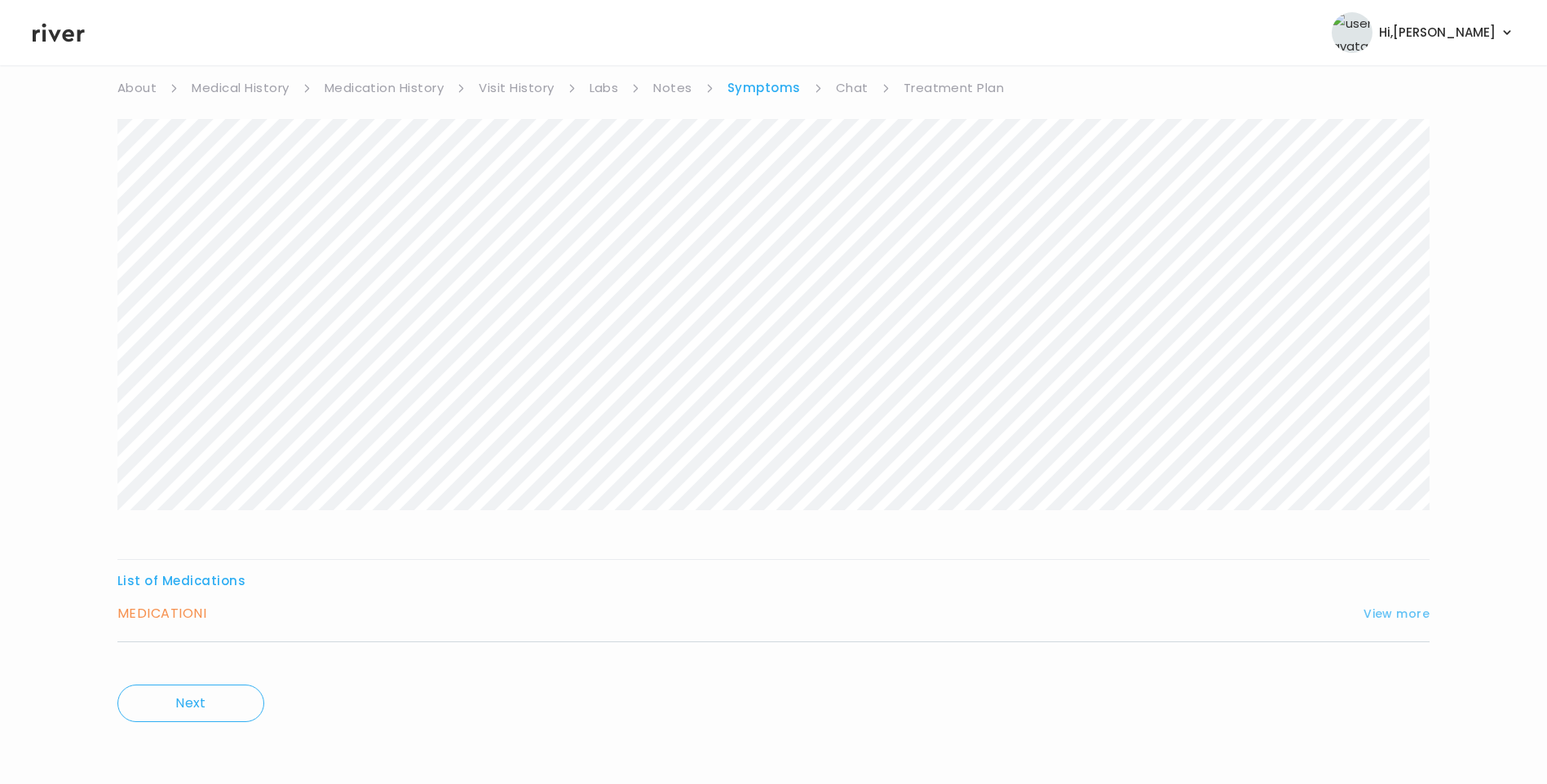
drag, startPoint x: 1389, startPoint y: 605, endPoint x: 1368, endPoint y: 611, distance: 21.8
click at [1389, 608] on button "View more" at bounding box center [1396, 613] width 66 height 19
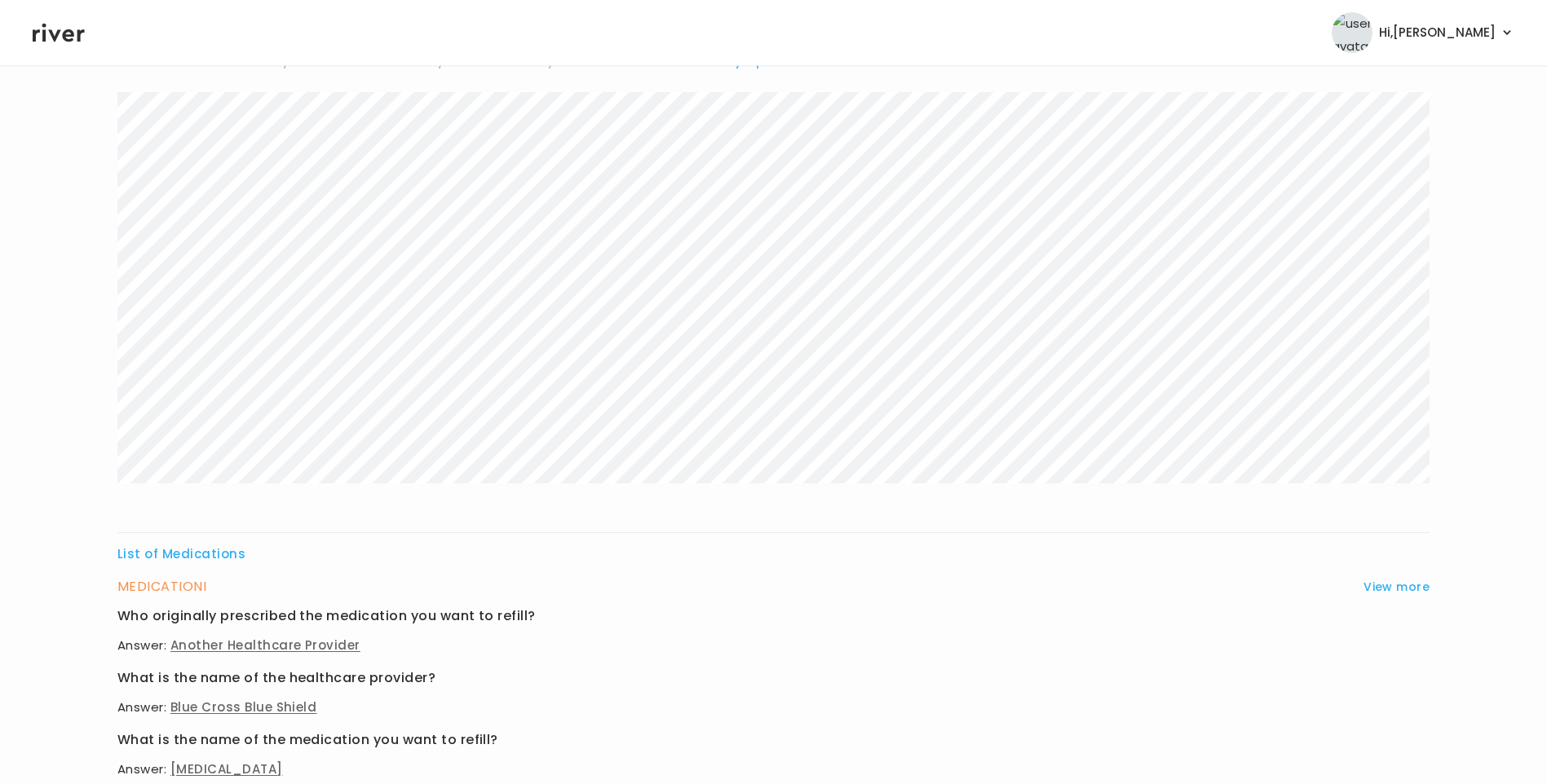
scroll to position [0, 0]
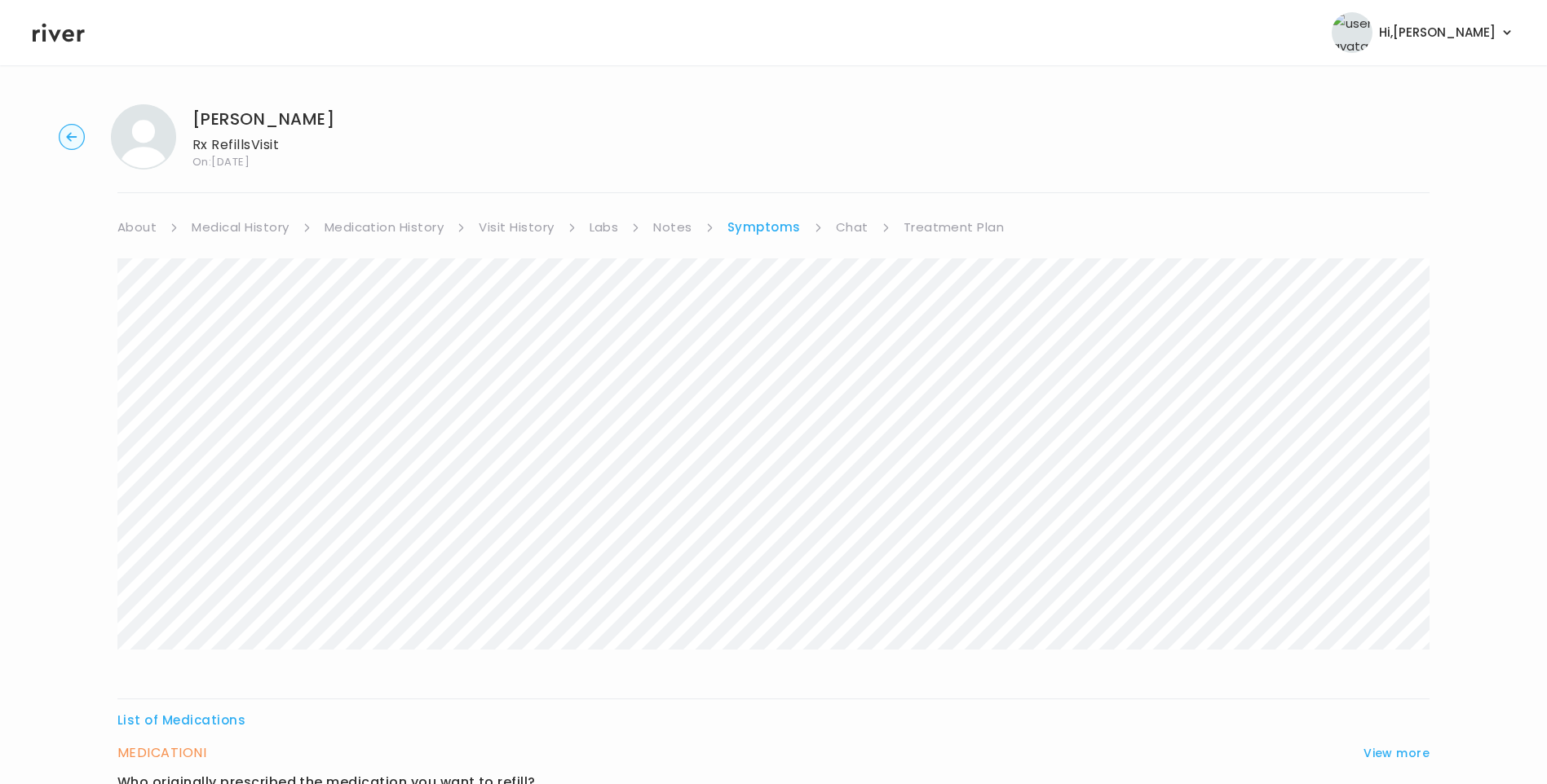
drag, startPoint x: 847, startPoint y: 222, endPoint x: 859, endPoint y: 231, distance: 15.0
click at [848, 222] on link "Chat" at bounding box center [852, 227] width 33 height 23
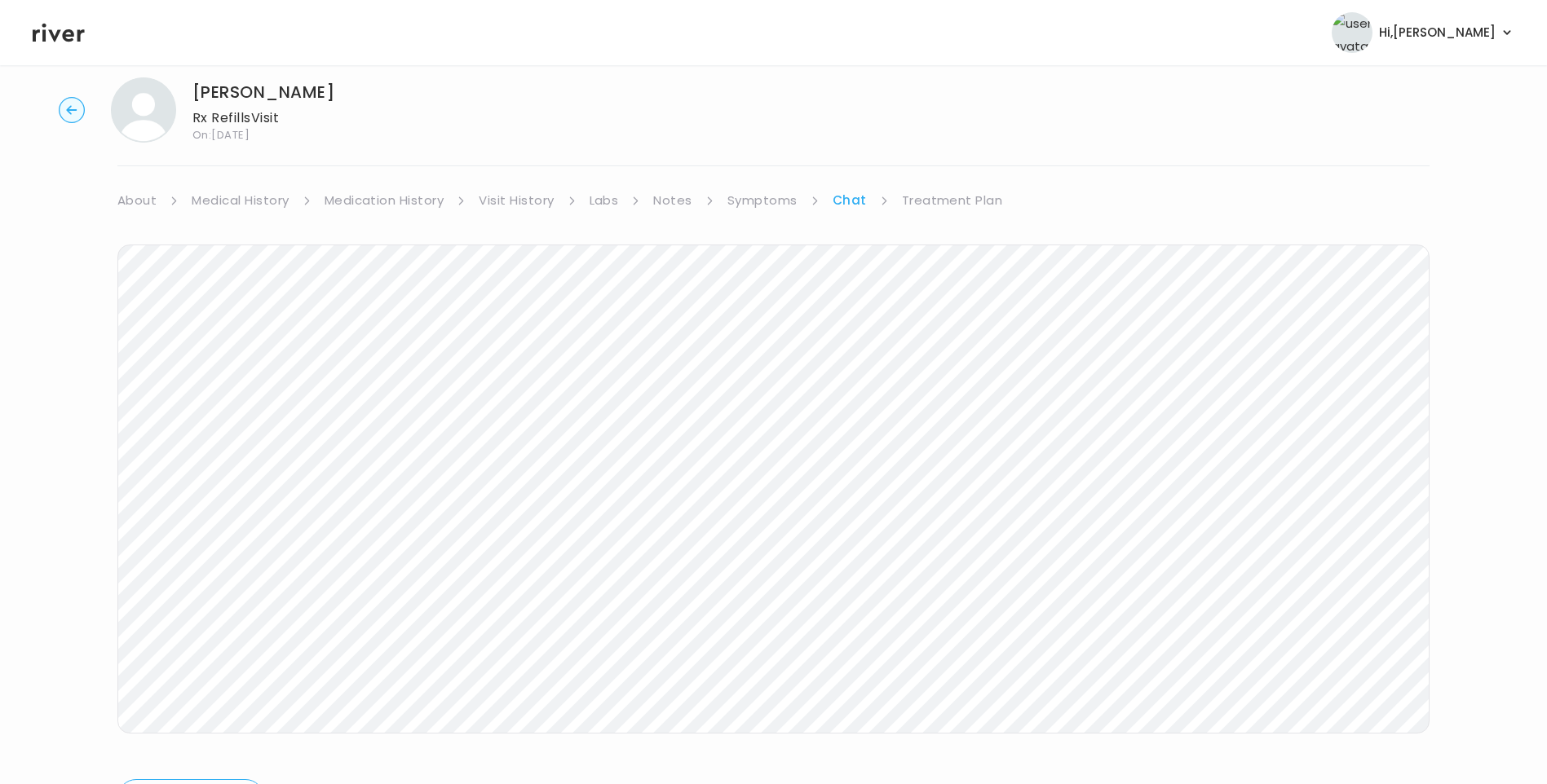
scroll to position [84, 0]
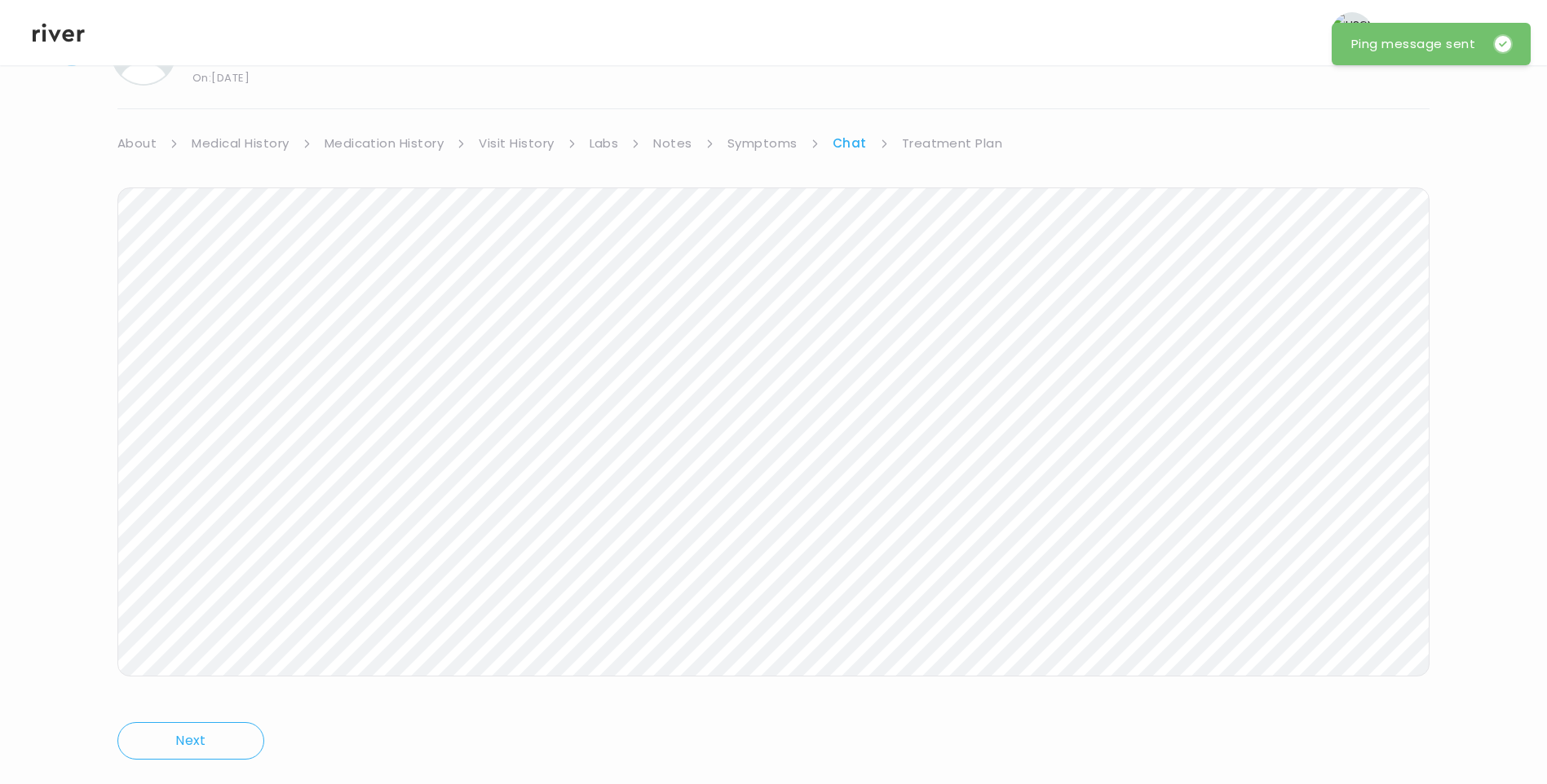
click at [933, 144] on link "Treatment Plan" at bounding box center [952, 143] width 101 height 23
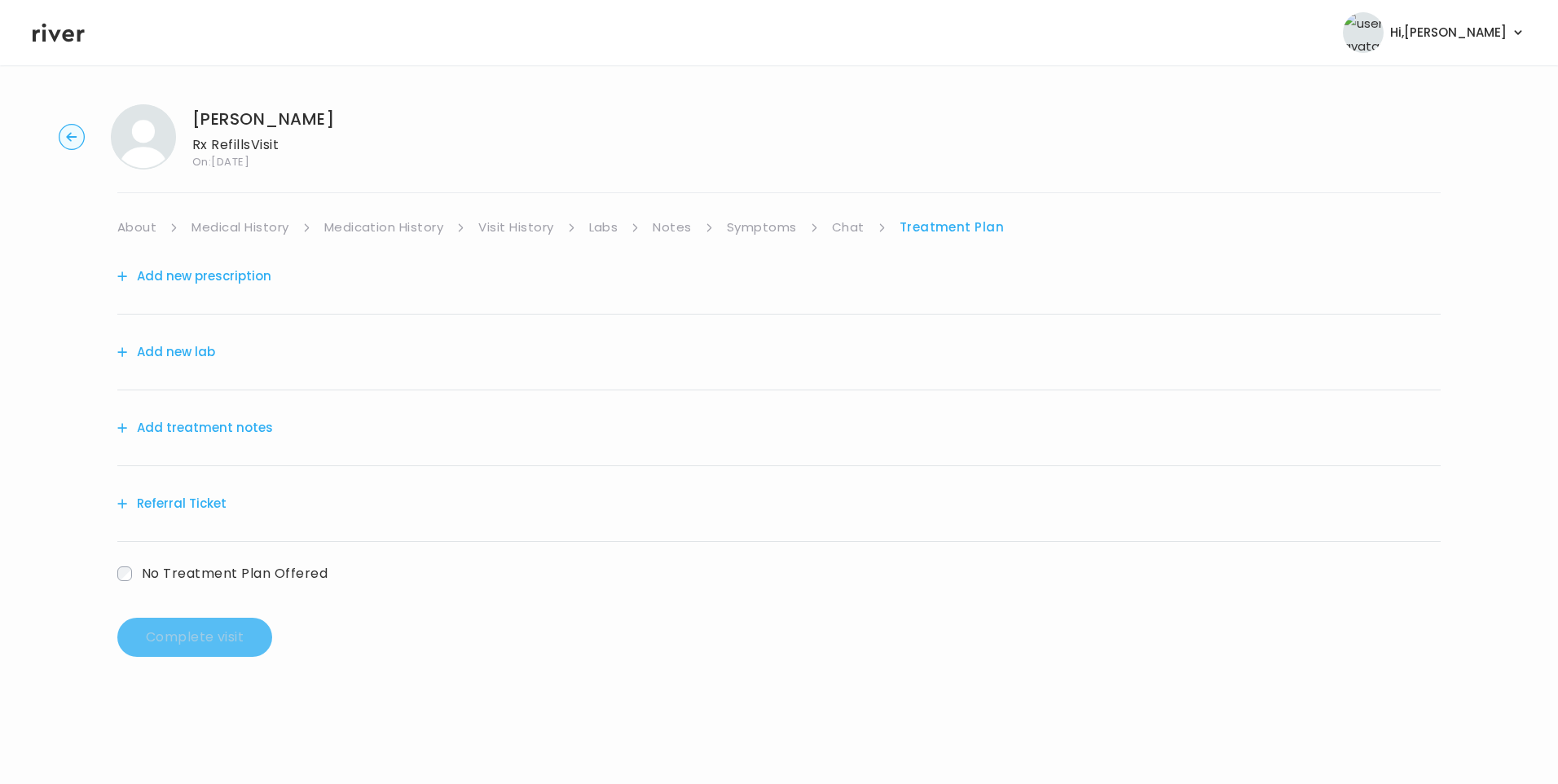
drag, startPoint x: 231, startPoint y: 429, endPoint x: 239, endPoint y: 432, distance: 8.5
click at [239, 432] on button "Add treatment notes" at bounding box center [195, 428] width 156 height 23
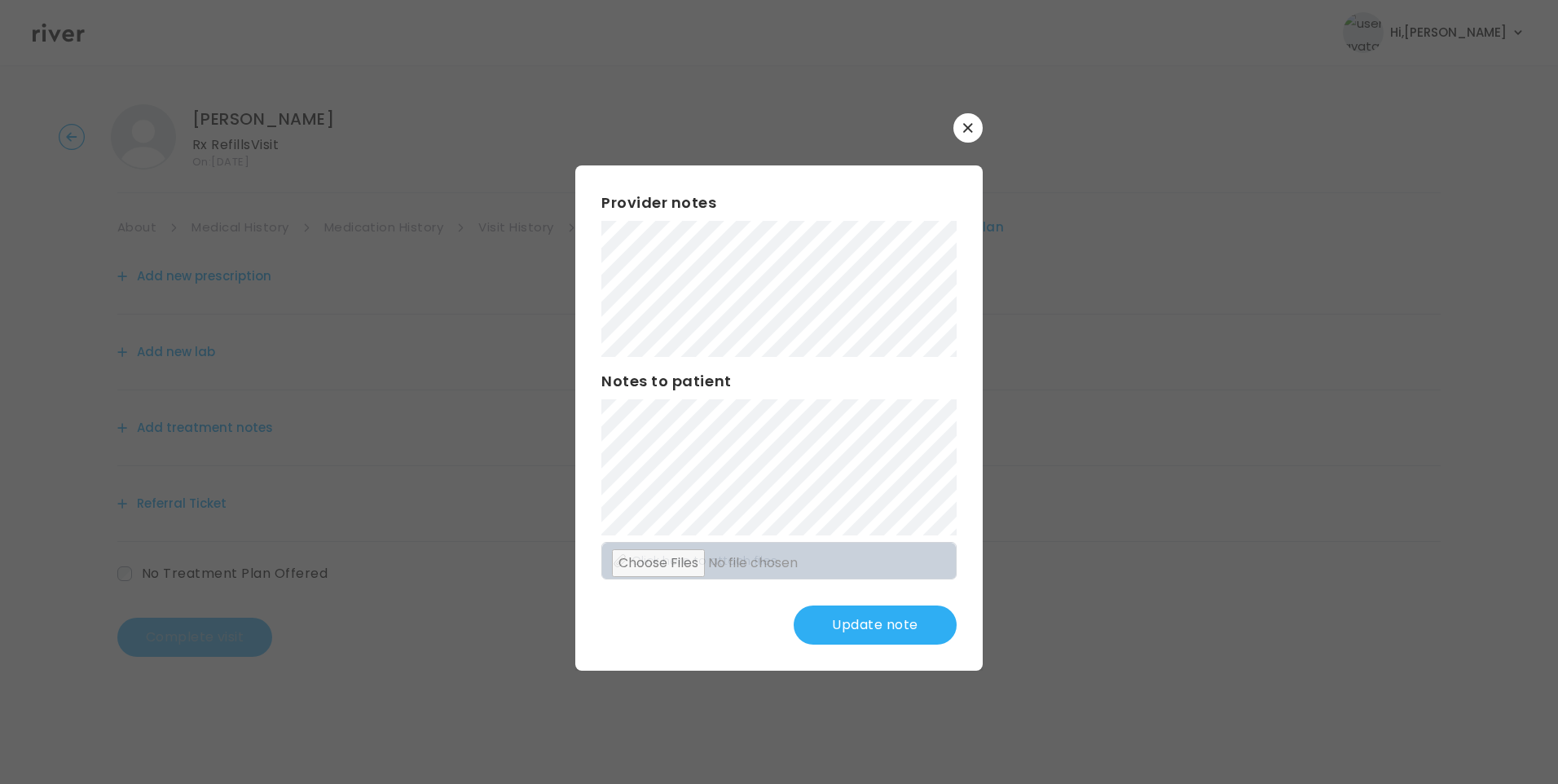
click at [877, 624] on button "Update note" at bounding box center [876, 625] width 163 height 39
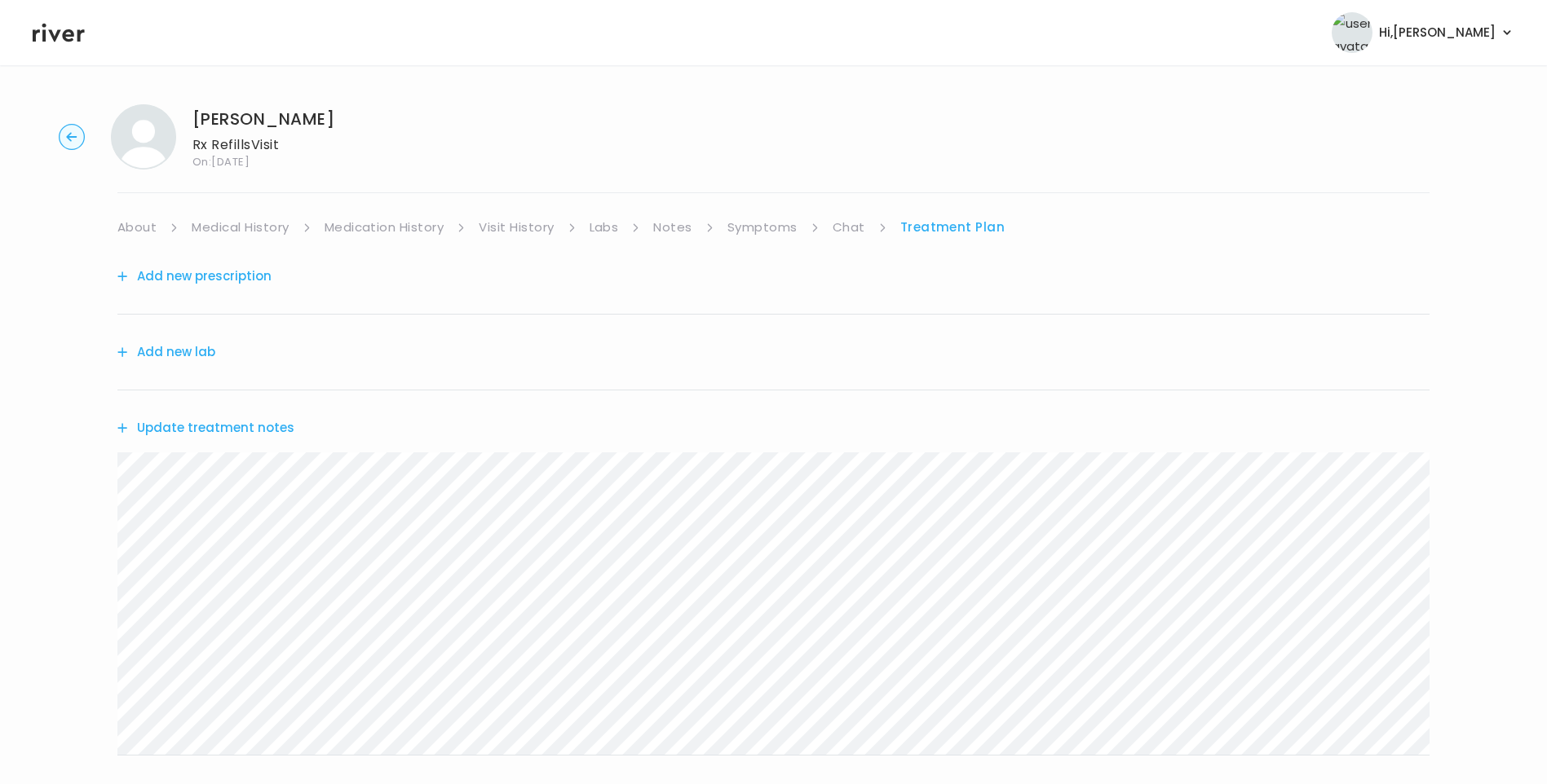
click at [234, 409] on div "Update treatment notes" at bounding box center [773, 428] width 1312 height 75
click at [234, 430] on button "Update treatment notes" at bounding box center [206, 428] width 177 height 23
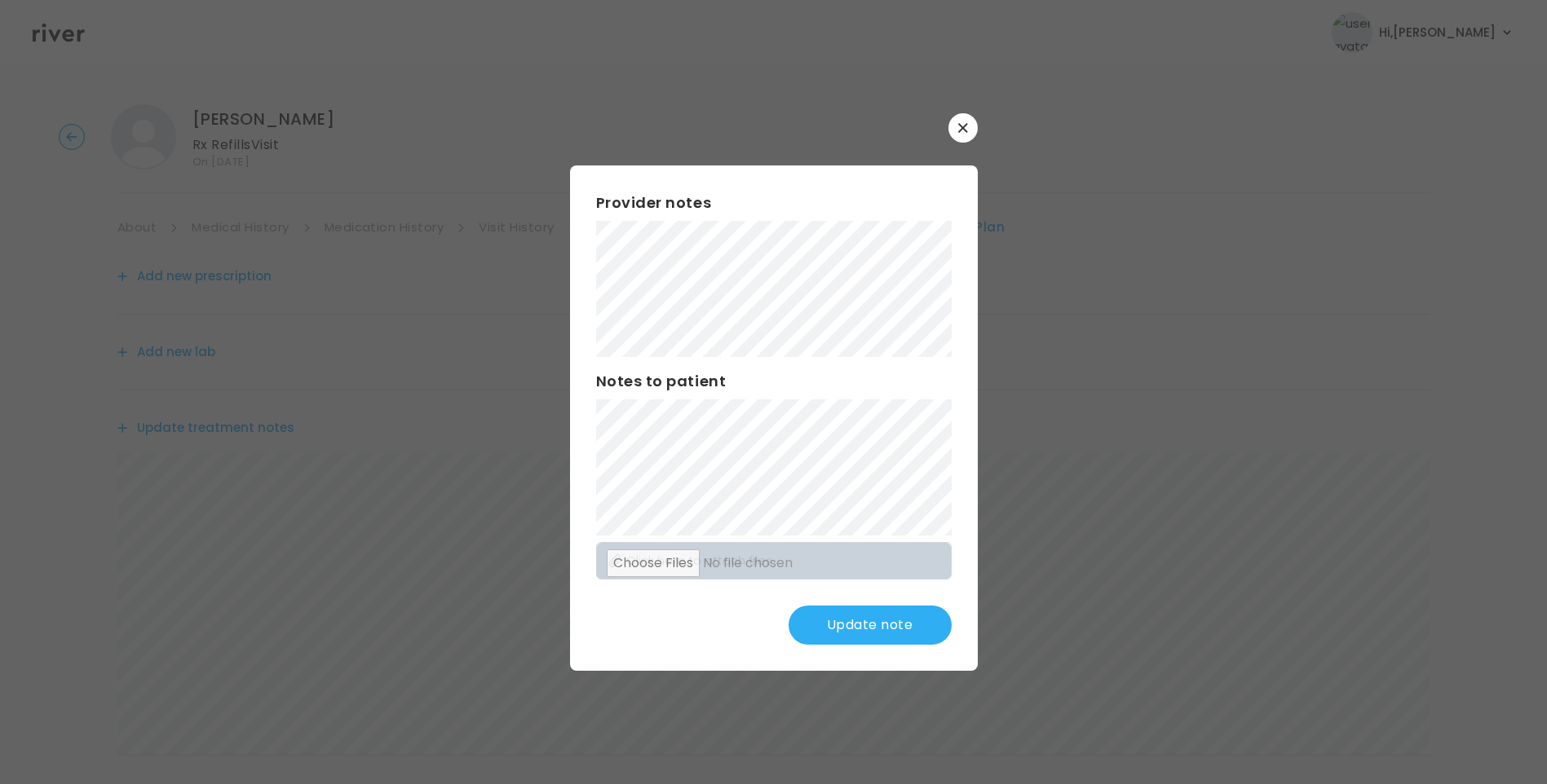
scroll to position [82, 0]
click at [894, 632] on button "Update note" at bounding box center [870, 625] width 163 height 39
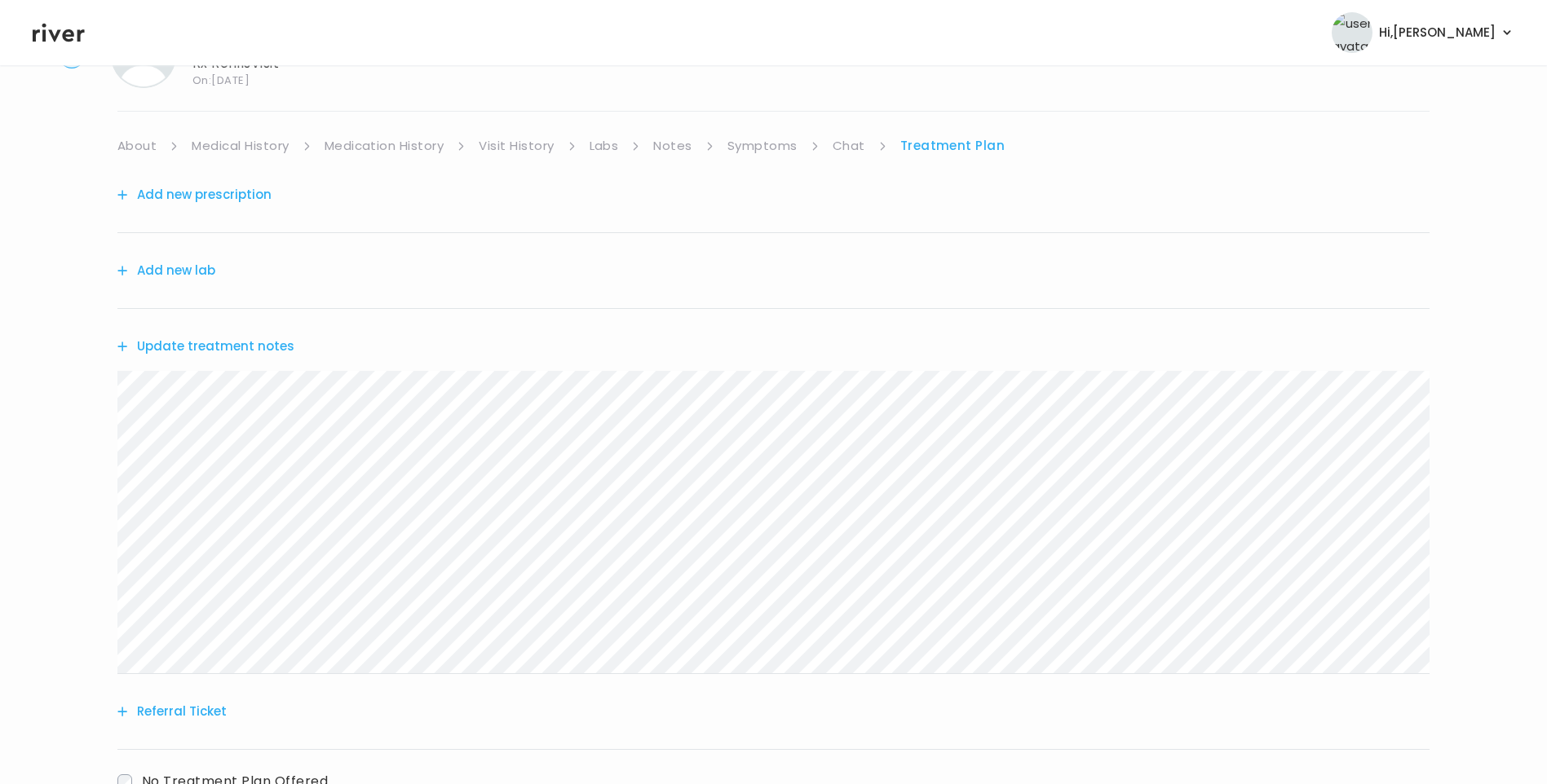
click at [848, 137] on link "Chat" at bounding box center [848, 146] width 33 height 23
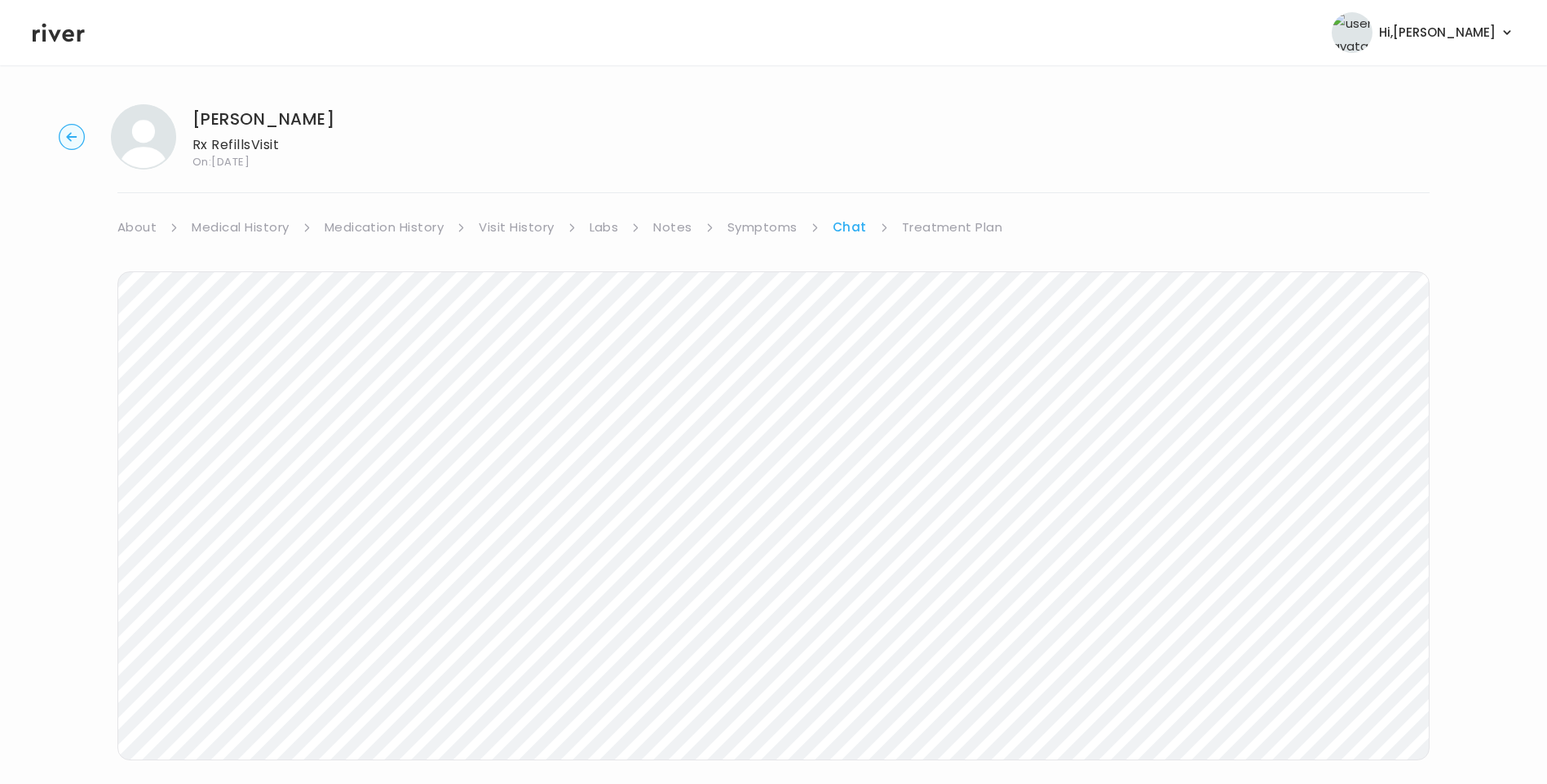
click at [50, 28] on icon at bounding box center [59, 32] width 52 height 24
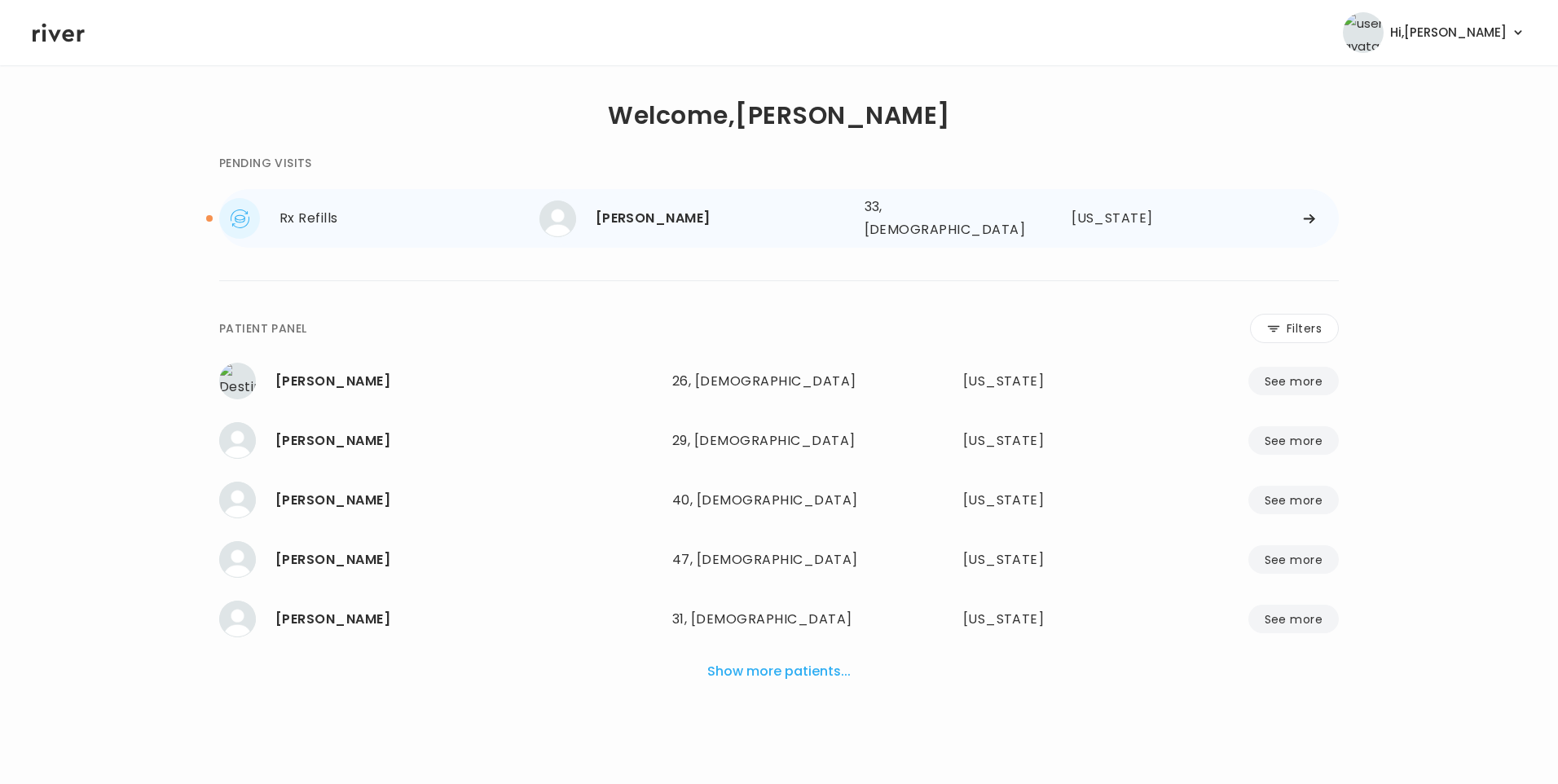
click at [664, 219] on div "[PERSON_NAME]" at bounding box center [723, 218] width 256 height 23
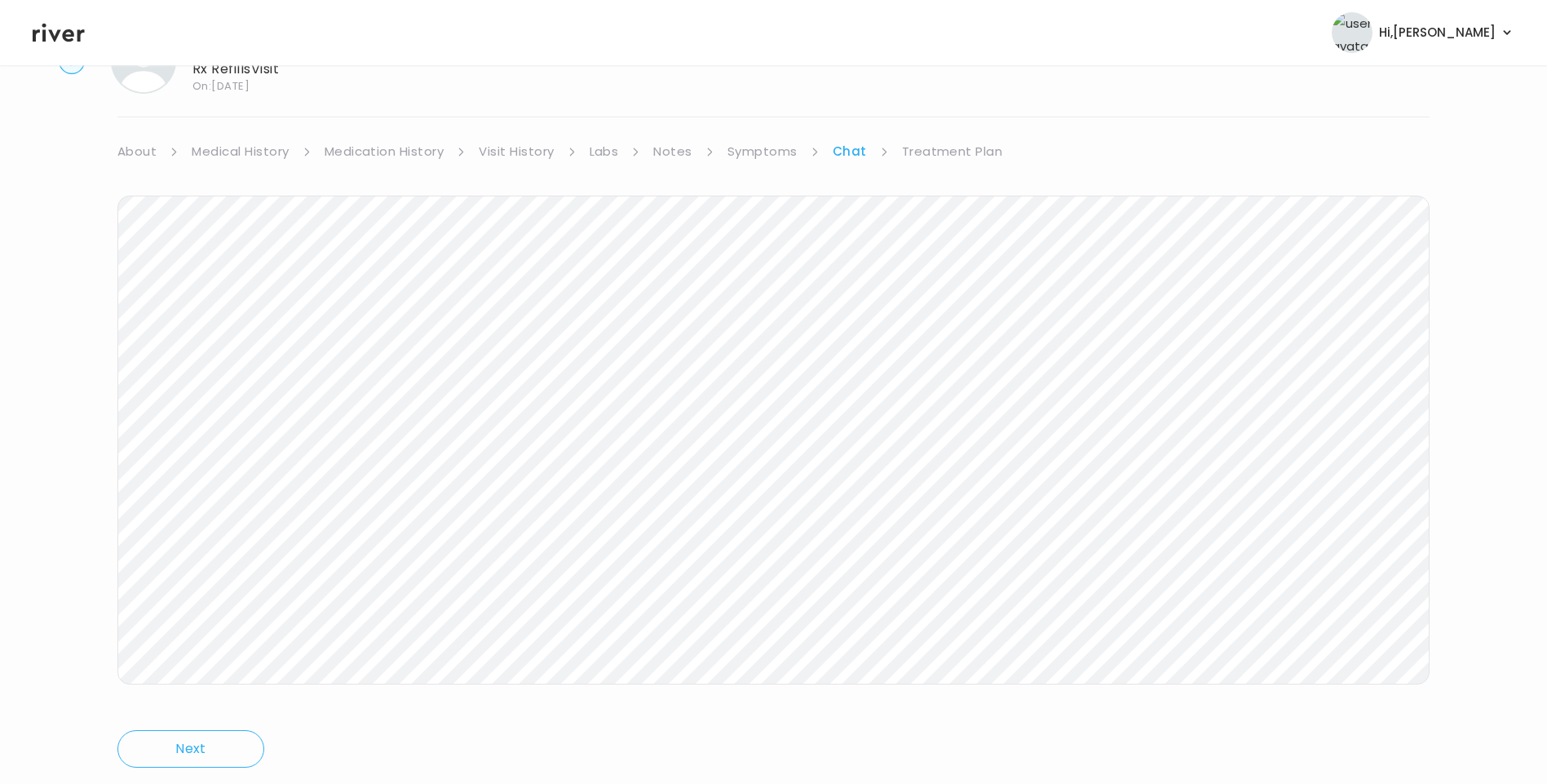
scroll to position [121, 0]
